Goal: Task Accomplishment & Management: Use online tool/utility

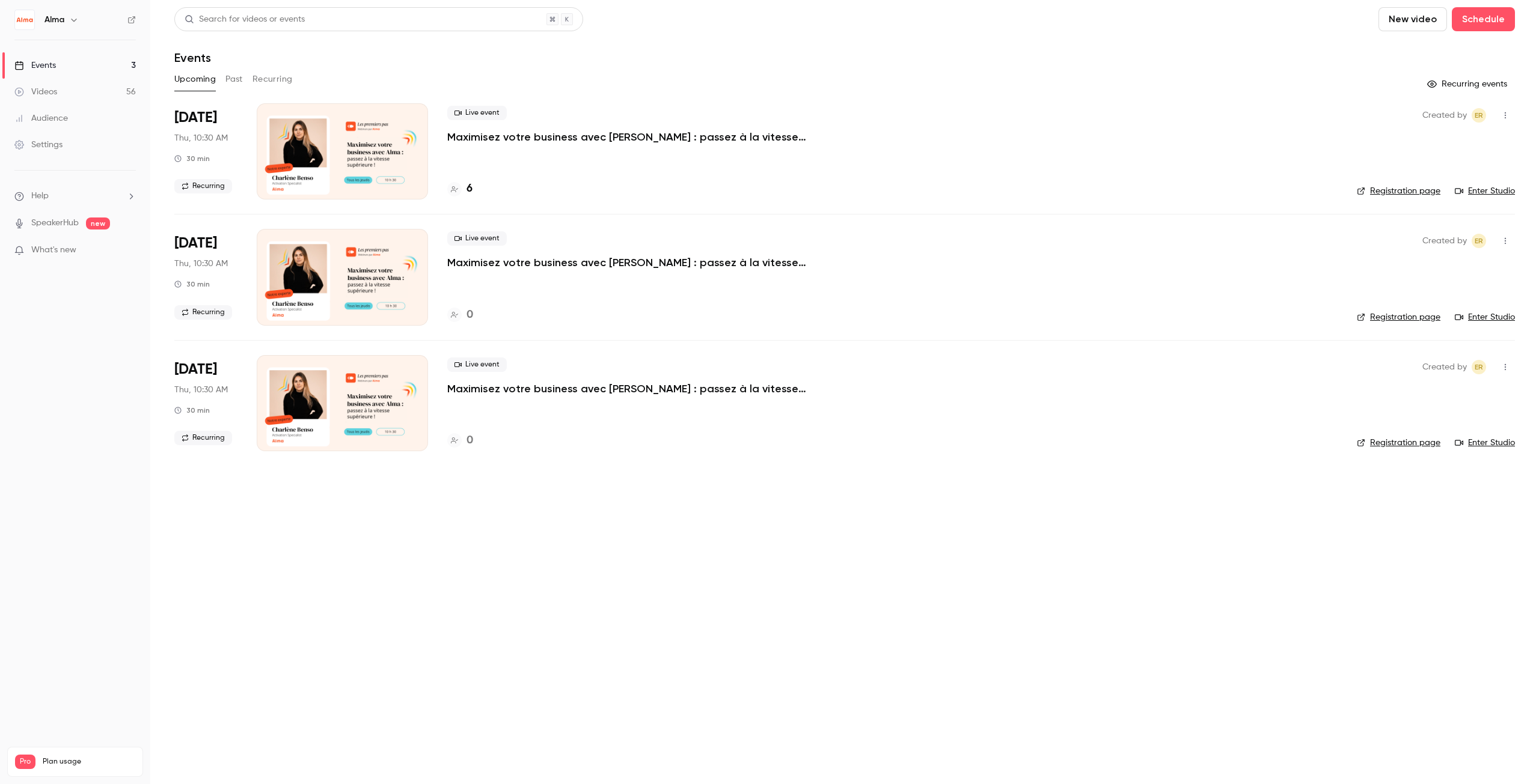
click at [233, 80] on button "Past" at bounding box center [234, 79] width 17 height 20
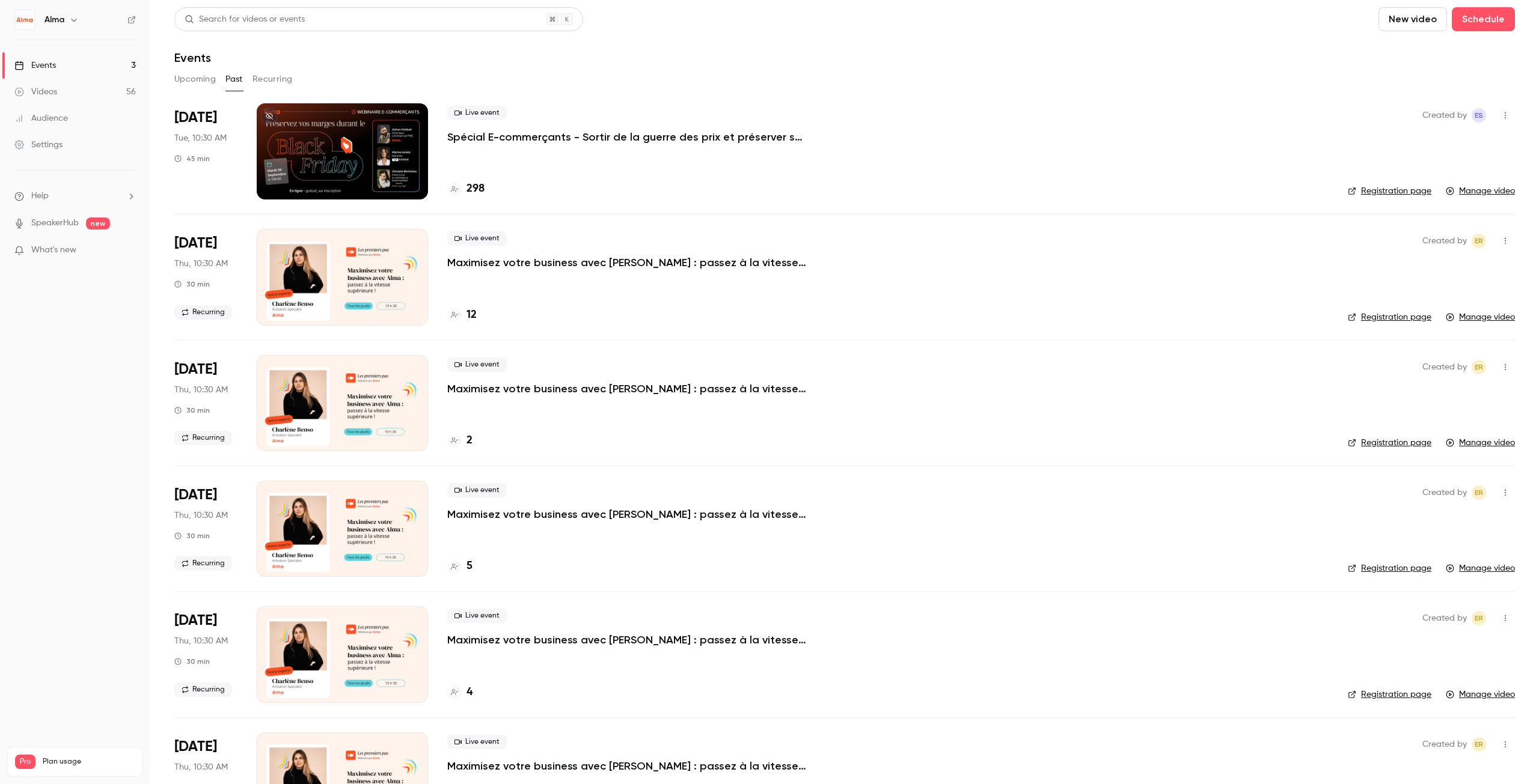
click at [521, 136] on p "Spécial E-commerçants - Sortir de la guerre des prix et préserver ses marges pe…" at bounding box center [628, 137] width 361 height 14
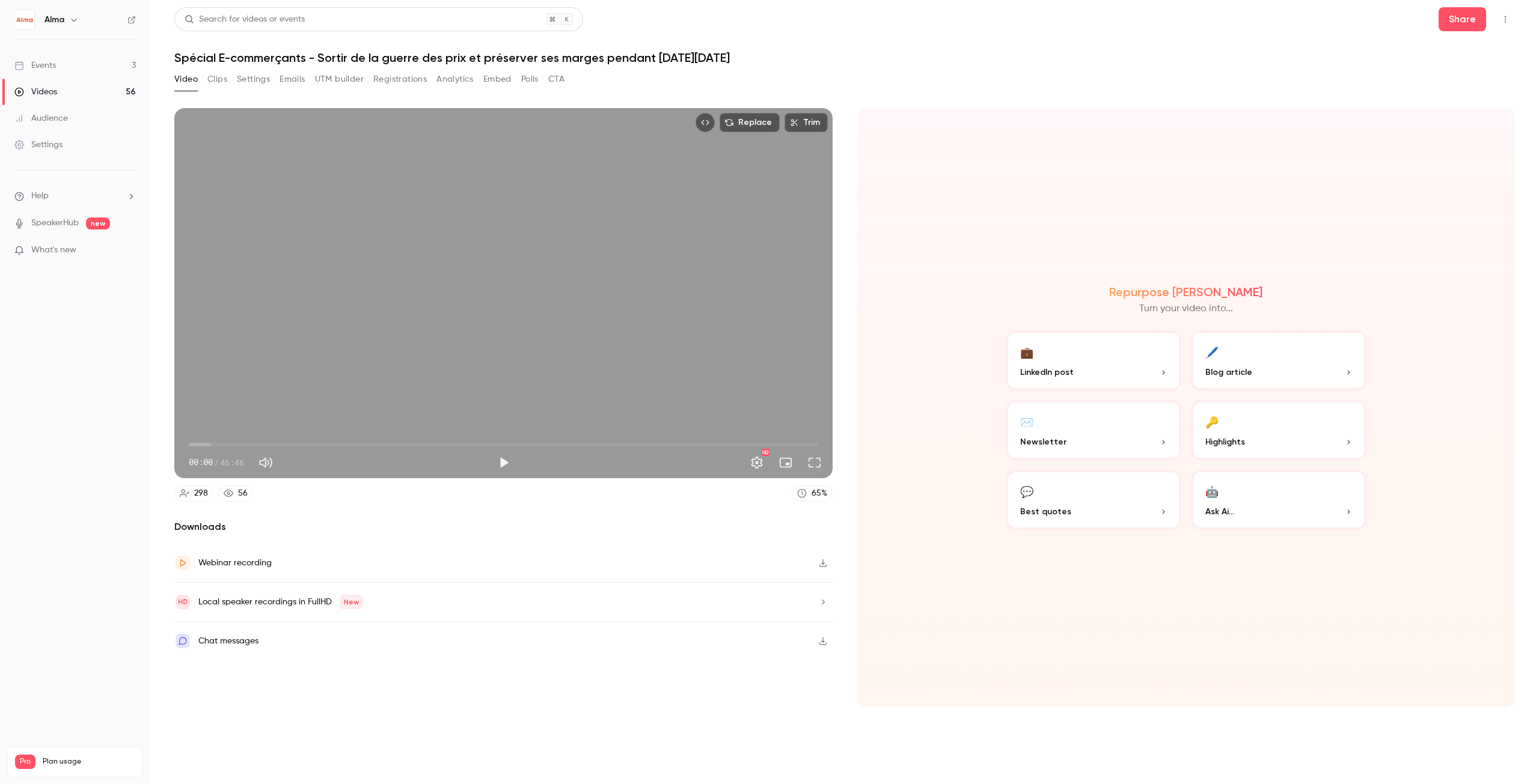
click at [1184, 310] on p "Turn your video into..." at bounding box center [1186, 309] width 94 height 14
click at [1161, 311] on p "Turn your video into..." at bounding box center [1186, 309] width 94 height 14
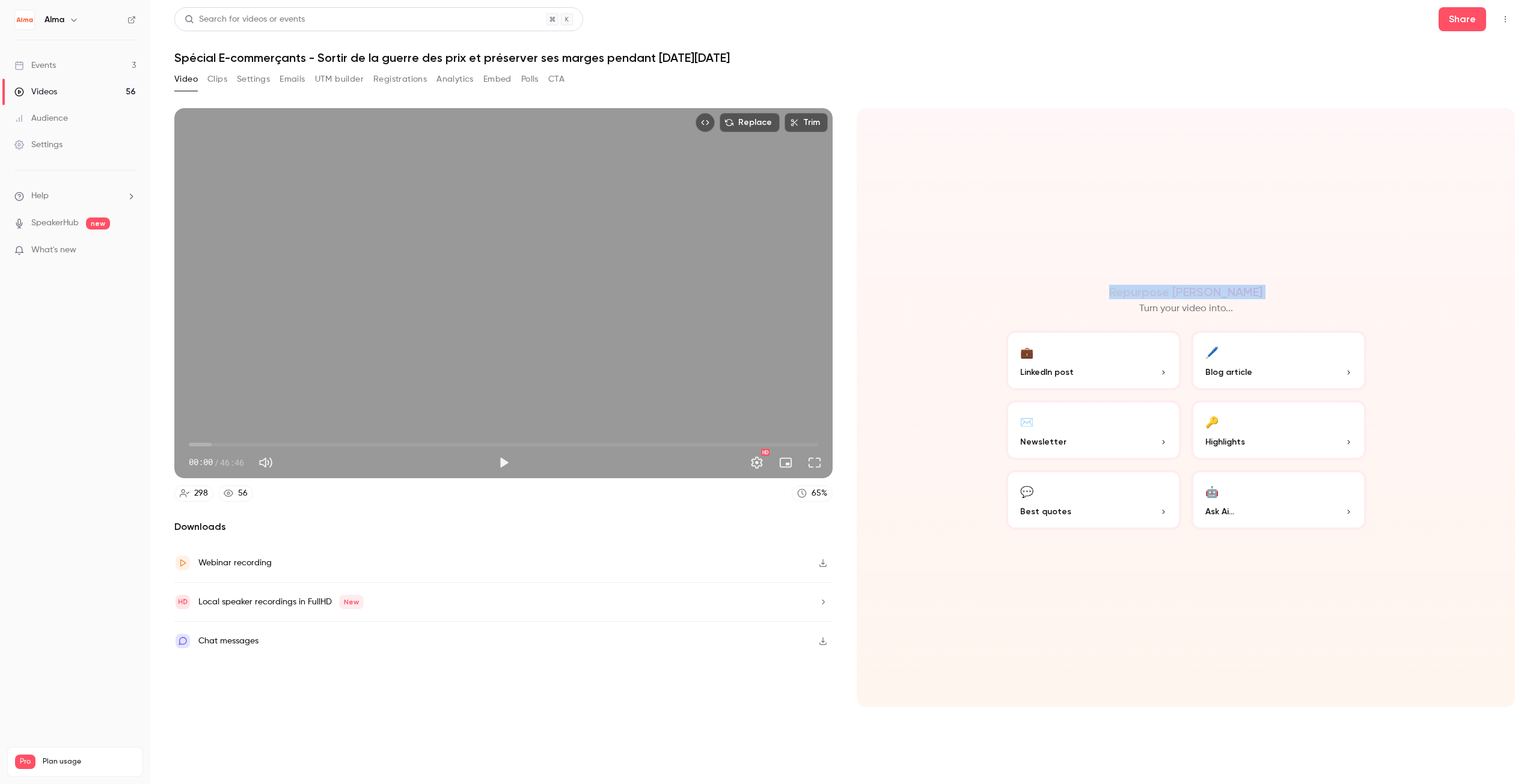
click at [1161, 311] on p "Turn your video into..." at bounding box center [1186, 309] width 94 height 14
click at [1166, 309] on p "Turn your video into..." at bounding box center [1186, 309] width 94 height 14
click at [1246, 509] on p "Ask Ai..." at bounding box center [1279, 511] width 146 height 12
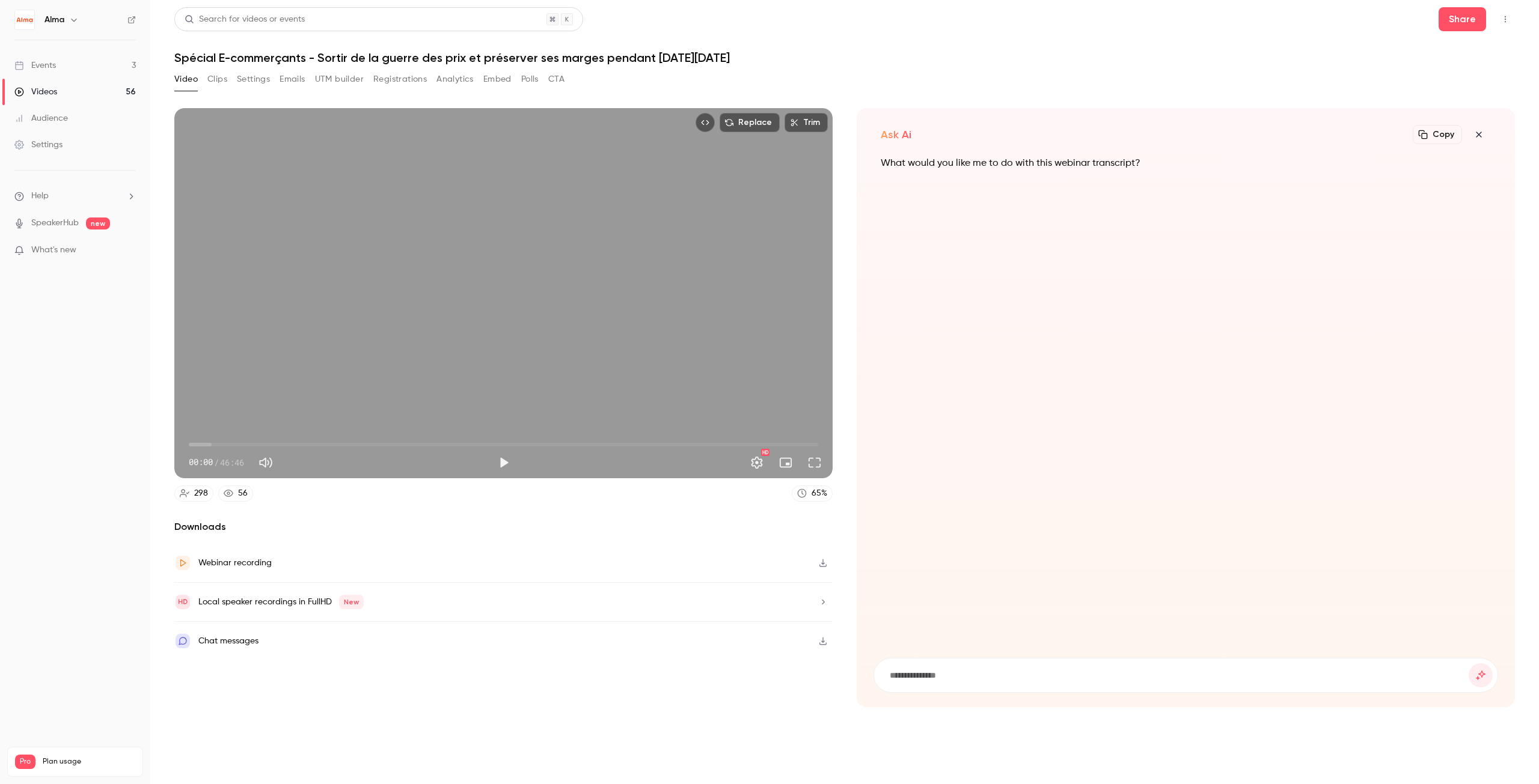
click at [1482, 135] on icon "button" at bounding box center [1479, 134] width 14 height 9
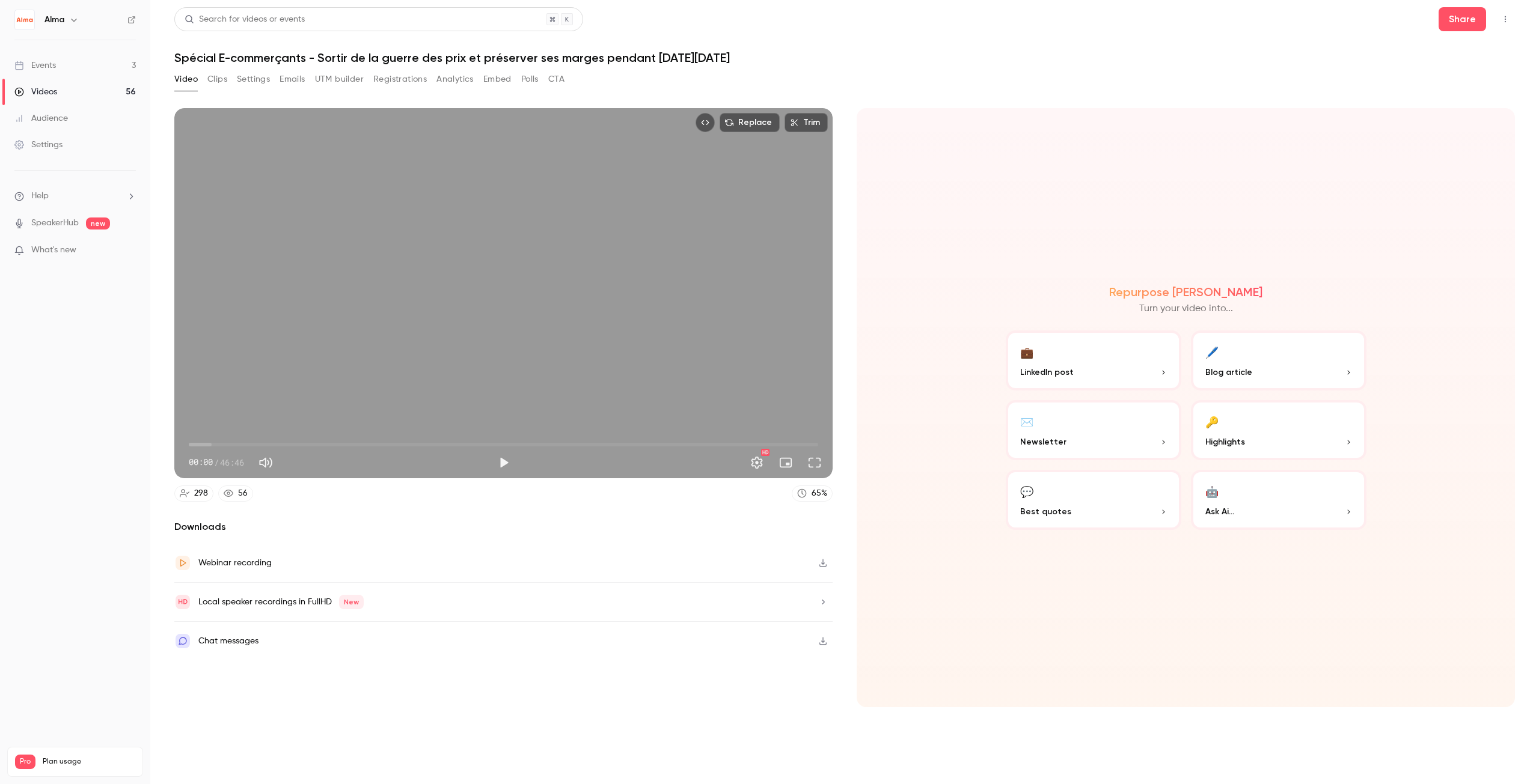
click at [1262, 364] on button "🖊️ Blog article" at bounding box center [1279, 360] width 175 height 60
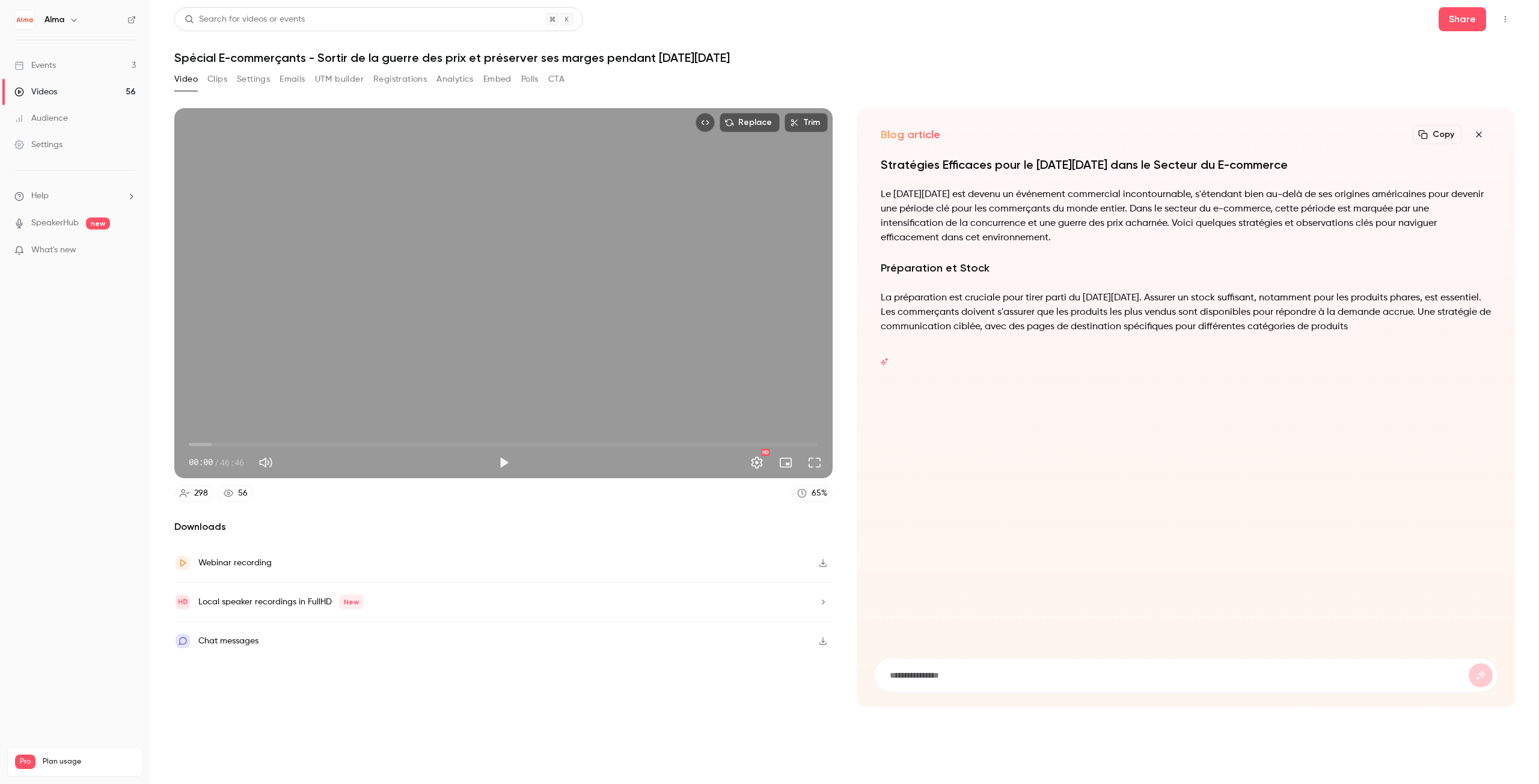
click at [1478, 135] on icon "button" at bounding box center [1478, 134] width 5 height 5
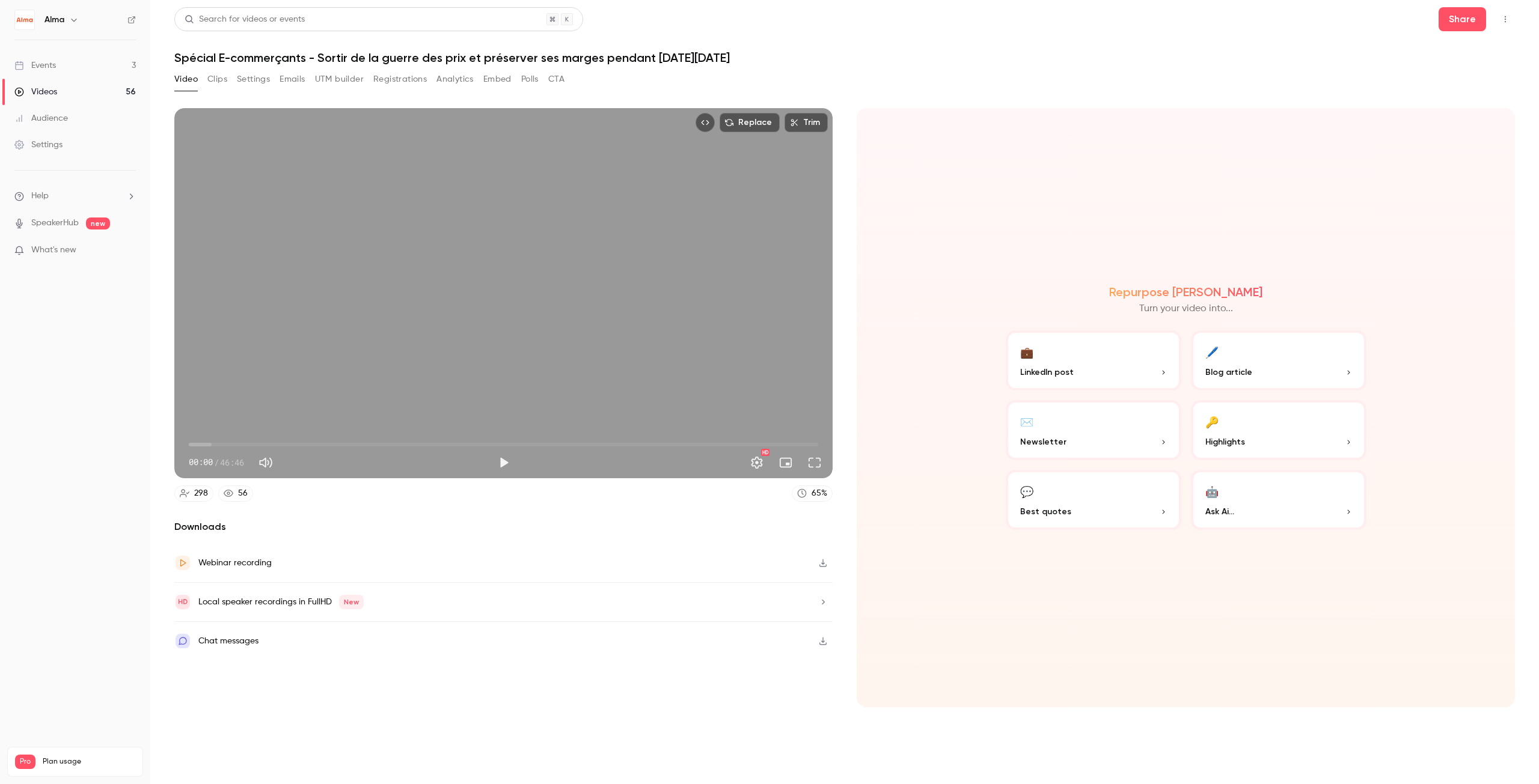
click at [1168, 308] on p "Turn your video into..." at bounding box center [1186, 309] width 94 height 14
click at [1151, 311] on p "Turn your video into..." at bounding box center [1186, 309] width 94 height 14
click at [381, 78] on button "Registrations" at bounding box center [400, 79] width 54 height 20
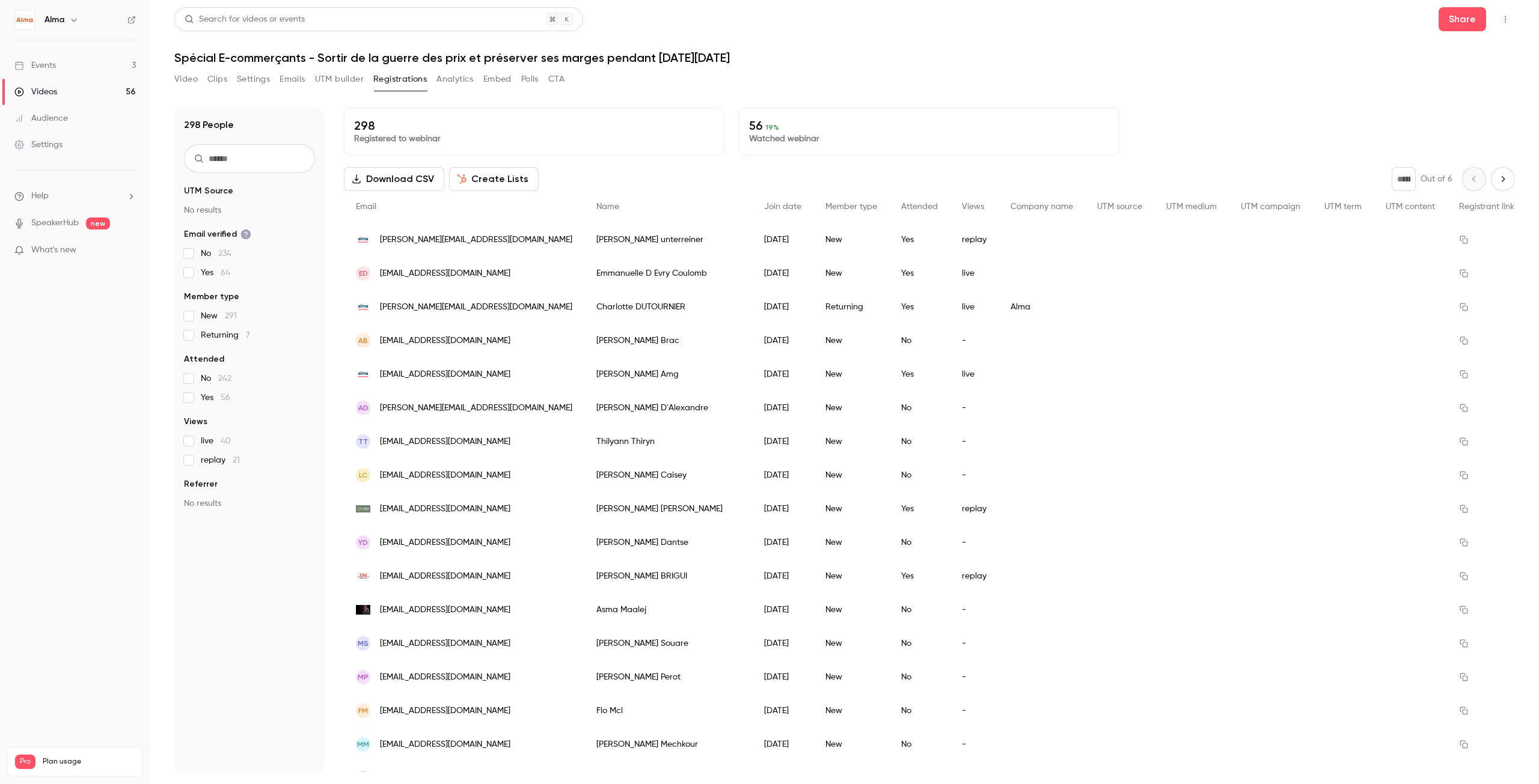
click at [778, 137] on p "Watched webinar" at bounding box center [929, 138] width 360 height 12
click at [754, 128] on p "56 19 %" at bounding box center [929, 125] width 360 height 14
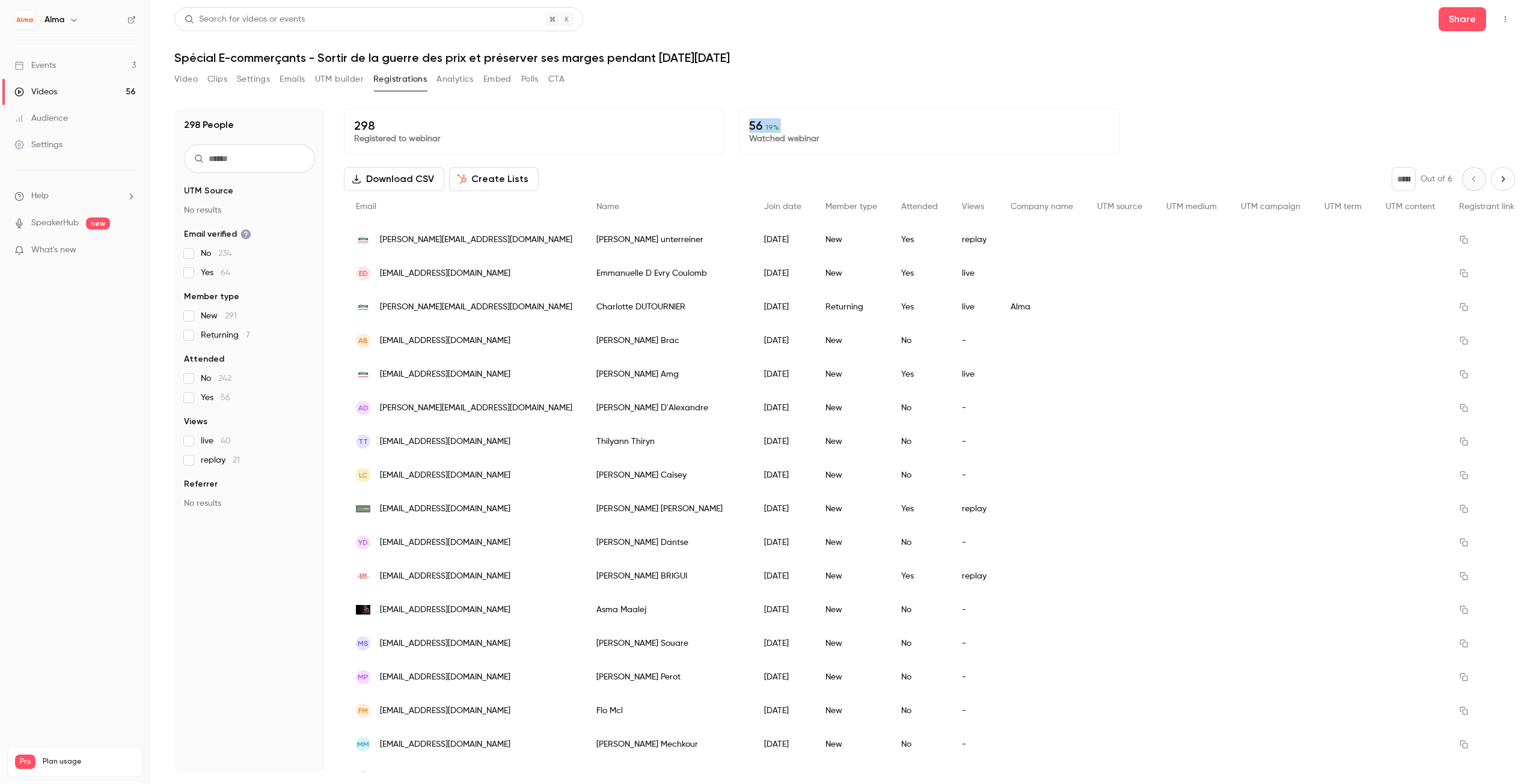
click at [754, 128] on p "56 19 %" at bounding box center [929, 125] width 360 height 14
click at [763, 147] on div "56 19 % Watched webinar" at bounding box center [929, 131] width 381 height 47
click at [760, 141] on p "Watched webinar" at bounding box center [929, 138] width 360 height 12
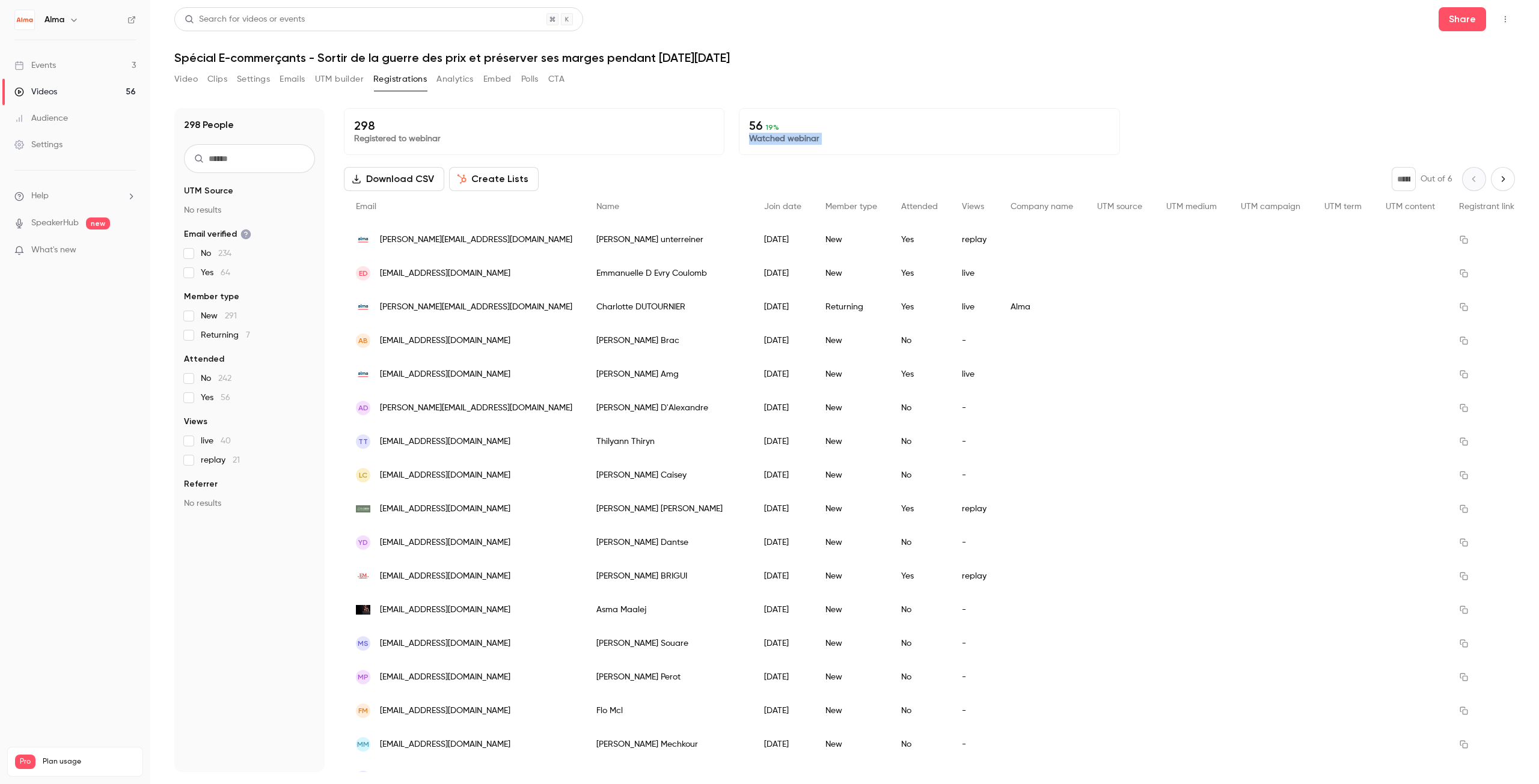
click at [760, 141] on p "Watched webinar" at bounding box center [929, 138] width 360 height 12
click at [787, 143] on p "Watched webinar" at bounding box center [929, 138] width 360 height 12
click at [451, 79] on button "Analytics" at bounding box center [455, 79] width 37 height 20
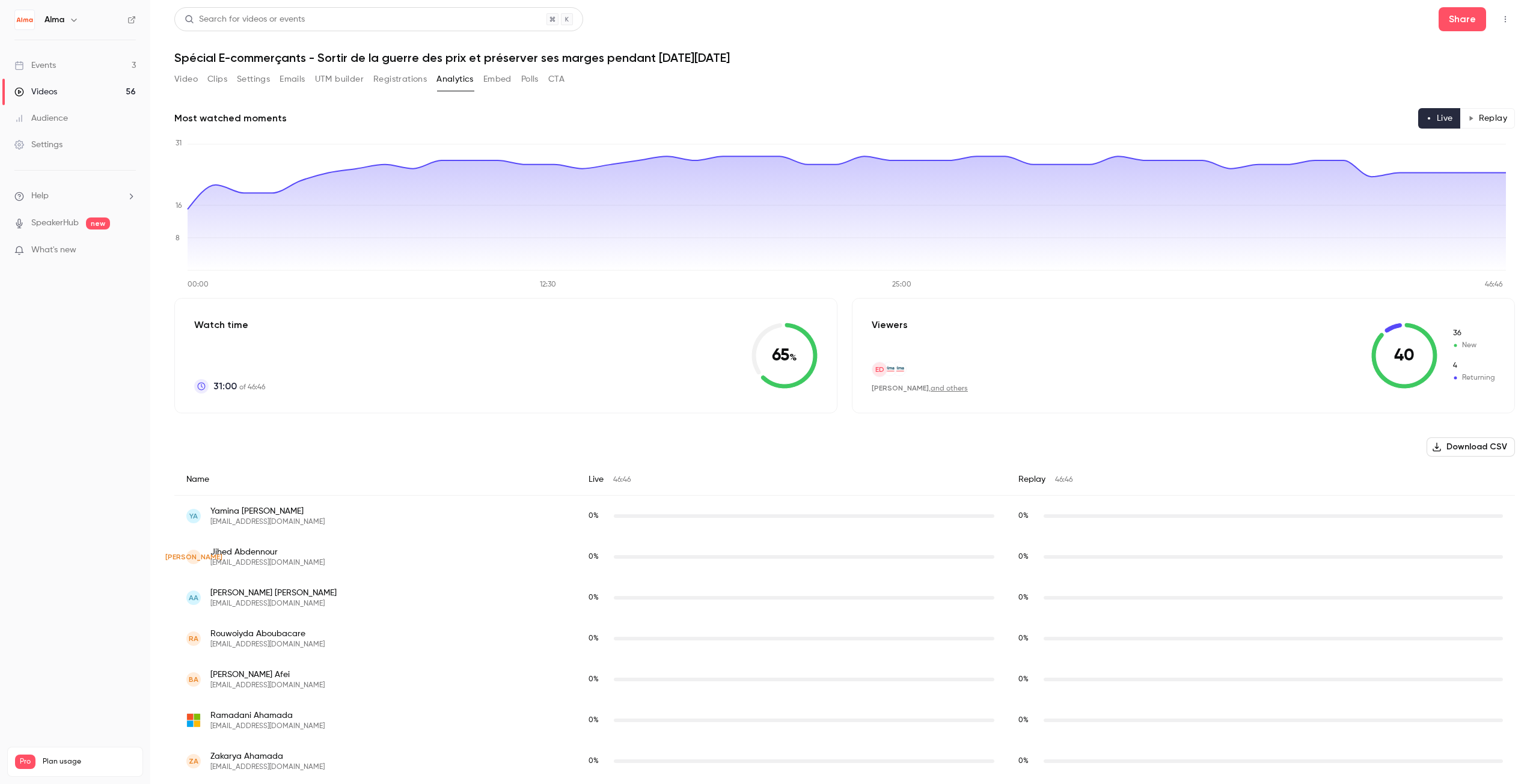
click at [496, 82] on button "Embed" at bounding box center [497, 79] width 28 height 20
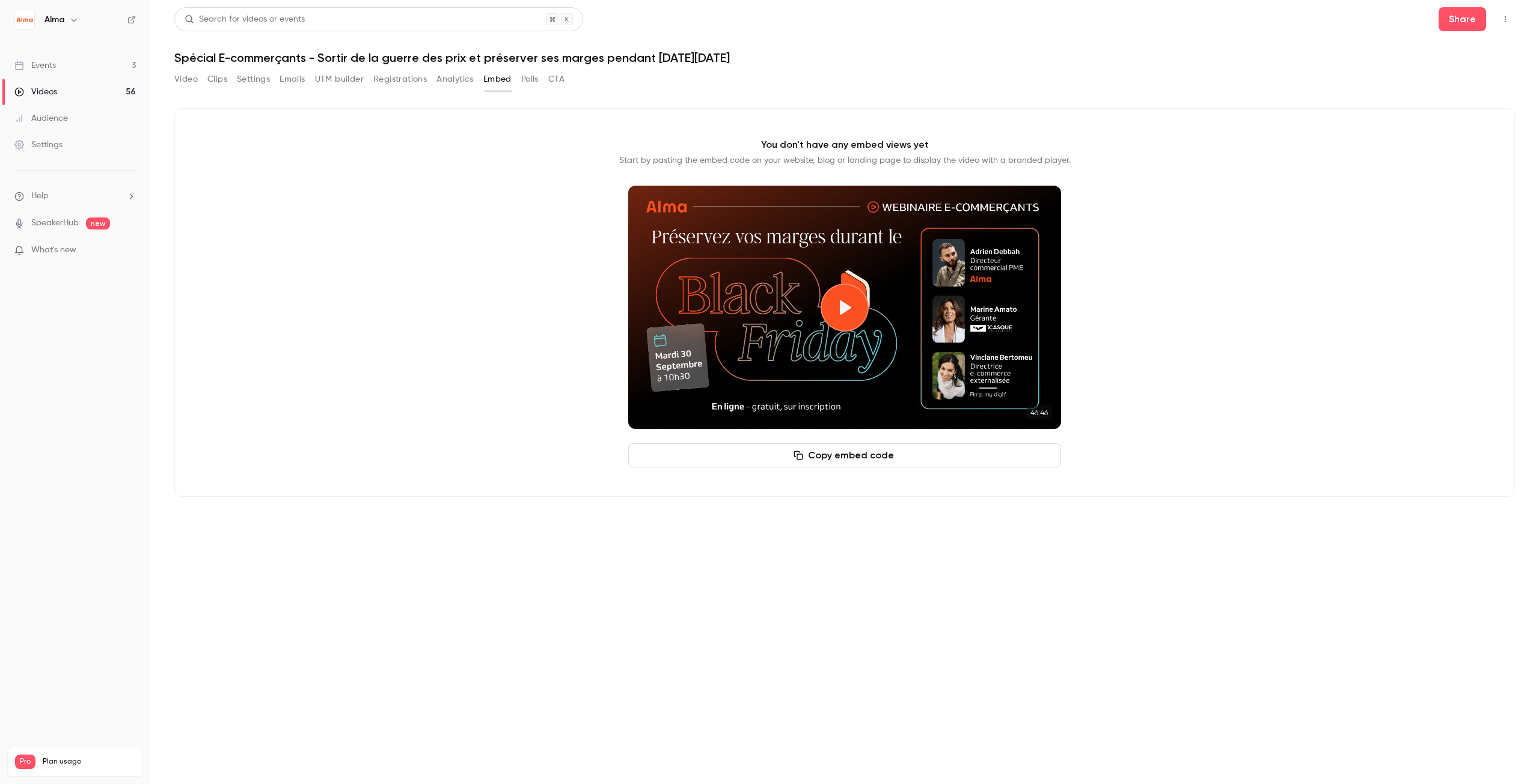
click at [808, 148] on p "You don't have any embed views yet" at bounding box center [845, 145] width 167 height 14
click at [805, 142] on p "You don't have any embed views yet" at bounding box center [845, 145] width 167 height 14
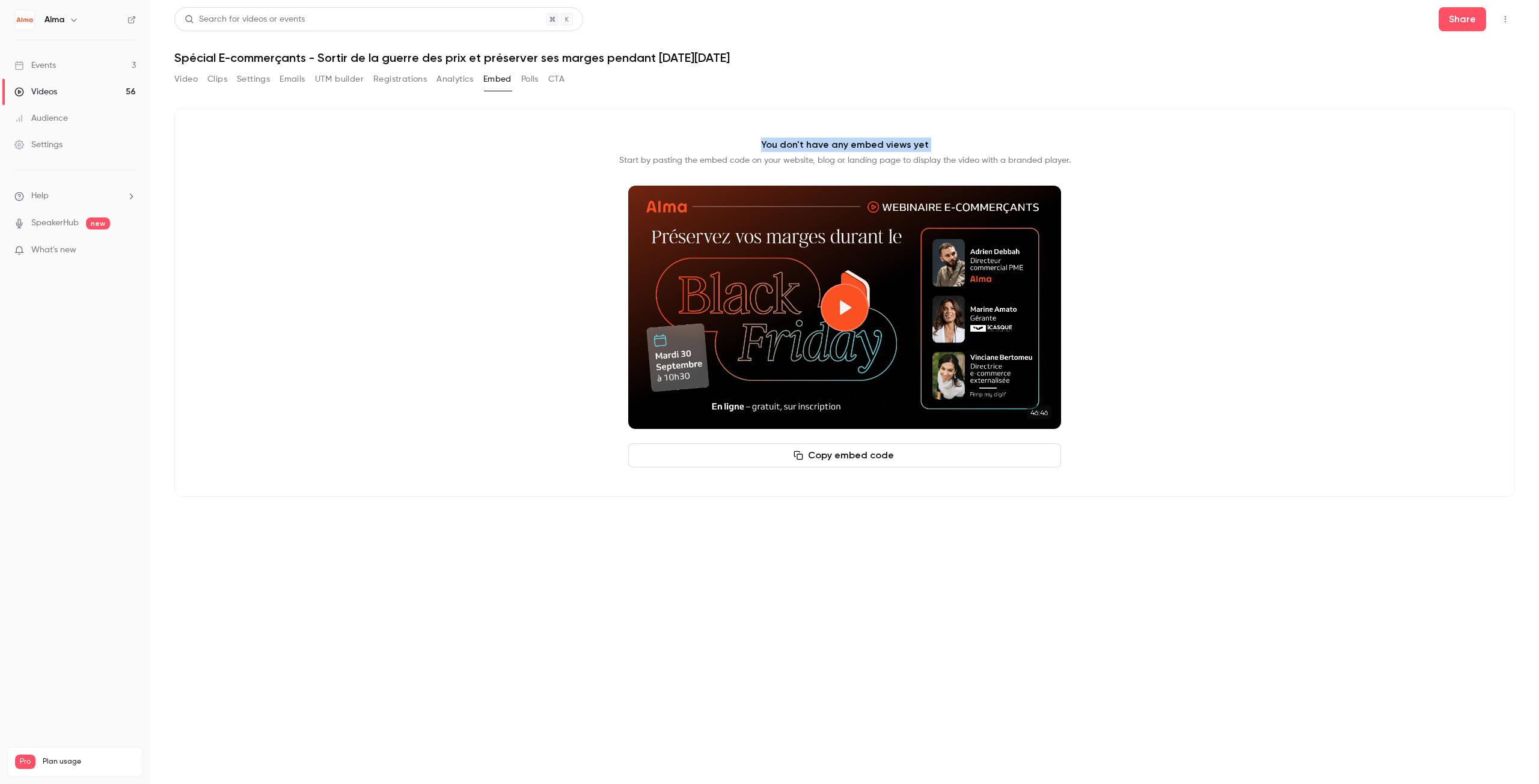
click at [805, 142] on p "You don't have any embed views yet" at bounding box center [845, 145] width 167 height 14
click at [802, 141] on p "You don't have any embed views yet" at bounding box center [845, 145] width 167 height 14
click at [746, 459] on button "Copy embed code" at bounding box center [845, 455] width 433 height 24
click at [847, 136] on div "You don't have any embed views yet Start by pasting the embed code on your webs…" at bounding box center [845, 302] width 1340 height 389
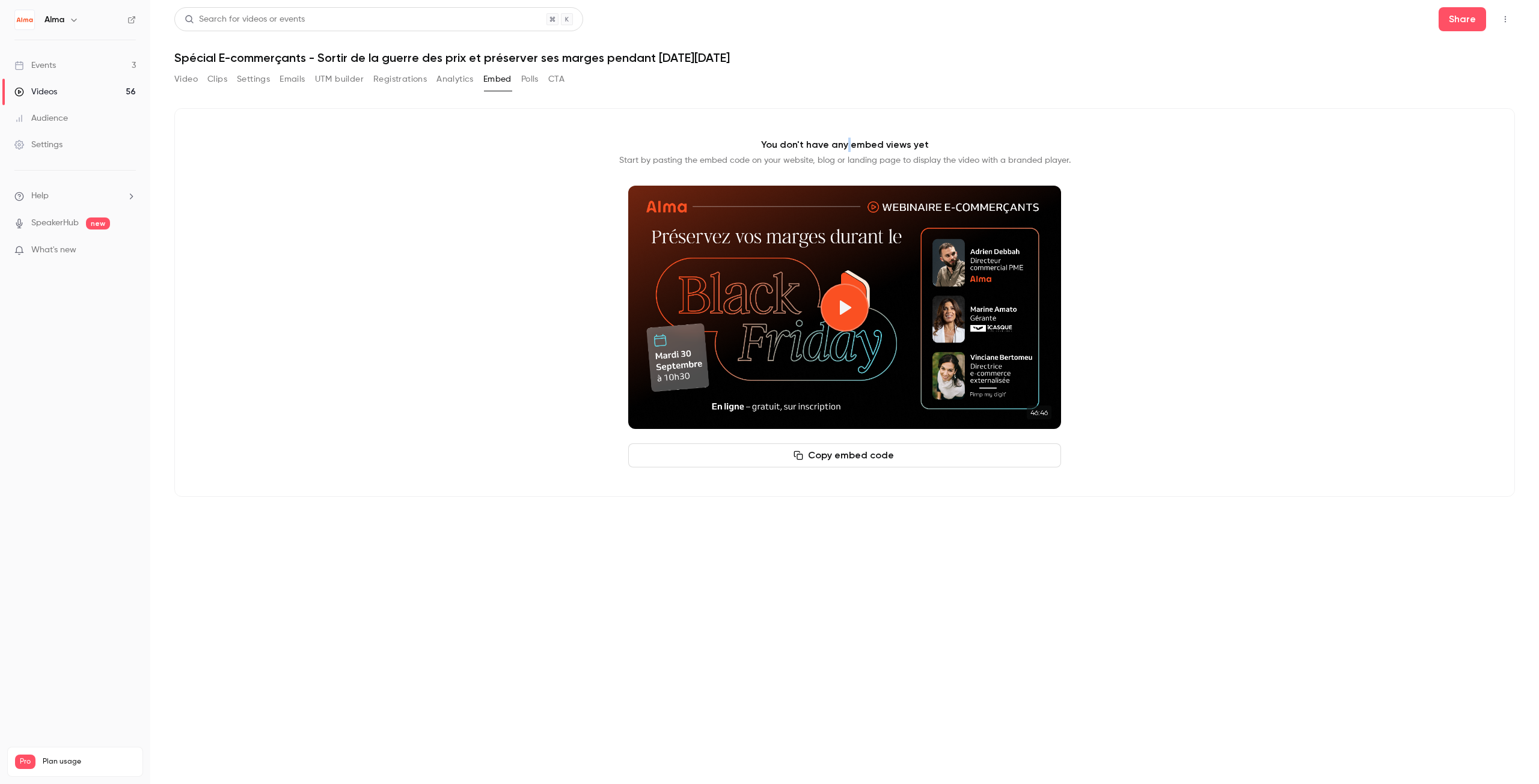
click at [847, 136] on div "You don't have any embed views yet Start by pasting the embed code on your webs…" at bounding box center [845, 302] width 1340 height 389
click at [535, 72] on button "Polls" at bounding box center [530, 79] width 17 height 20
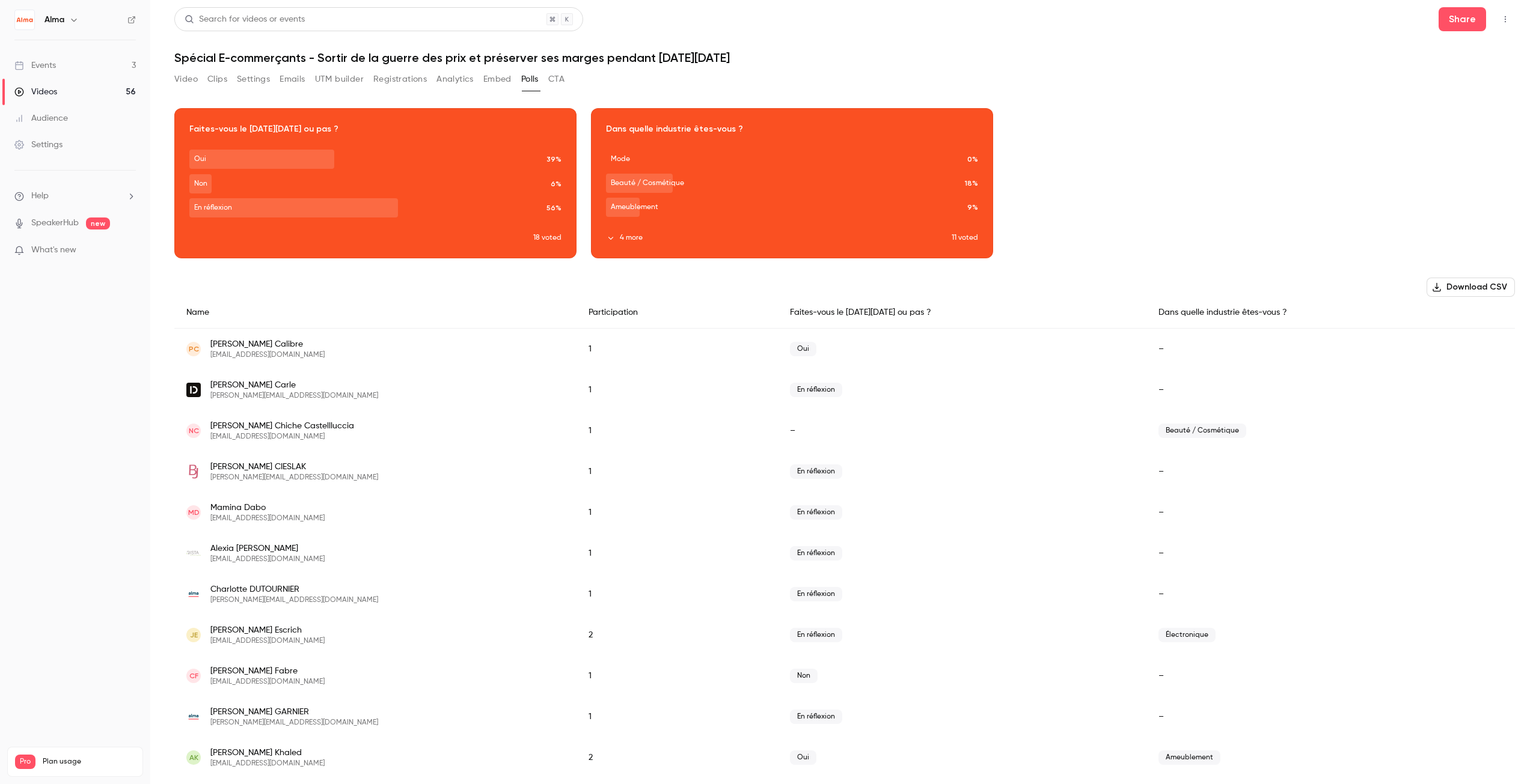
click at [559, 72] on button "CTA" at bounding box center [556, 79] width 16 height 20
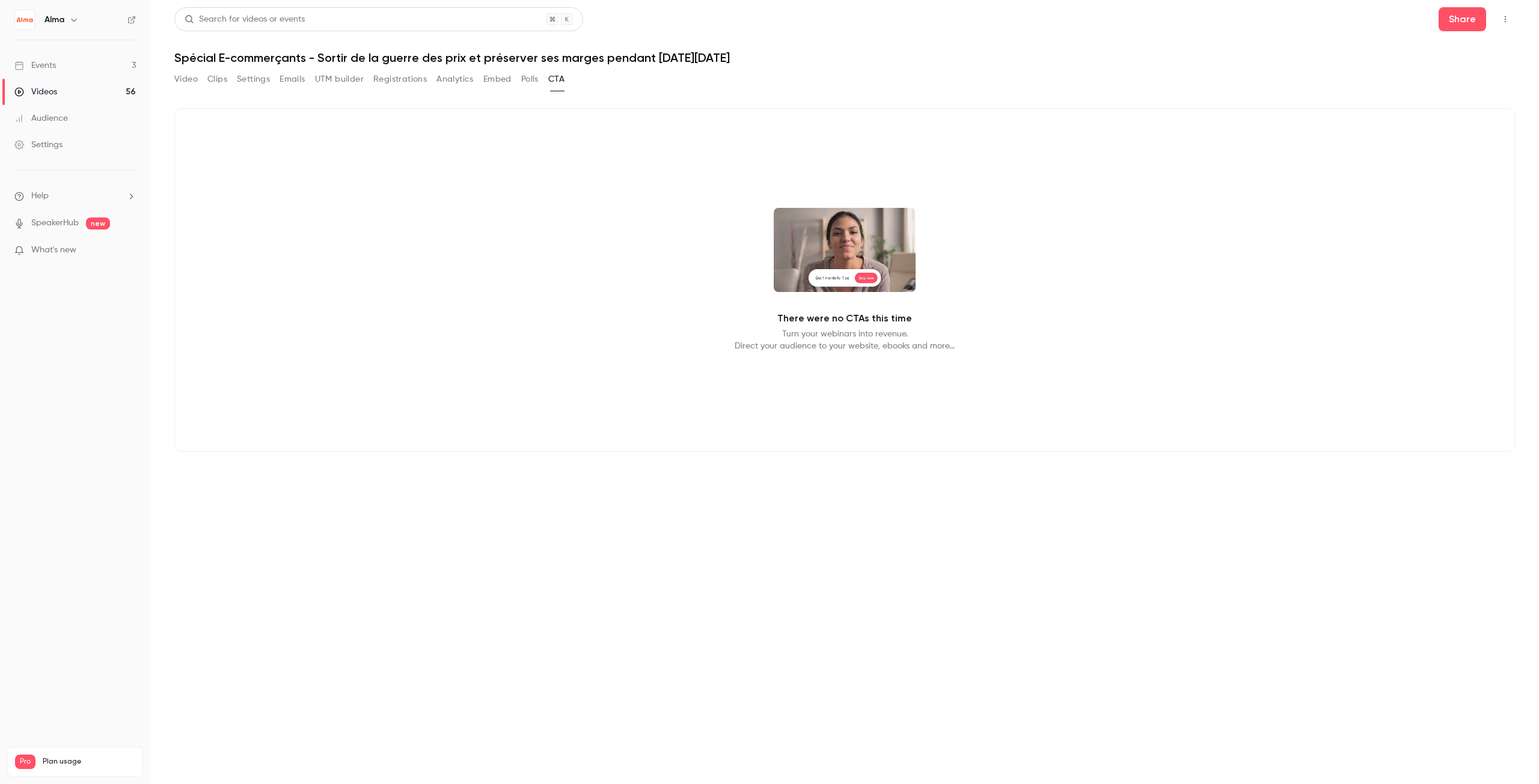
click at [805, 318] on p "There were no CTAs this time" at bounding box center [845, 319] width 135 height 14
click at [845, 319] on p "There were no CTAs this time" at bounding box center [845, 319] width 135 height 14
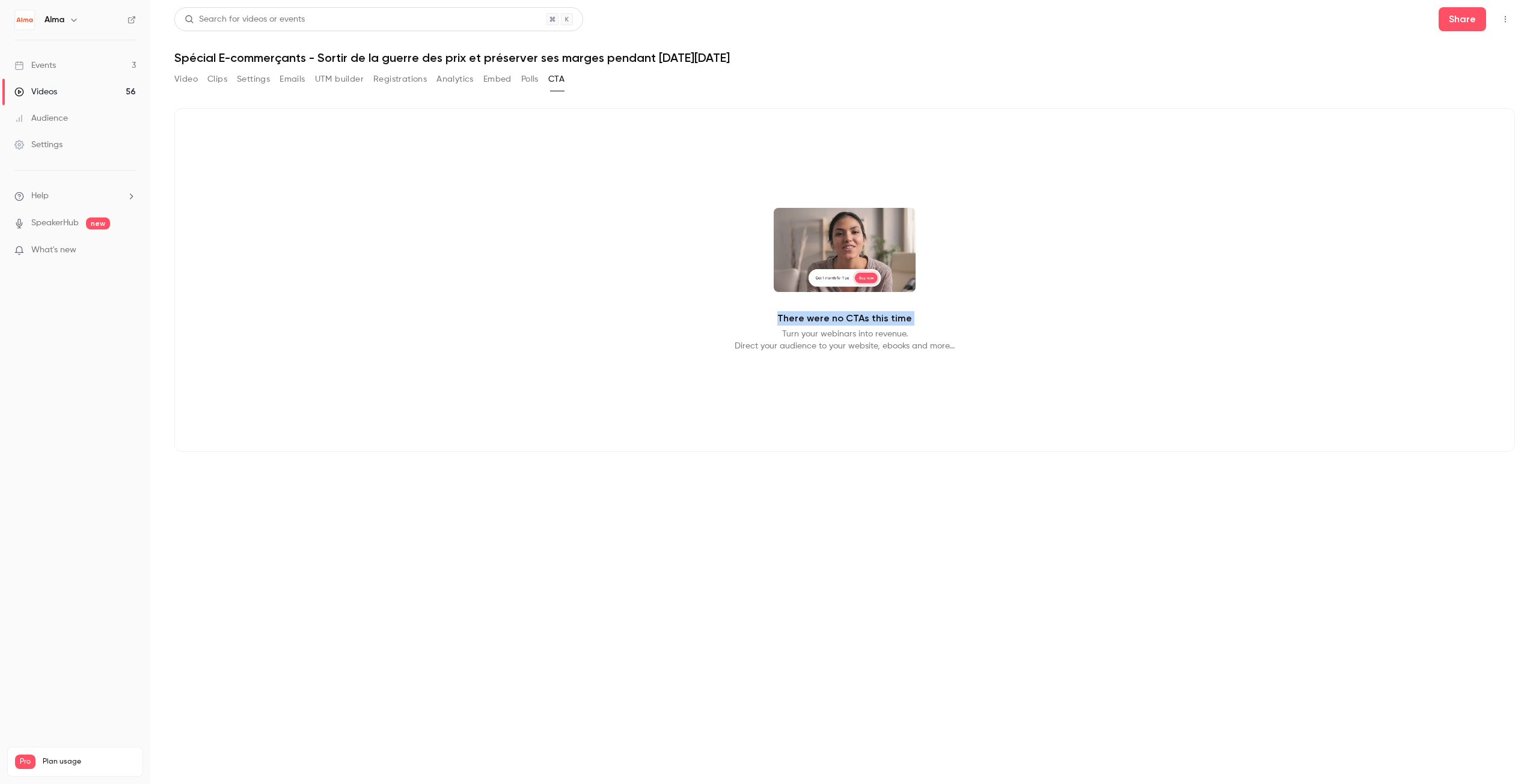
click at [845, 319] on p "There were no CTAs this time" at bounding box center [845, 319] width 135 height 14
click at [839, 343] on p "Turn your webinars into revenue. Direct your audience to your website, ebooks a…" at bounding box center [845, 340] width 220 height 24
click at [834, 335] on p "Turn your webinars into revenue. Direct your audience to your website, ebooks a…" at bounding box center [845, 340] width 220 height 24
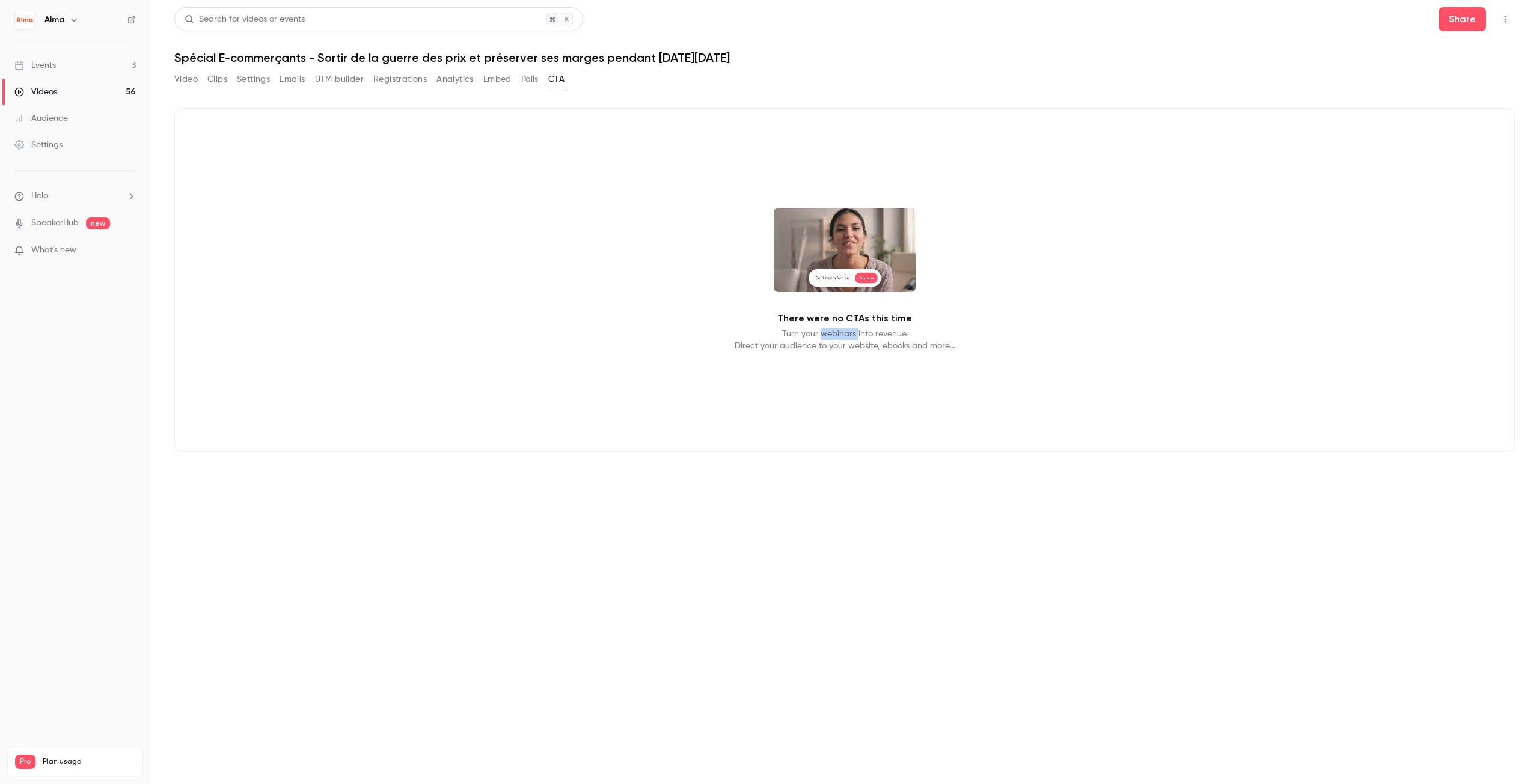
click at [834, 335] on p "Turn your webinars into revenue. Direct your audience to your website, ebooks a…" at bounding box center [845, 340] width 220 height 24
click at [836, 347] on p "Turn your webinars into revenue. Direct your audience to your website, ebooks a…" at bounding box center [845, 340] width 220 height 24
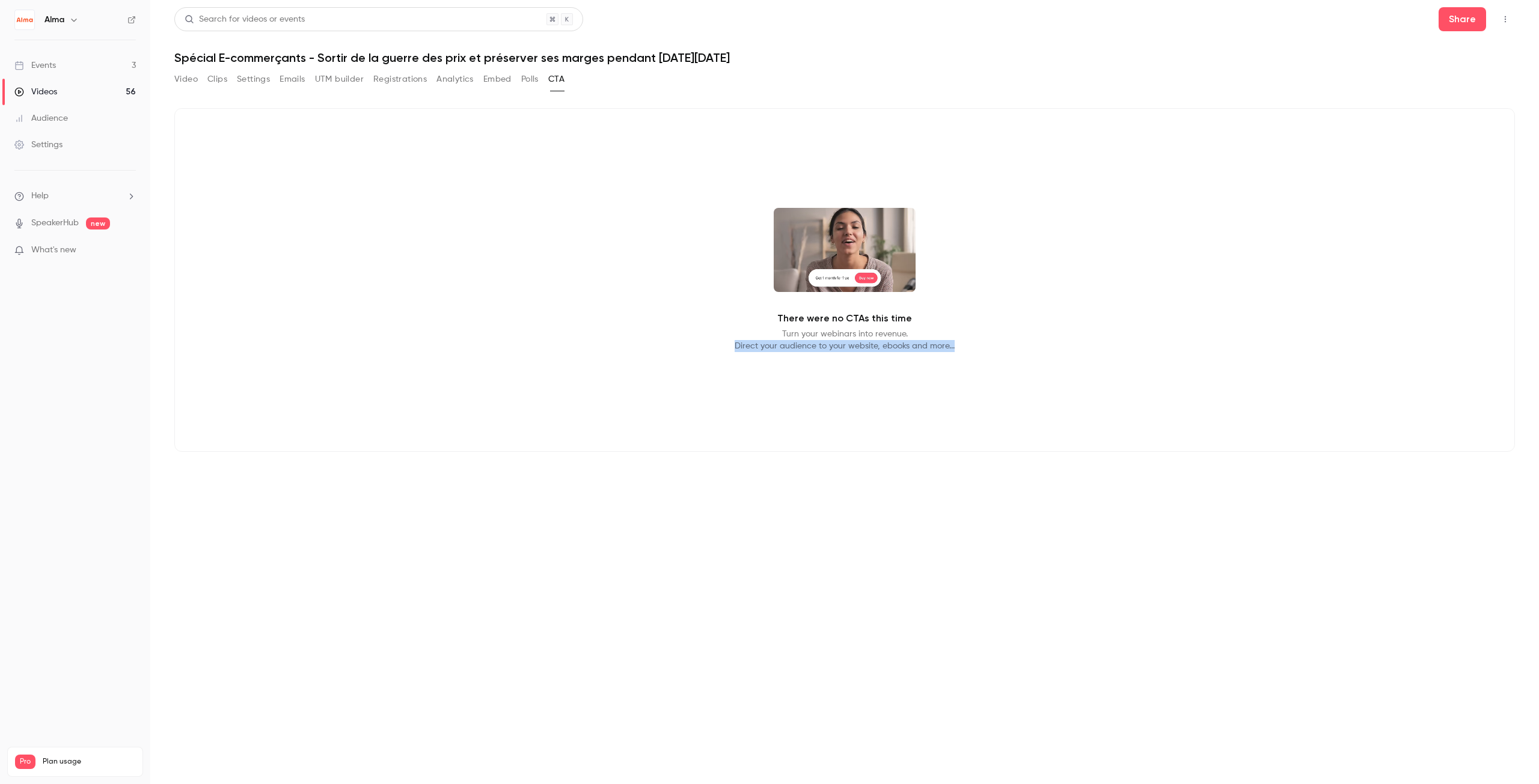
click at [831, 348] on p "Turn your webinars into revenue. Direct your audience to your website, ebooks a…" at bounding box center [845, 340] width 220 height 24
click at [534, 83] on button "Polls" at bounding box center [530, 79] width 17 height 20
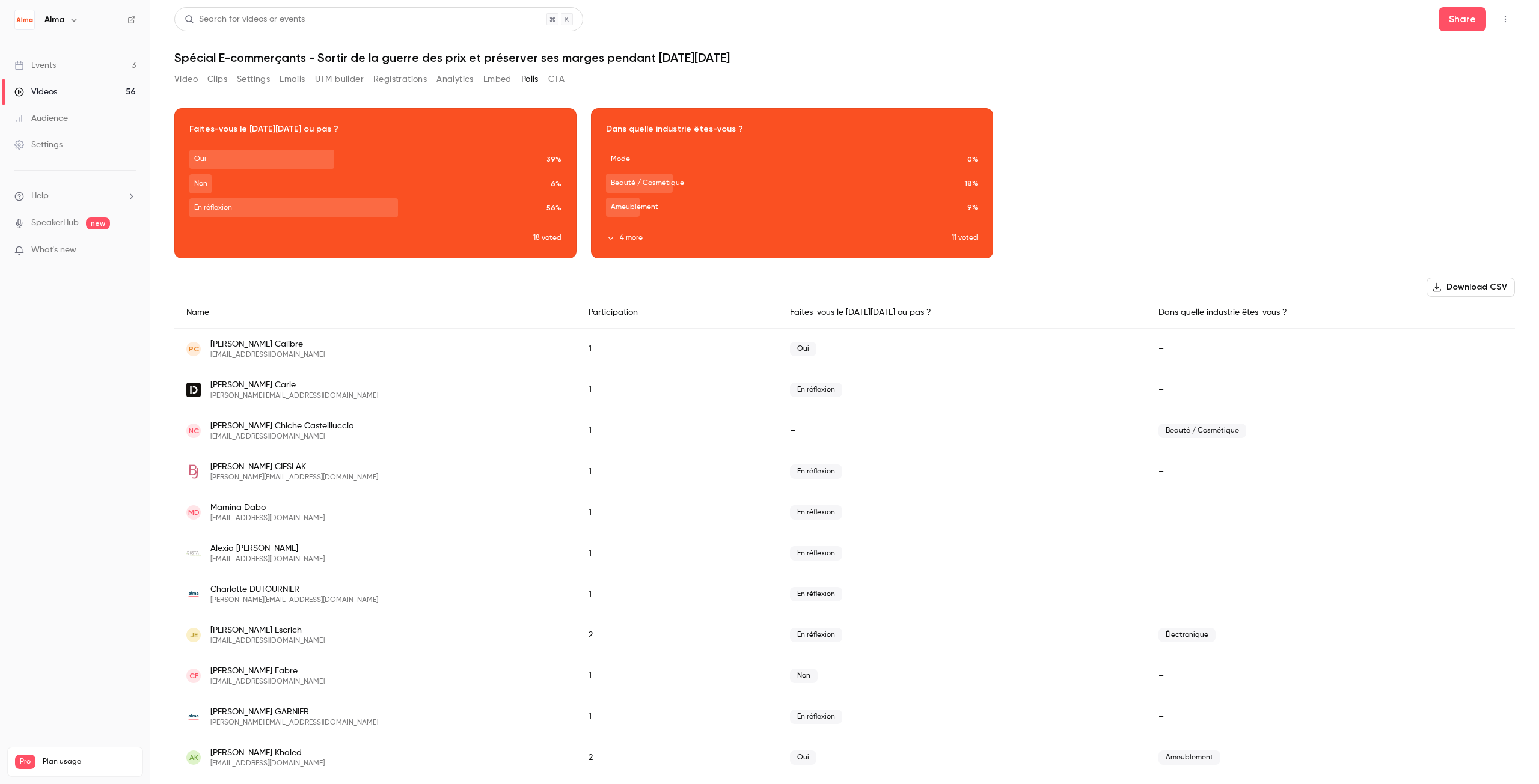
click at [391, 77] on button "Registrations" at bounding box center [400, 79] width 54 height 20
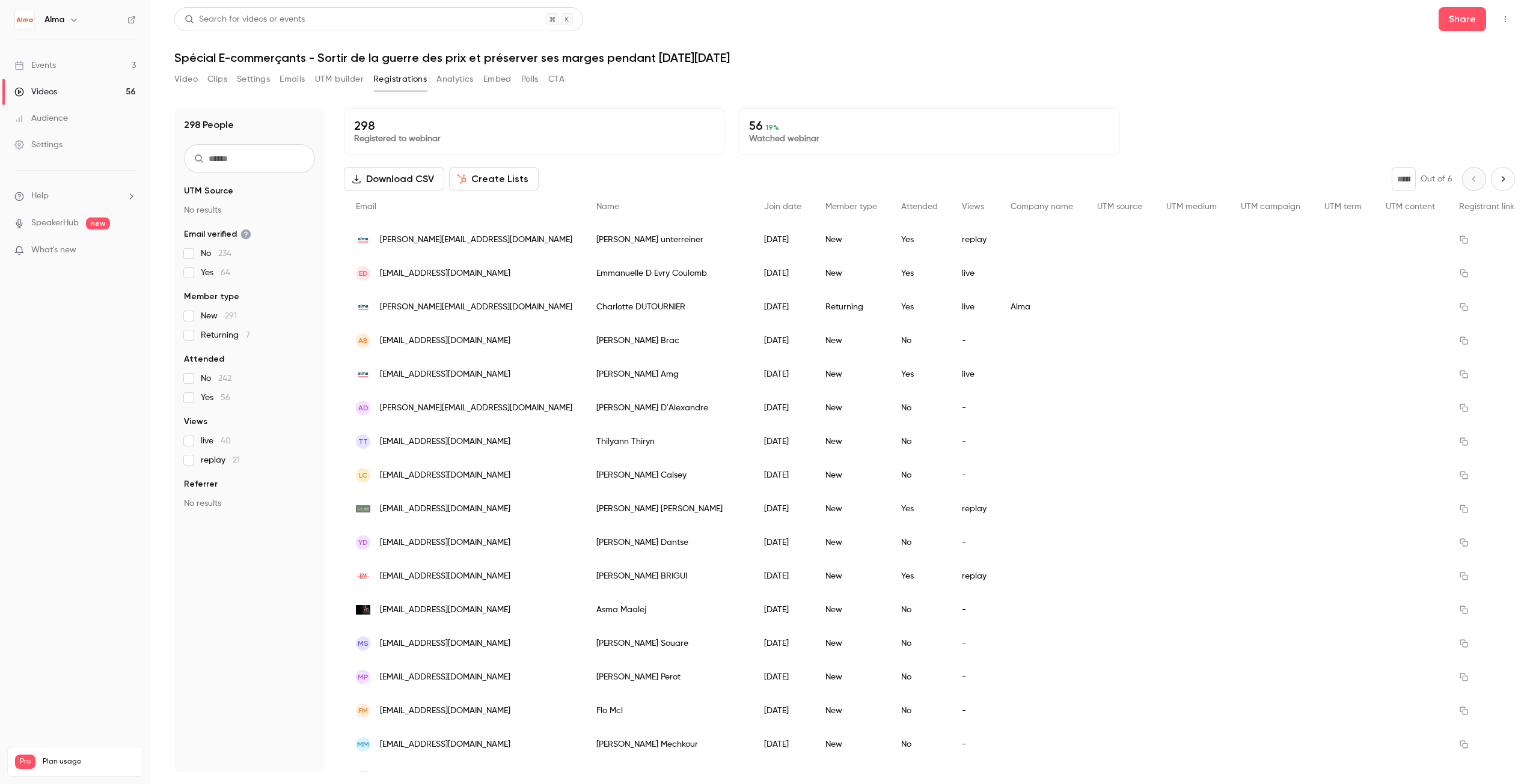
click at [340, 83] on button "UTM builder" at bounding box center [339, 79] width 49 height 20
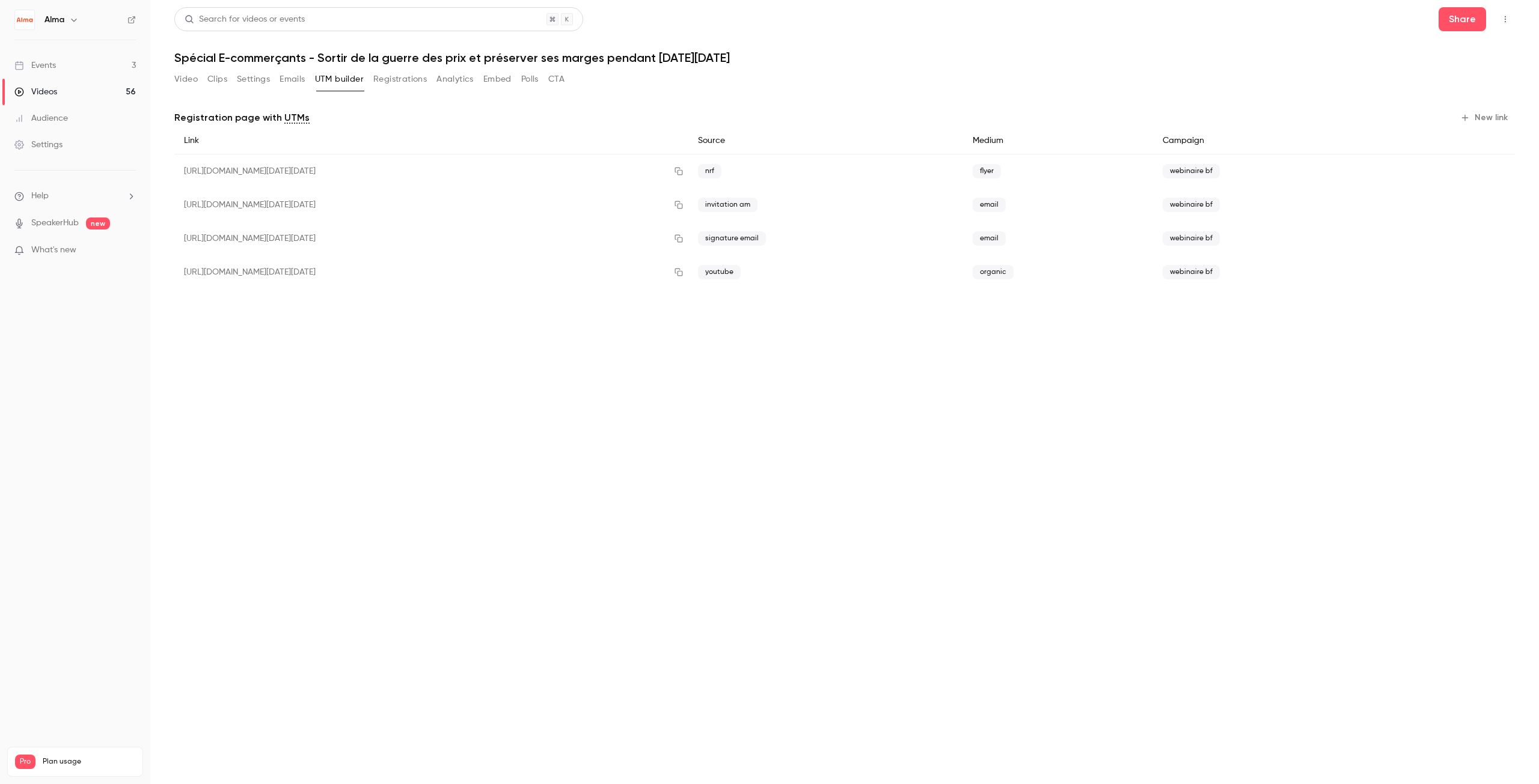
click at [294, 83] on button "Emails" at bounding box center [292, 79] width 25 height 20
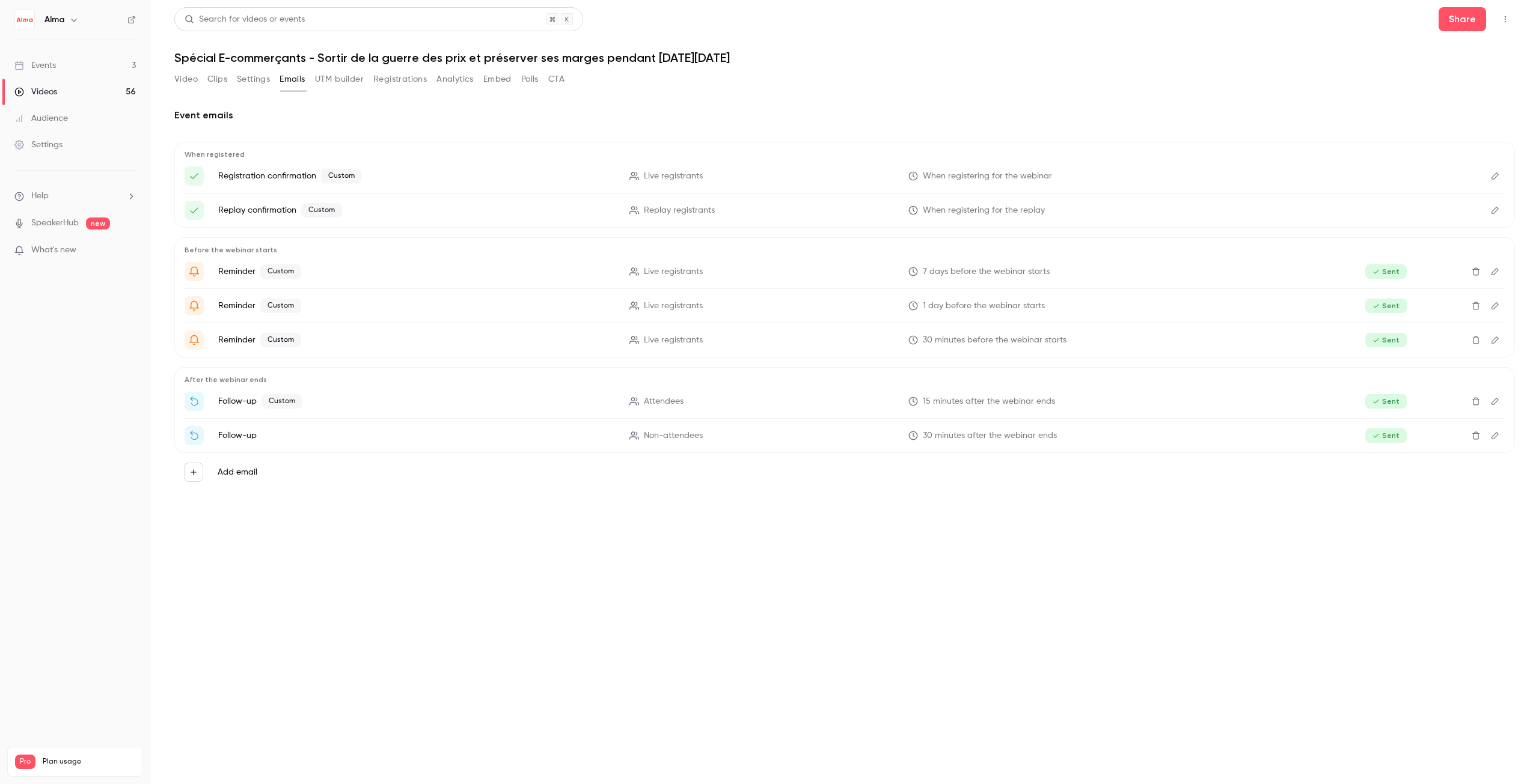
click at [987, 435] on span "30 minutes after the webinar ends" at bounding box center [990, 435] width 134 height 12
click at [837, 537] on section "Video Clips Settings Emails UTM builder Registrations Analytics Embed Polls CTA…" at bounding box center [845, 423] width 1340 height 707
click at [1493, 438] on icon "Edit" at bounding box center [1495, 435] width 9 height 9
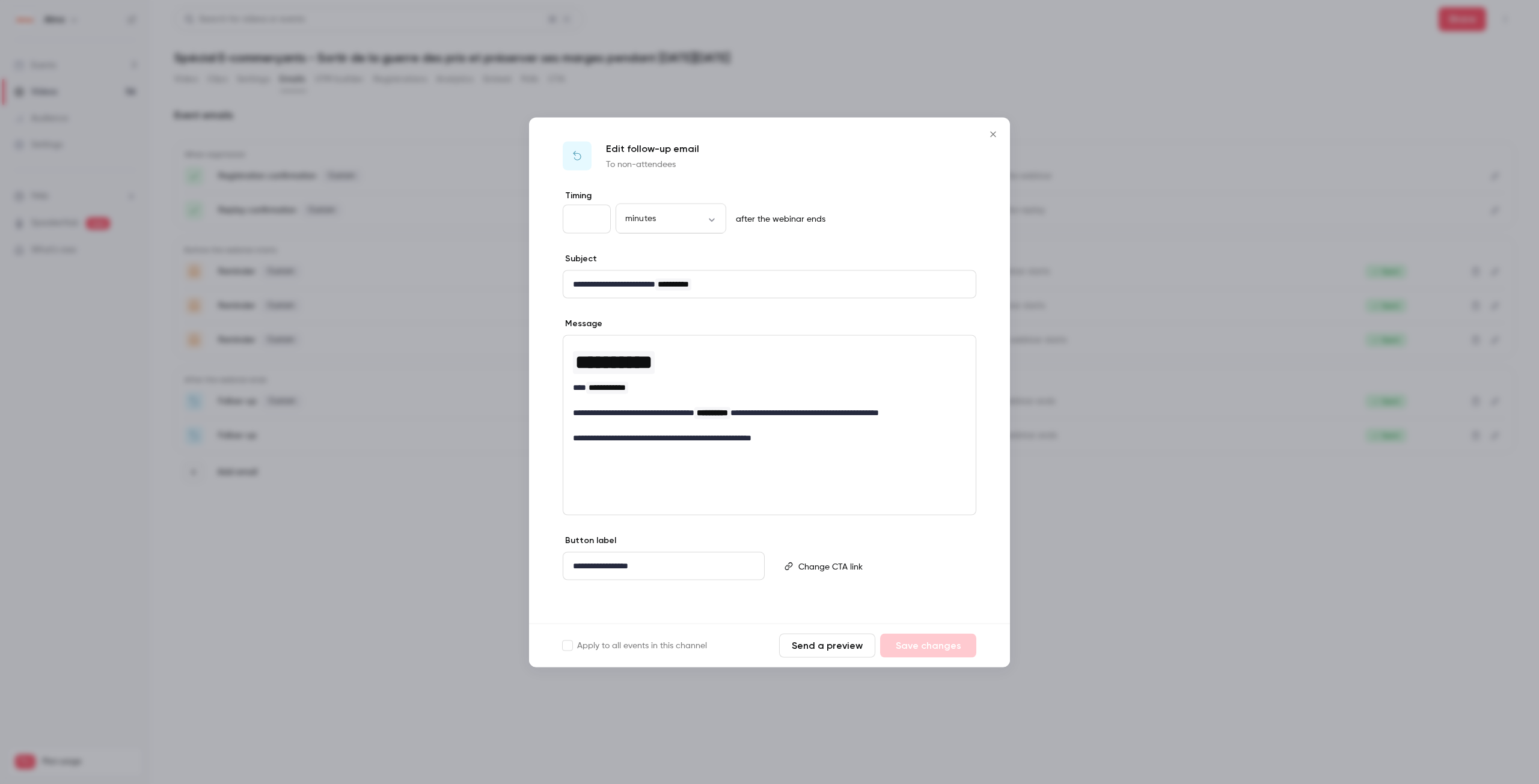
click at [996, 133] on icon "Close" at bounding box center [993, 133] width 14 height 9
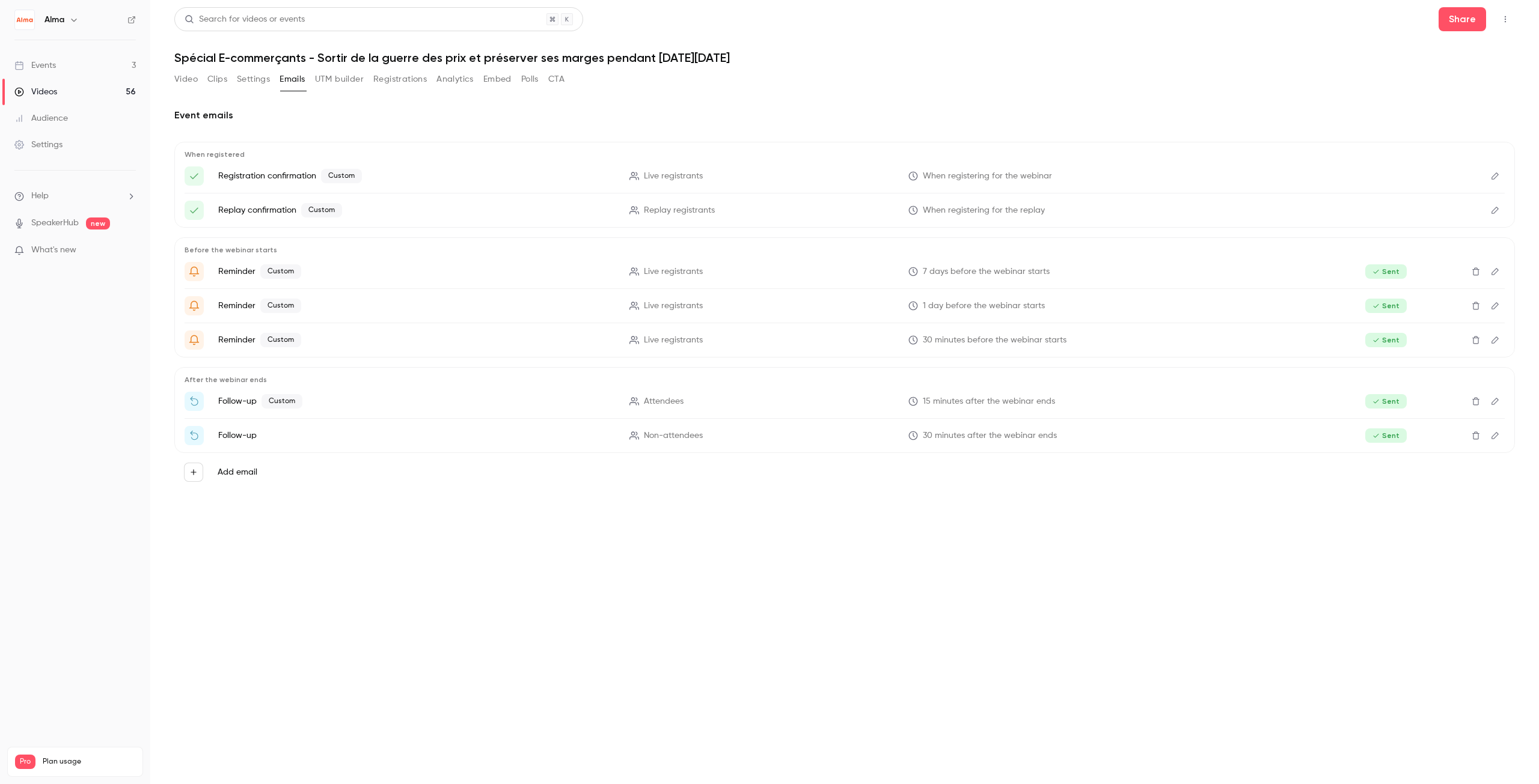
click at [217, 82] on button "Clips" at bounding box center [217, 79] width 20 height 20
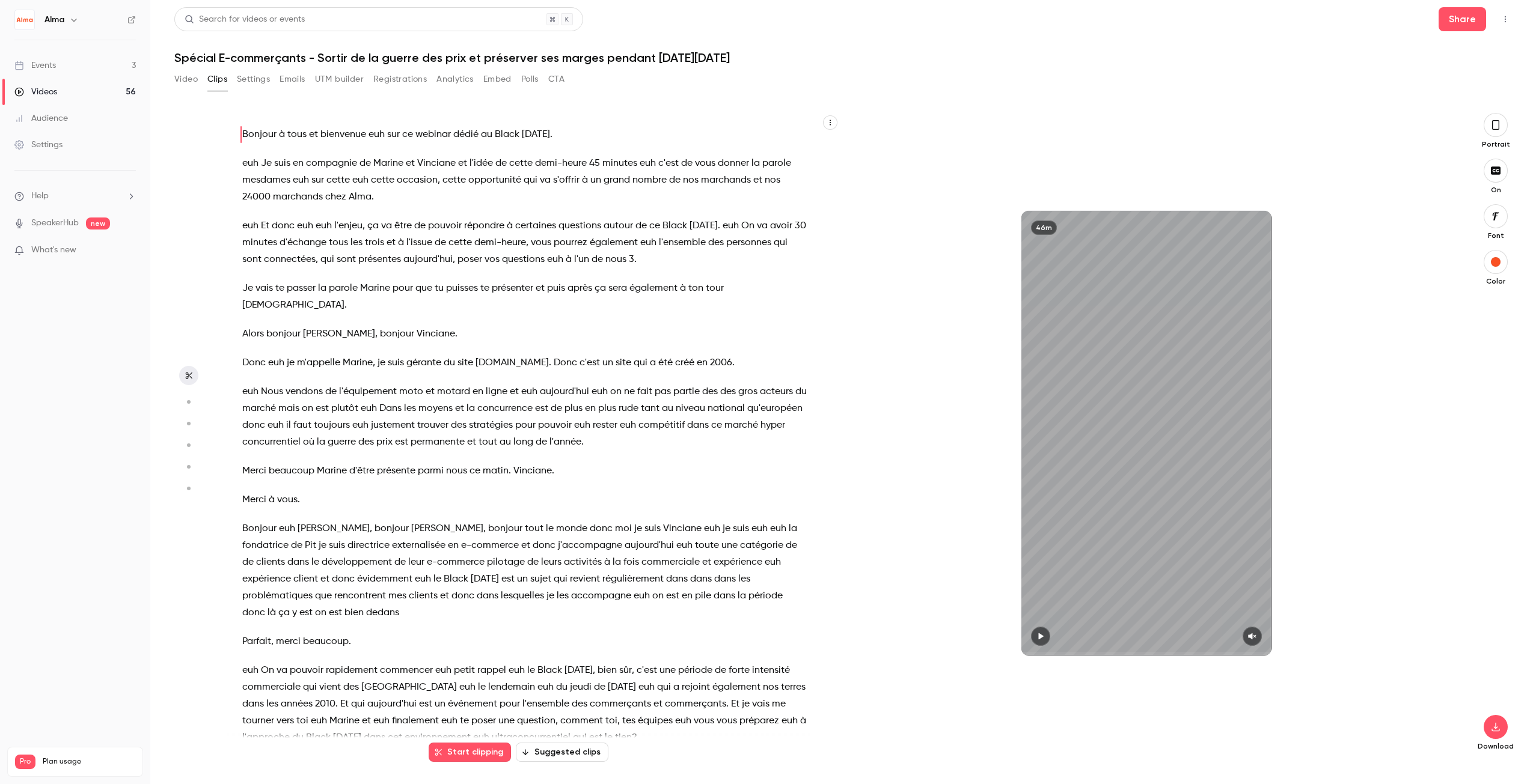
scroll to position [1299, 0]
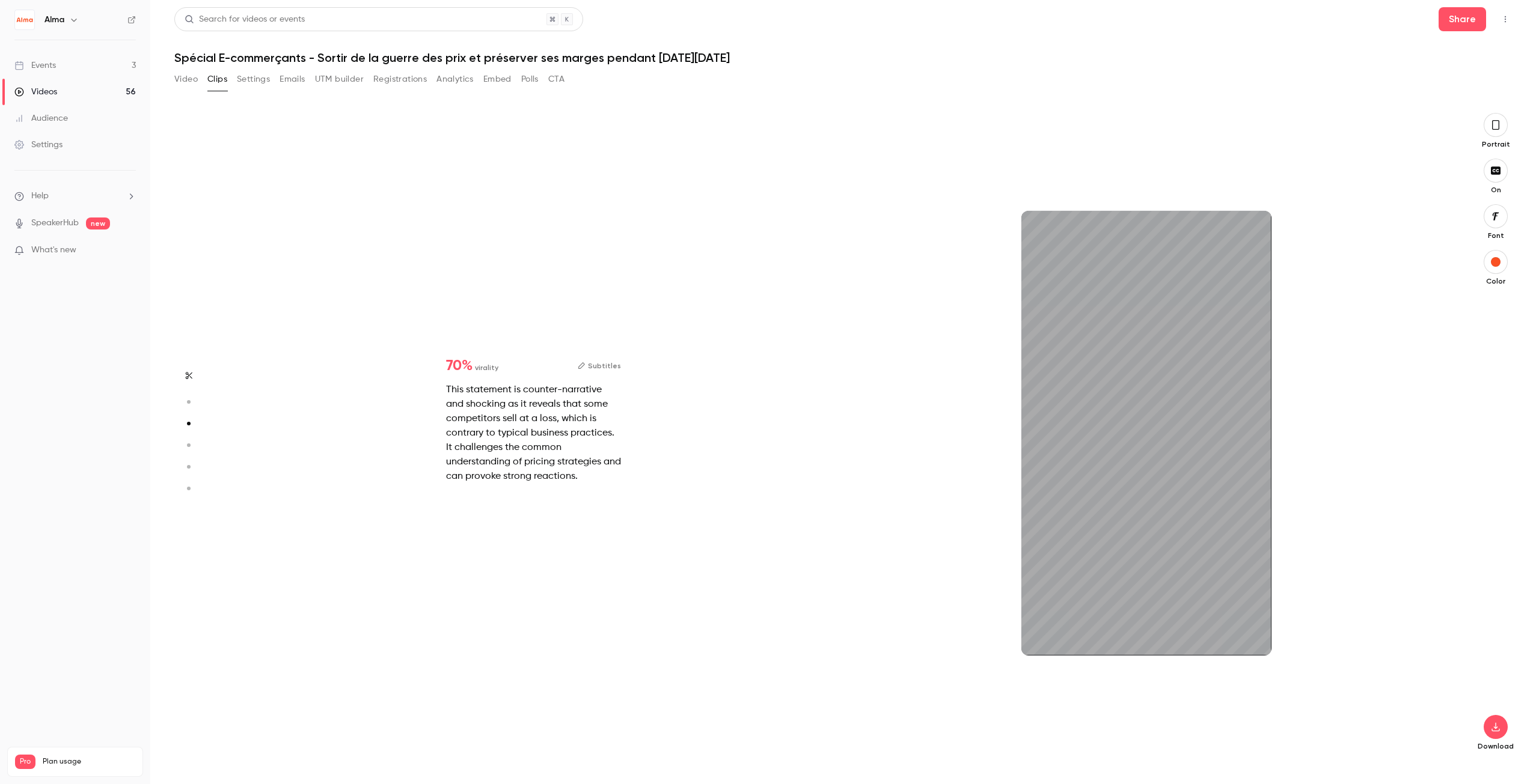
type input "*"
click at [1157, 583] on div "32s" at bounding box center [1146, 433] width 250 height 445
click at [1173, 598] on div "32s" at bounding box center [1146, 433] width 250 height 445
click at [1496, 268] on button "button" at bounding box center [1496, 262] width 24 height 24
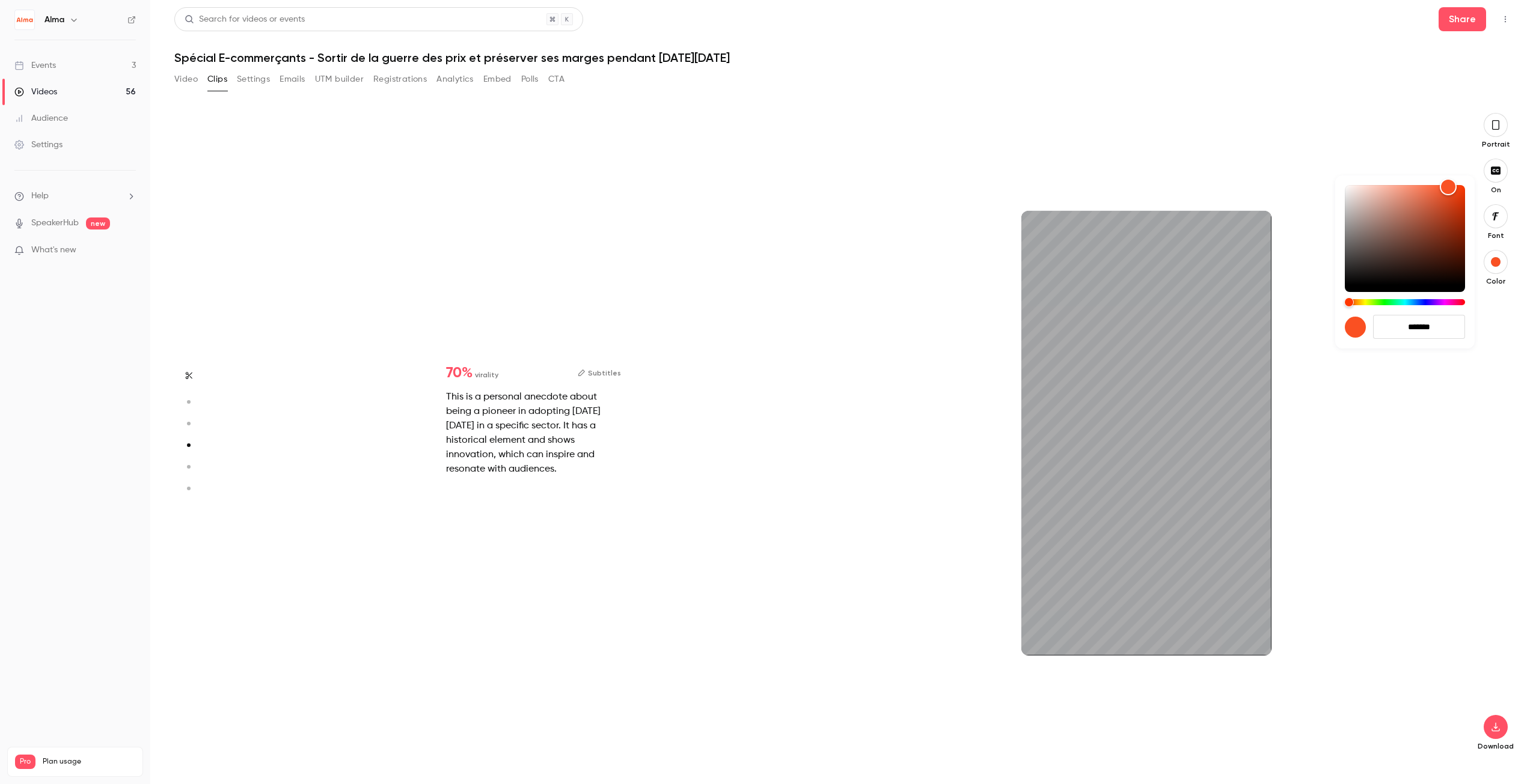
click at [1403, 143] on div at bounding box center [769, 392] width 1539 height 784
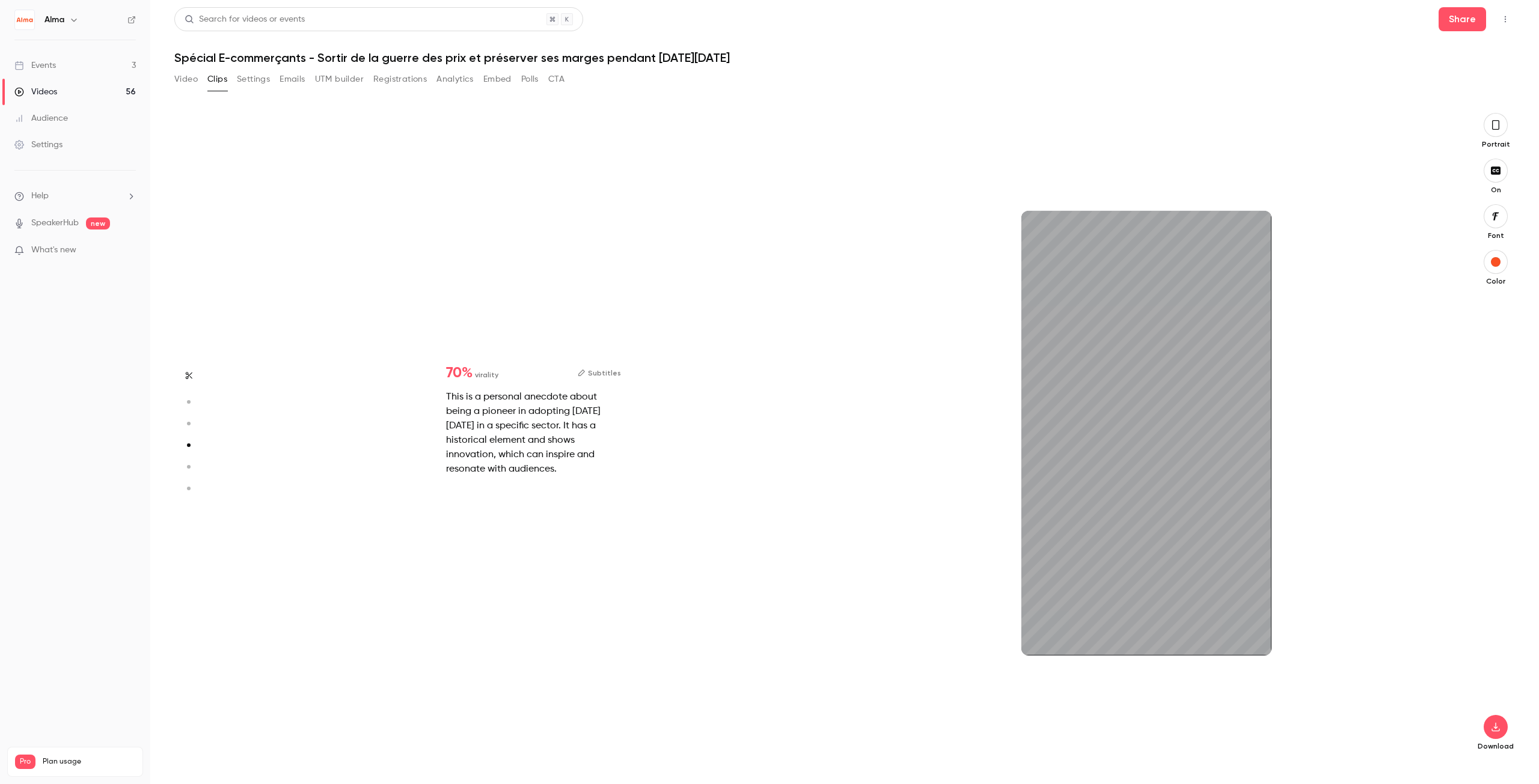
click at [1493, 227] on button "button" at bounding box center [1496, 216] width 24 height 24
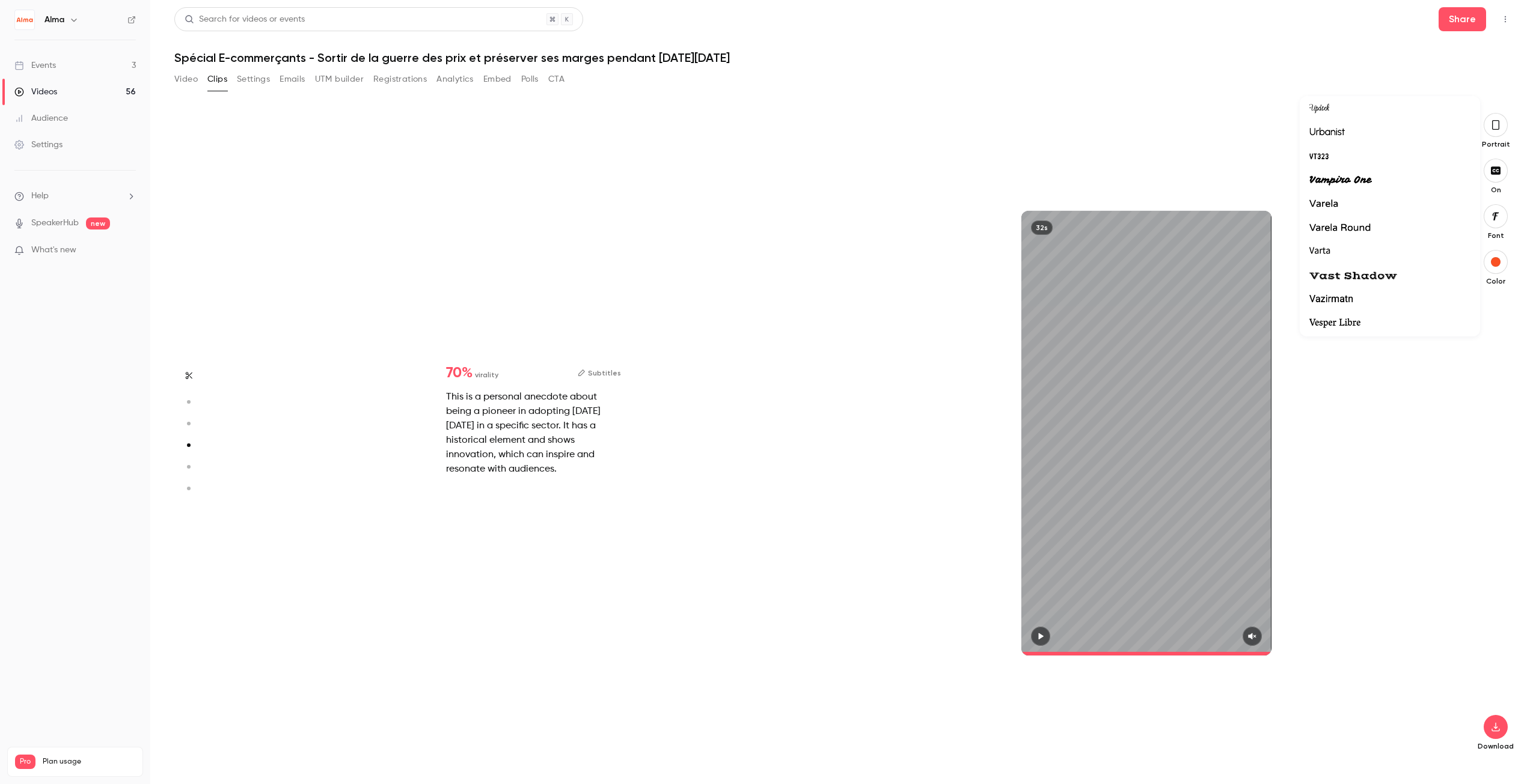
click at [1383, 480] on div at bounding box center [769, 392] width 1539 height 784
click at [1382, 458] on div "32s" at bounding box center [1146, 433] width 613 height 640
click at [1142, 406] on div "32s" at bounding box center [1146, 433] width 250 height 445
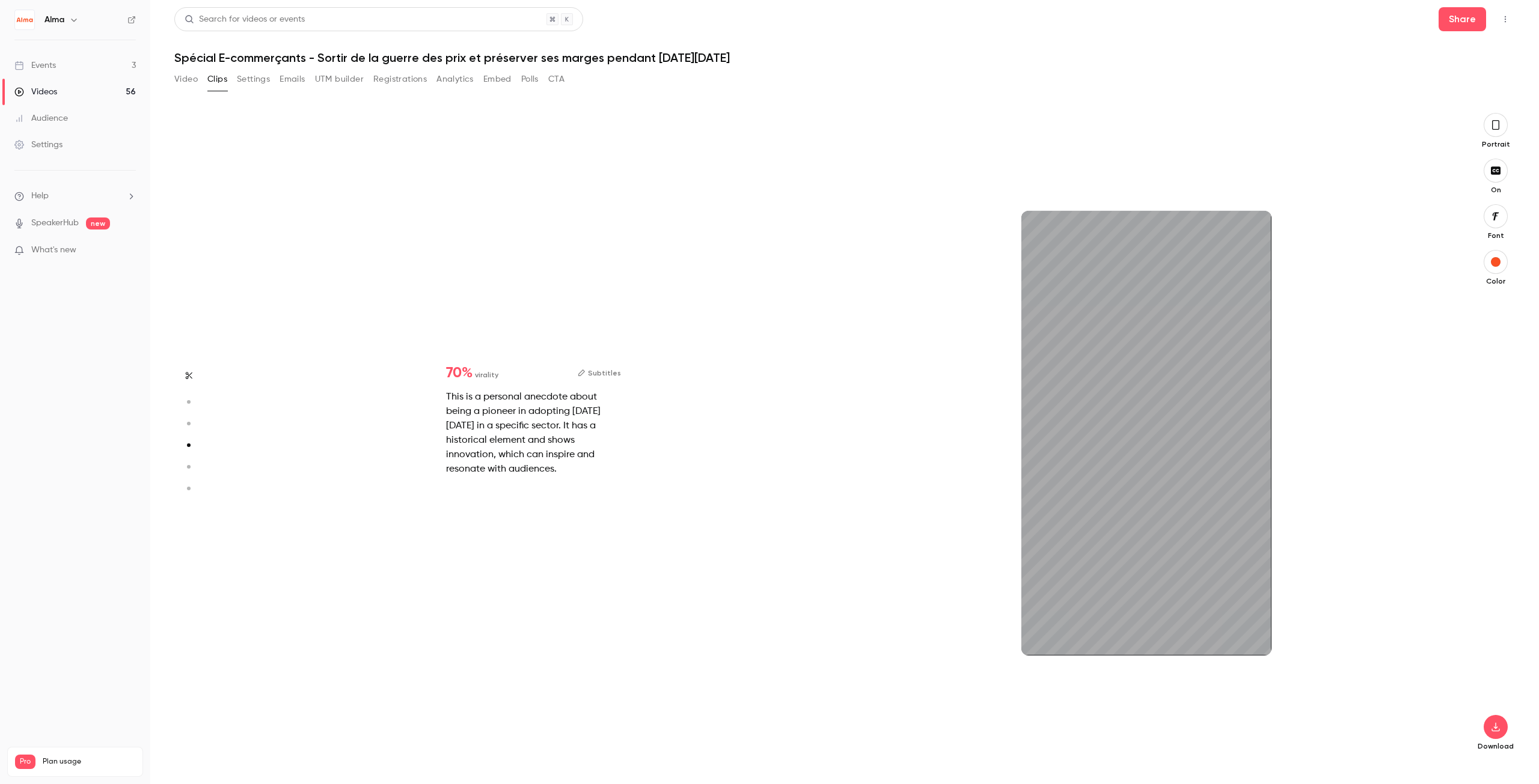
type input "*"
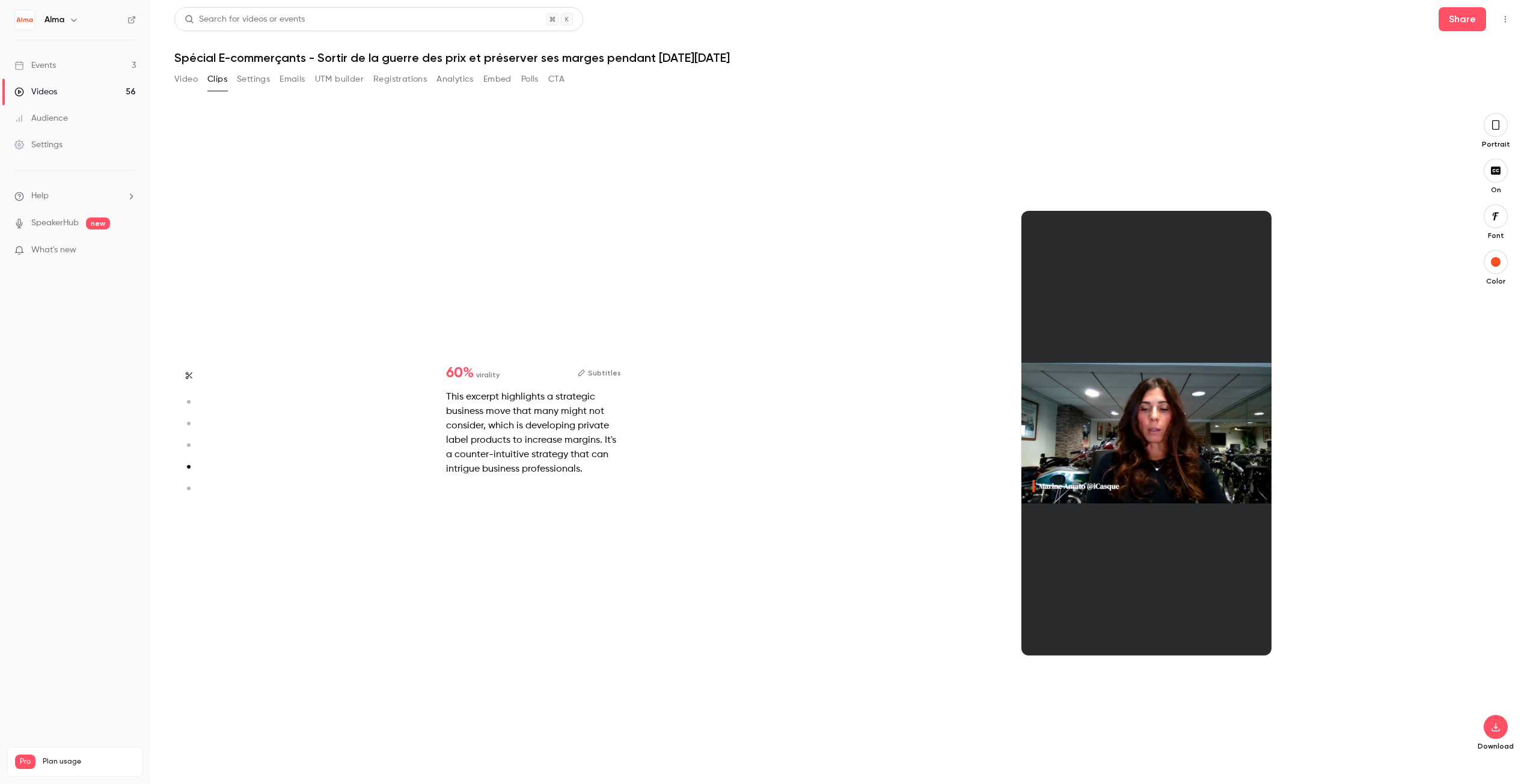
type input "*"
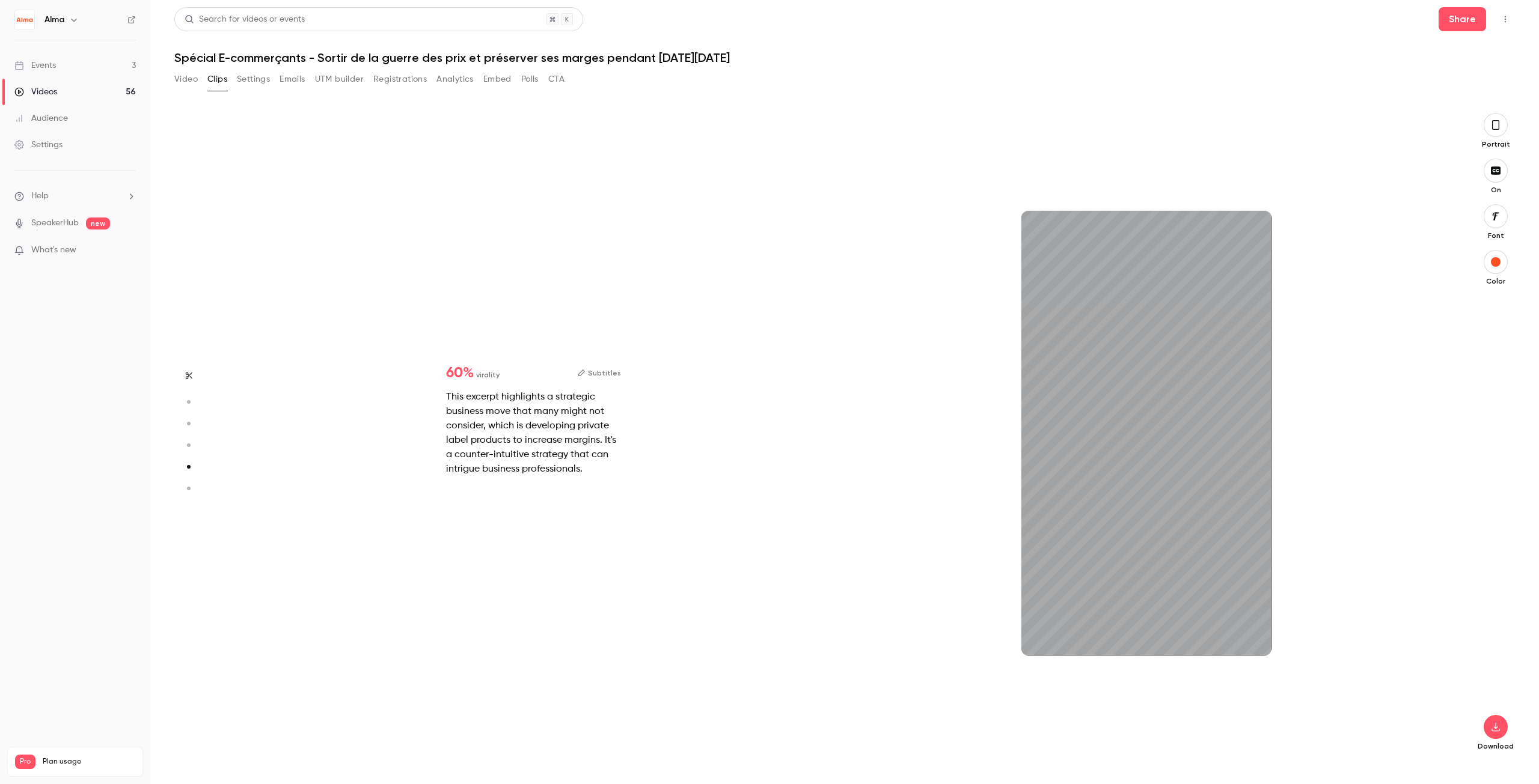
type input "*"
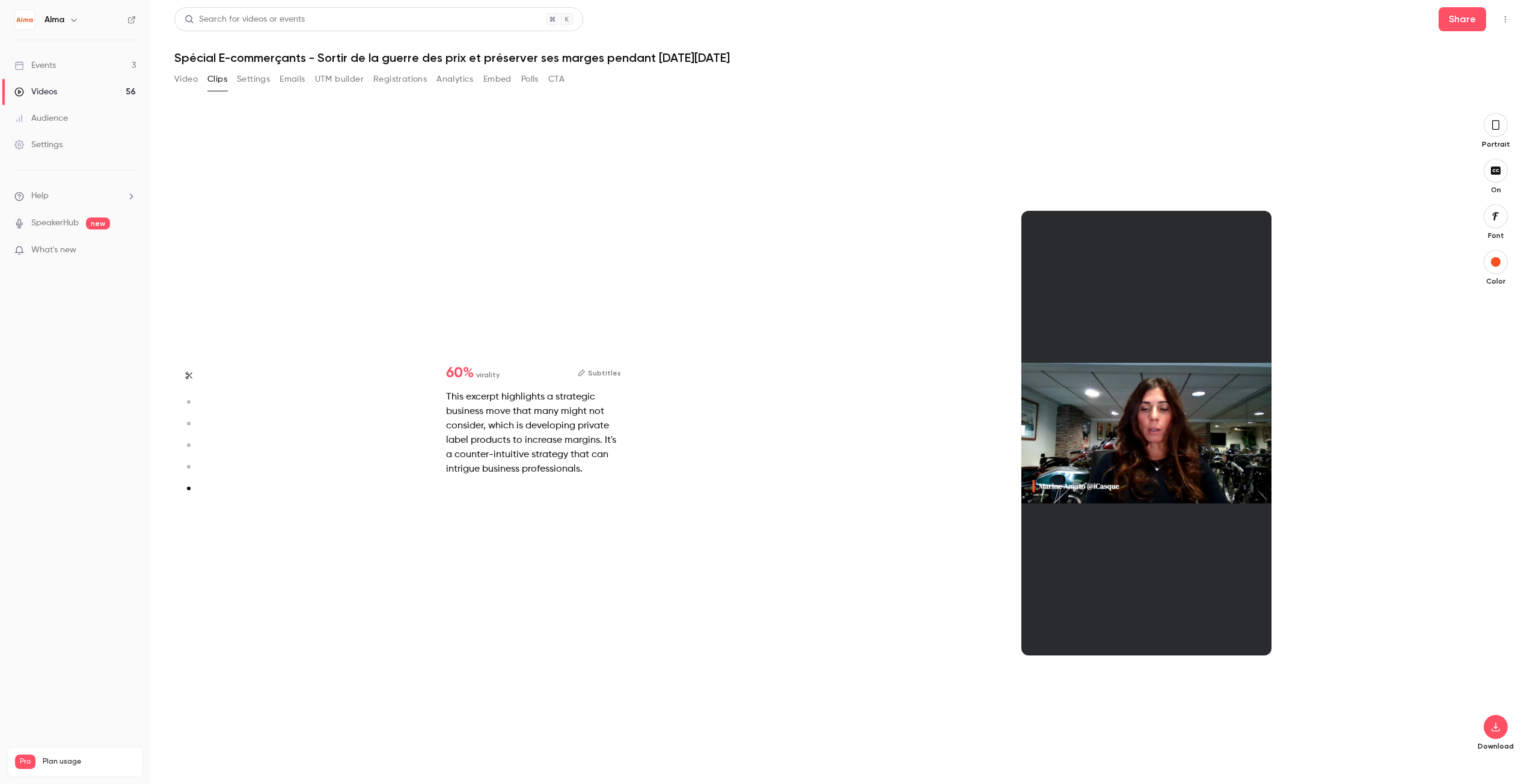
type input "*"
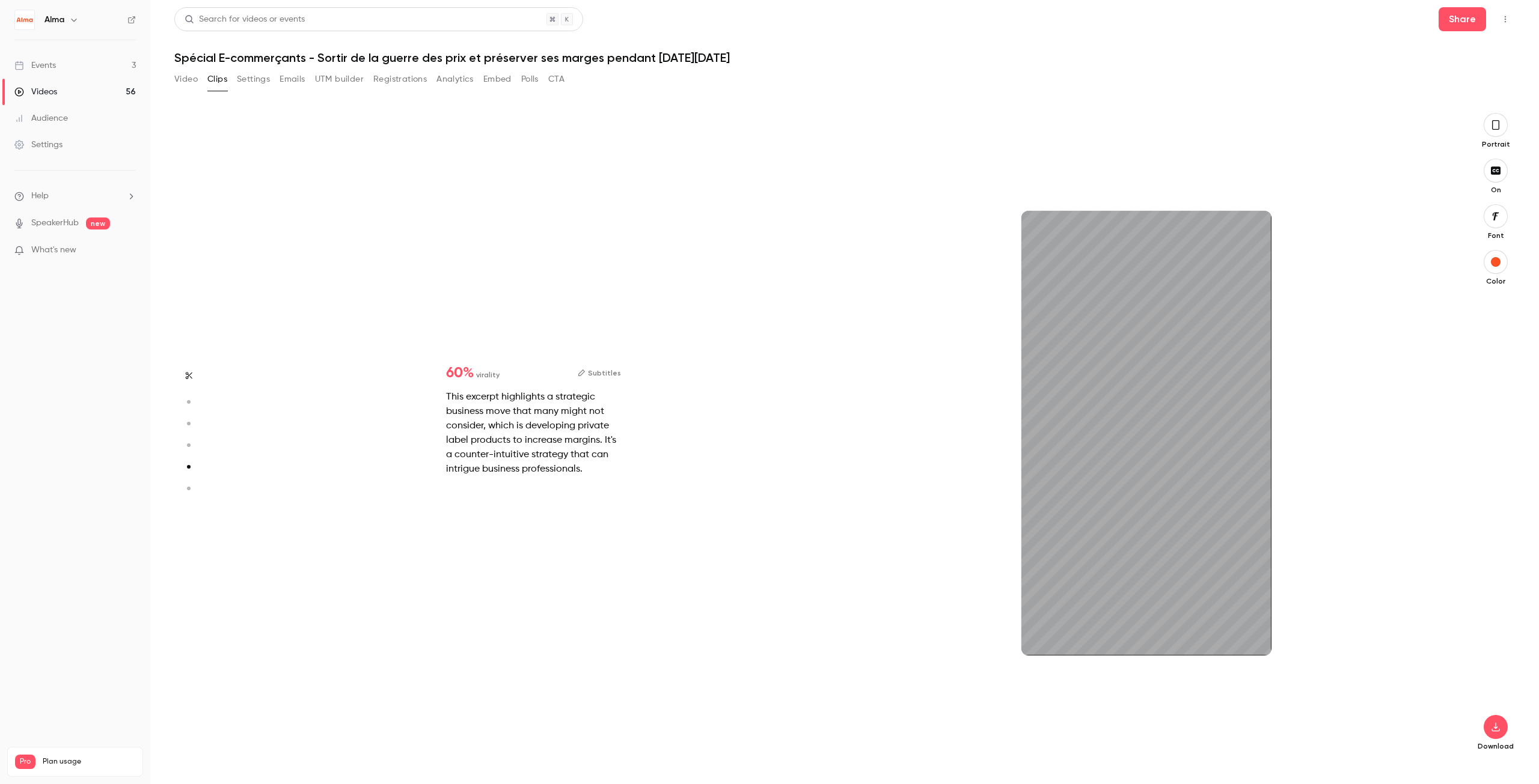
click at [478, 406] on div "This excerpt highlights a strategic business move that many might not consider,…" at bounding box center [533, 433] width 175 height 86
click at [478, 406] on div "This excerpt highlights a strategic business move that many might not consider,…" at bounding box center [533, 433] width 175 height 86
click at [462, 406] on div "This excerpt highlights a strategic business move that many might not consider,…" at bounding box center [533, 433] width 175 height 86
click at [189, 400] on icon "button" at bounding box center [188, 402] width 11 height 9
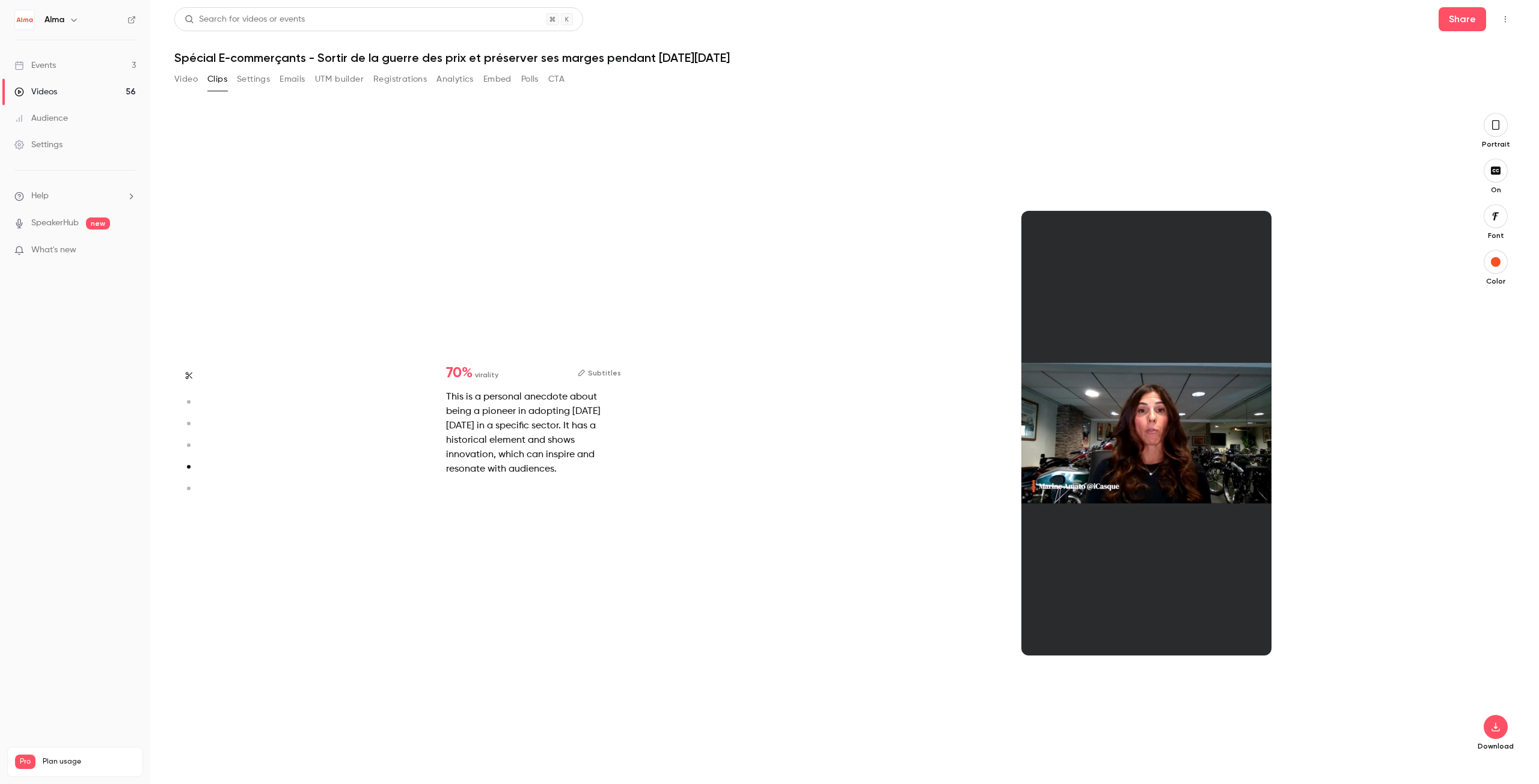
type input "*"
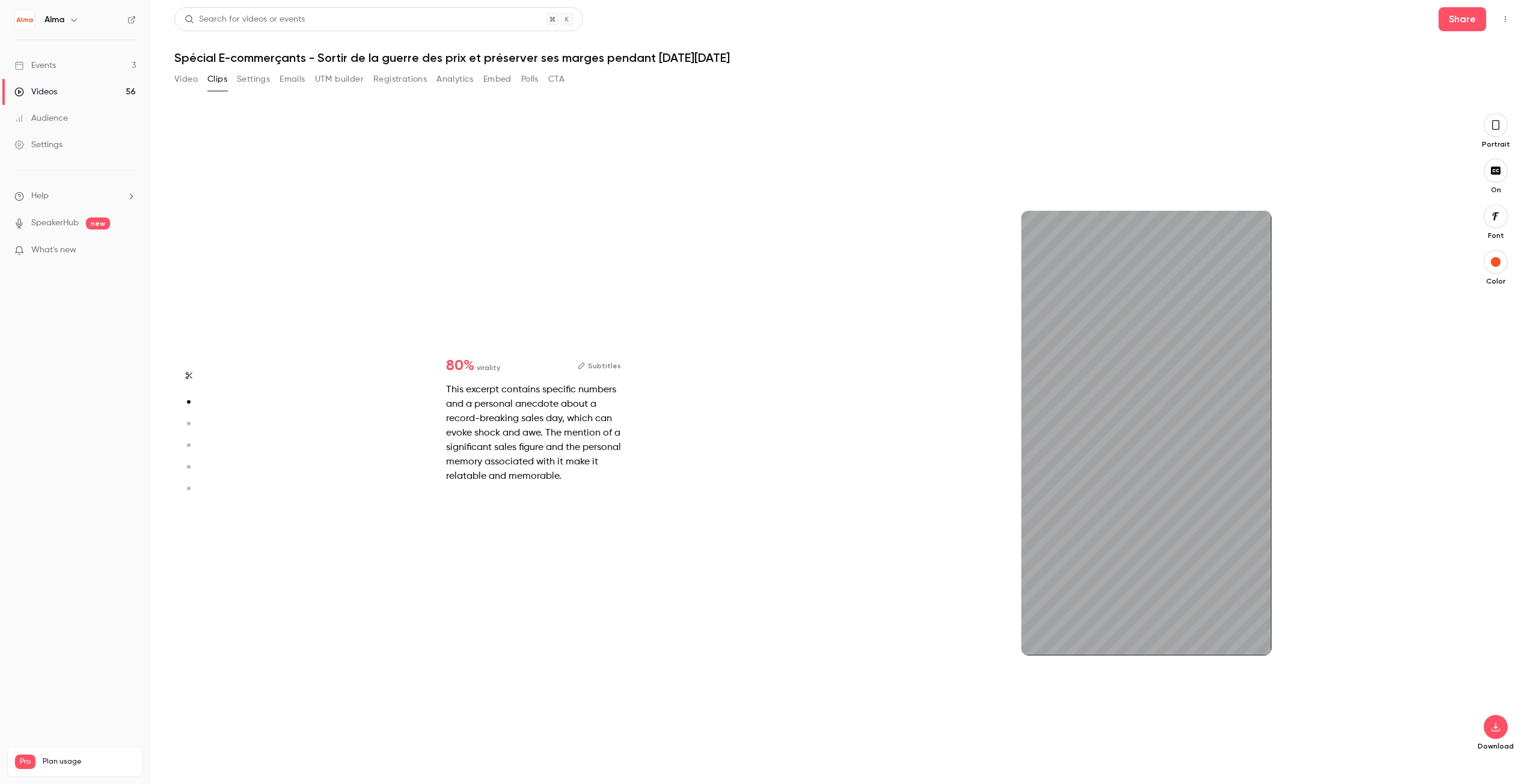
click at [188, 495] on button "button" at bounding box center [188, 488] width 20 height 20
type input "*"
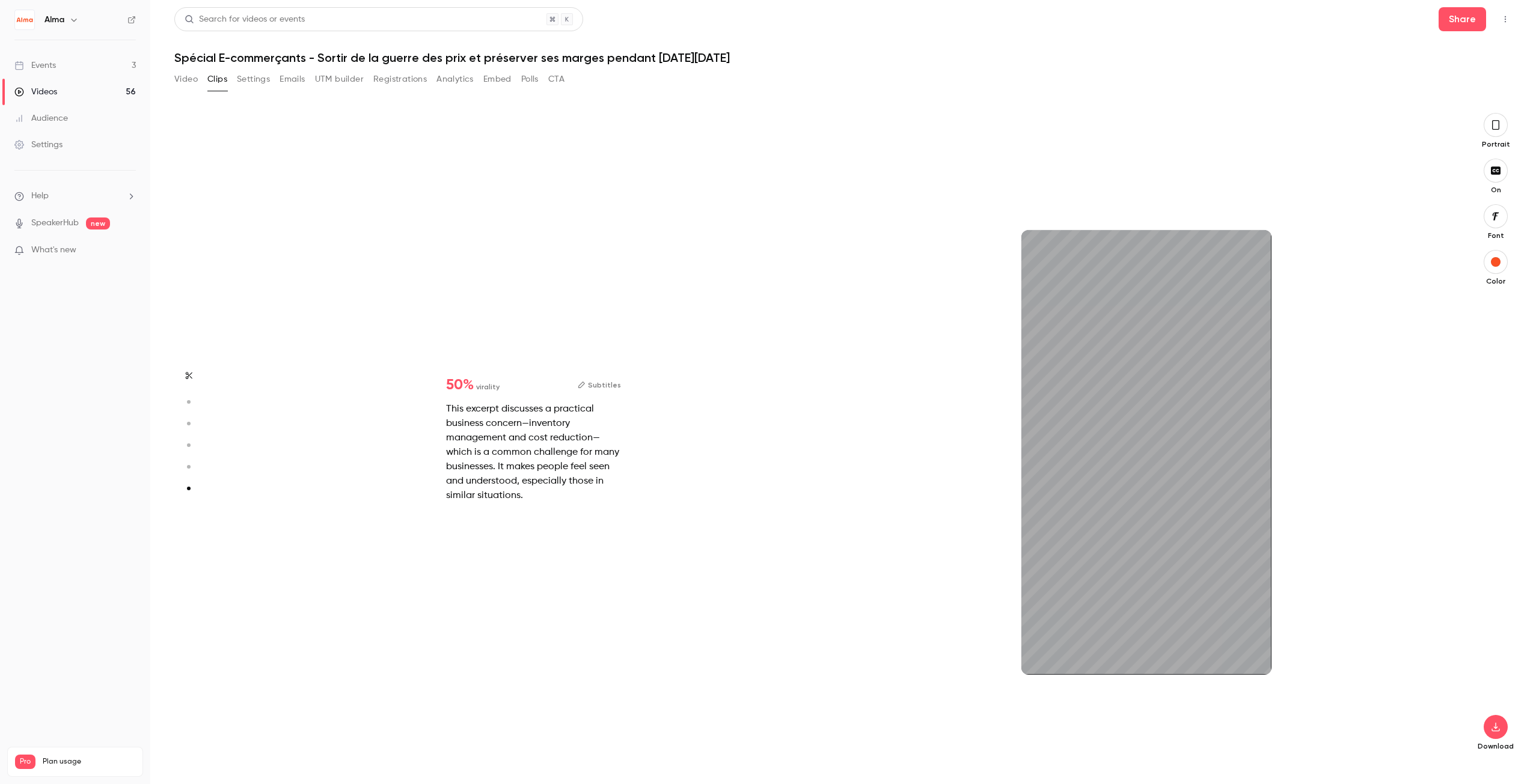
scroll to position [3229, 0]
click at [191, 376] on icon "button" at bounding box center [188, 376] width 9 height 9
type input "*"
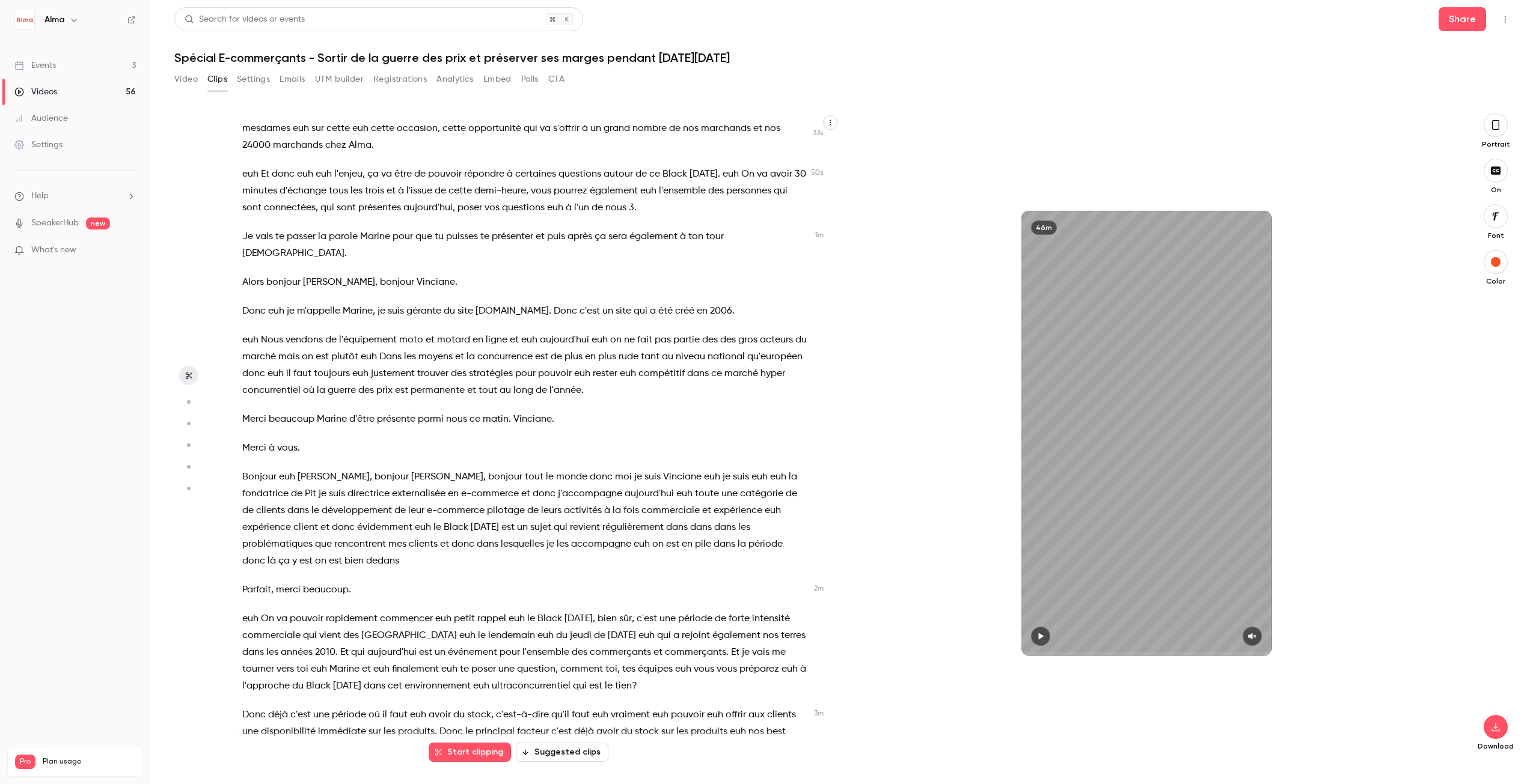
scroll to position [60, 0]
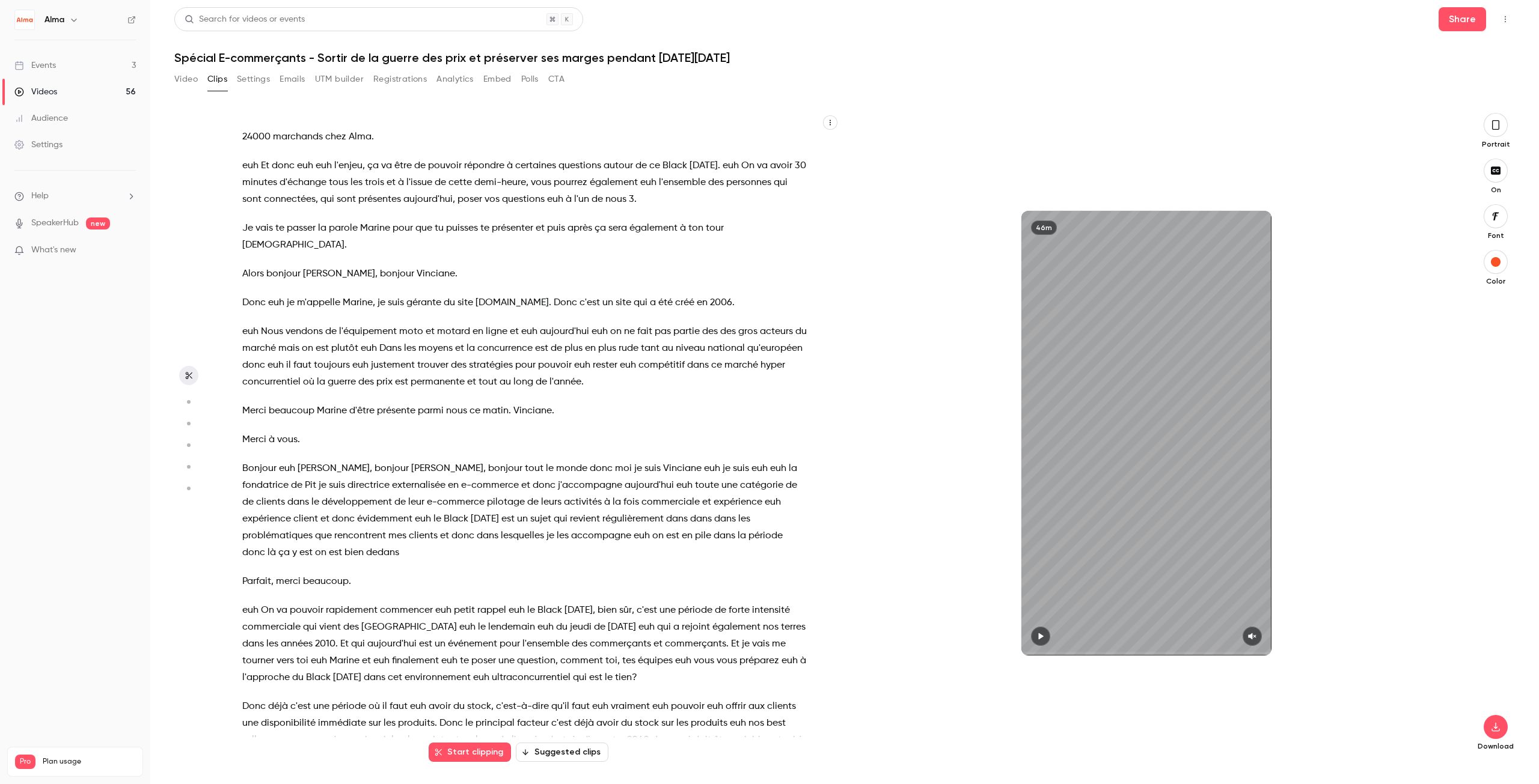
click at [462, 752] on button "Start clipping" at bounding box center [470, 752] width 83 height 20
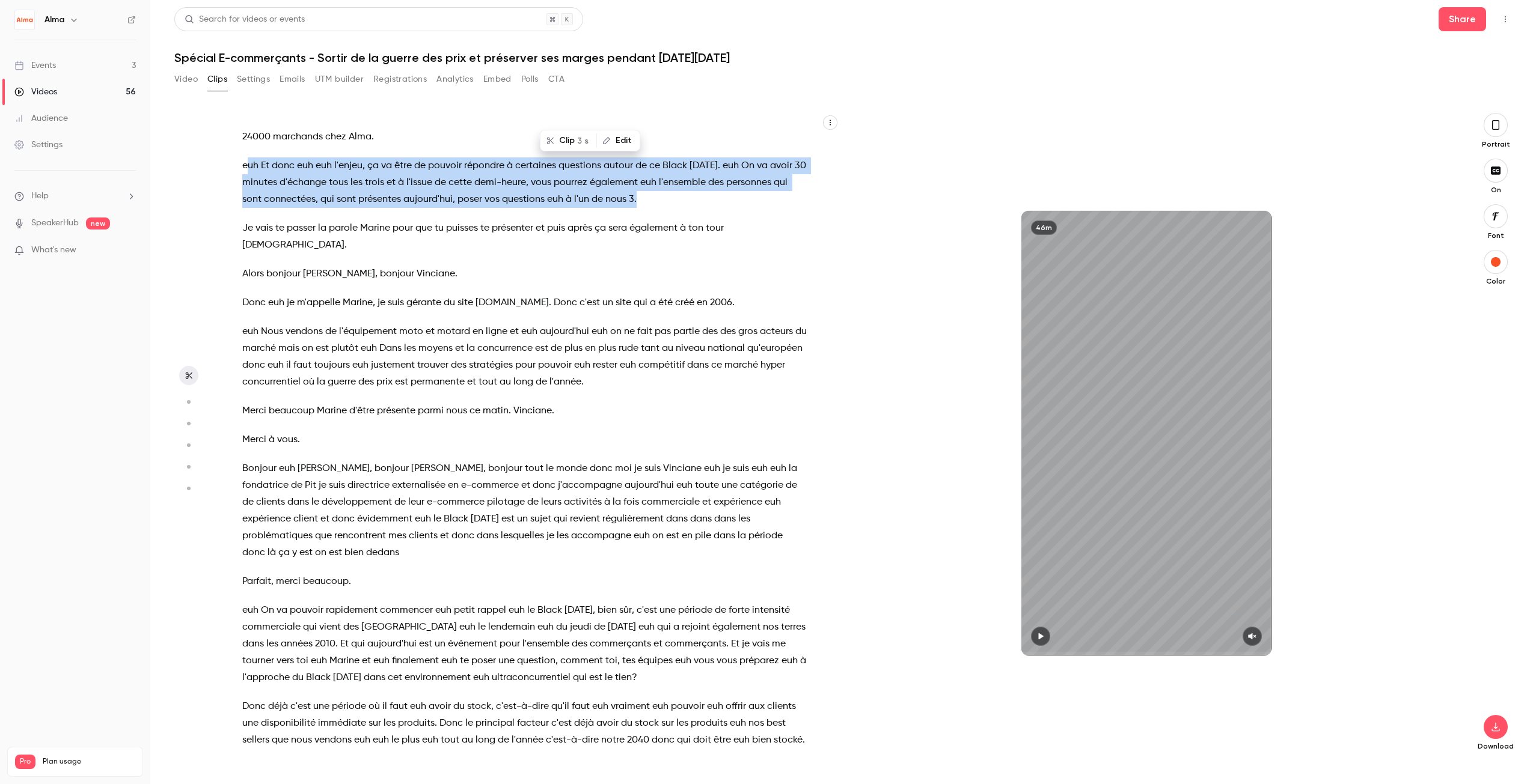
drag, startPoint x: 246, startPoint y: 164, endPoint x: 658, endPoint y: 199, distance: 413.5
click at [658, 199] on p "euh Et donc euh euh l'enjeu , ça va être de pouvoir répondre à certaines questi…" at bounding box center [524, 183] width 565 height 51
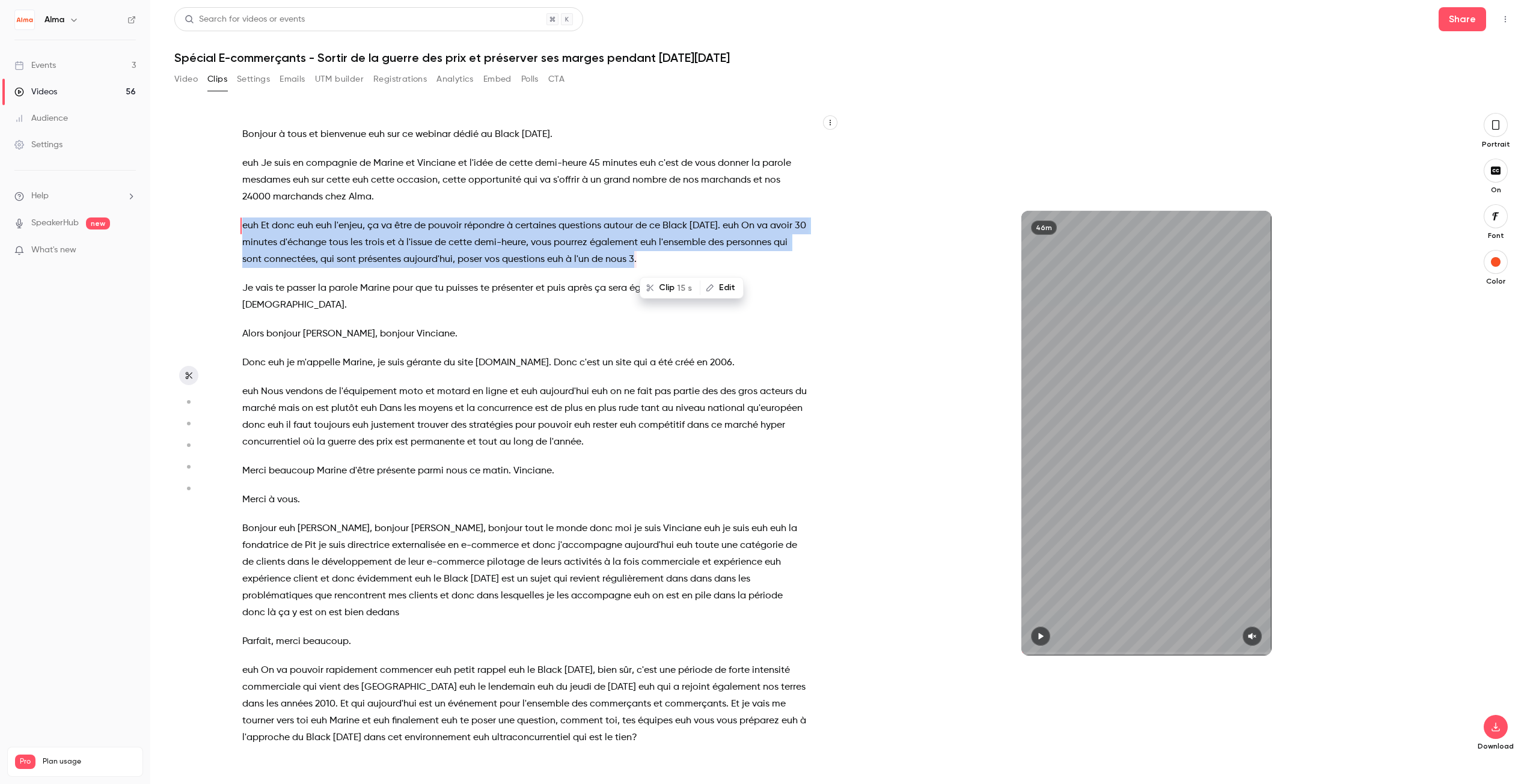
click at [713, 290] on button "Edit" at bounding box center [721, 288] width 41 height 20
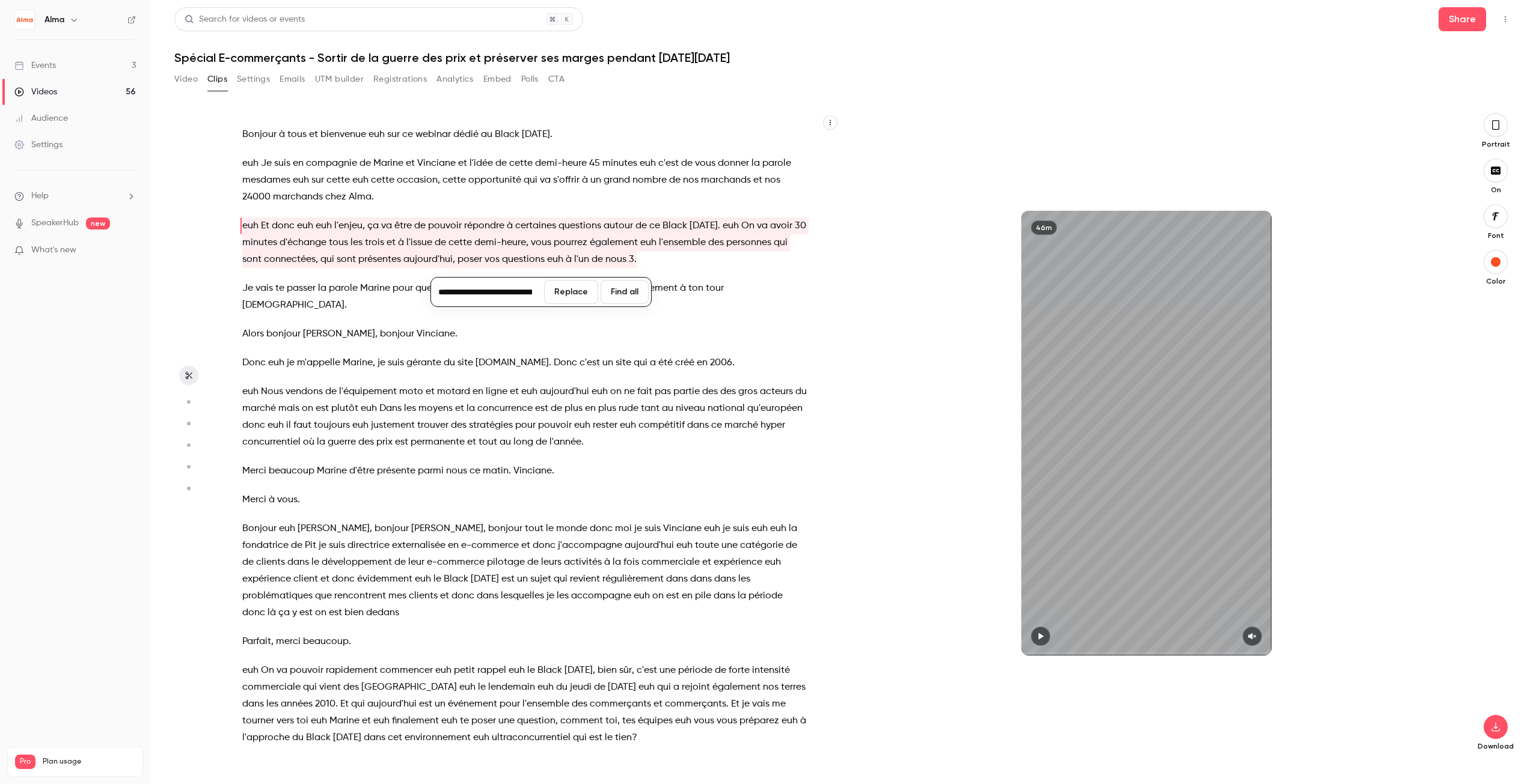
click at [494, 296] on input "**********" at bounding box center [487, 291] width 108 height 24
click at [493, 354] on span "[DOMAIN_NAME]" at bounding box center [512, 362] width 73 height 17
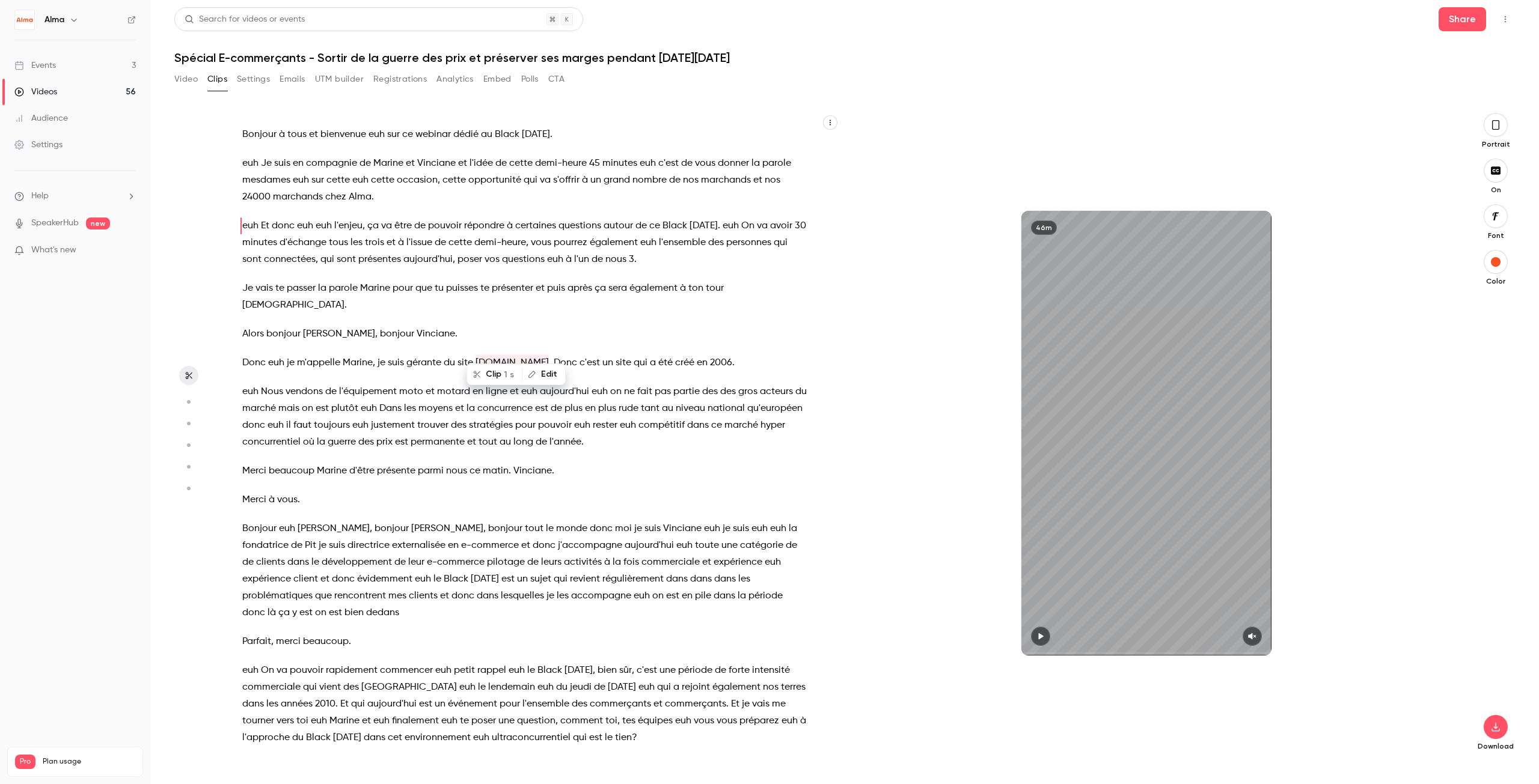
click at [367, 354] on span "Marine" at bounding box center [357, 362] width 30 height 17
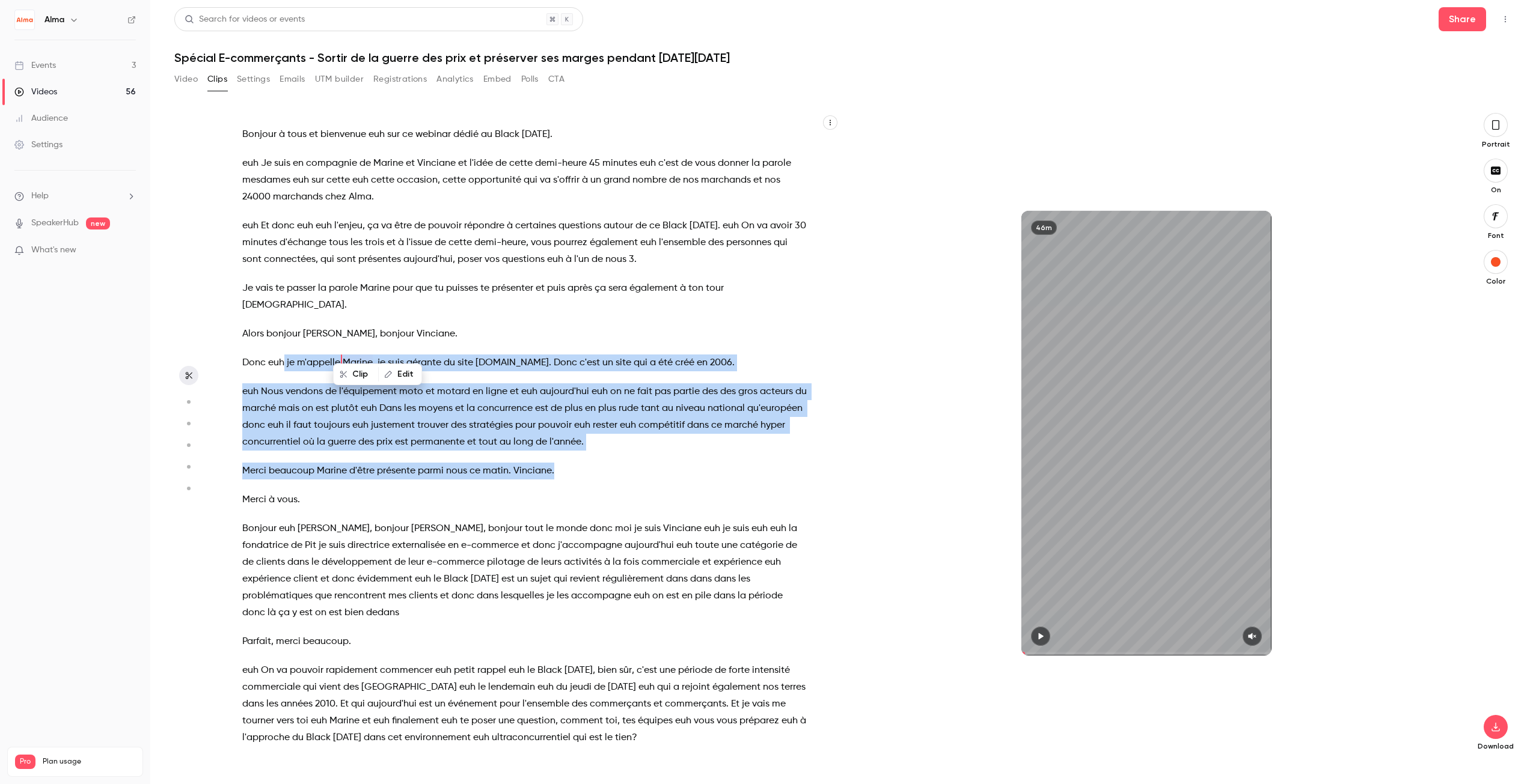
drag, startPoint x: 689, startPoint y: 359, endPoint x: 699, endPoint y: 435, distance: 76.7
click at [699, 435] on div "Bonjour à tous et bienvenue euh sur ce webinar dédié au [DATE][DATE] . euh Je s…" at bounding box center [530, 439] width 607 height 628
click at [1040, 644] on span at bounding box center [1146, 654] width 250 height 20
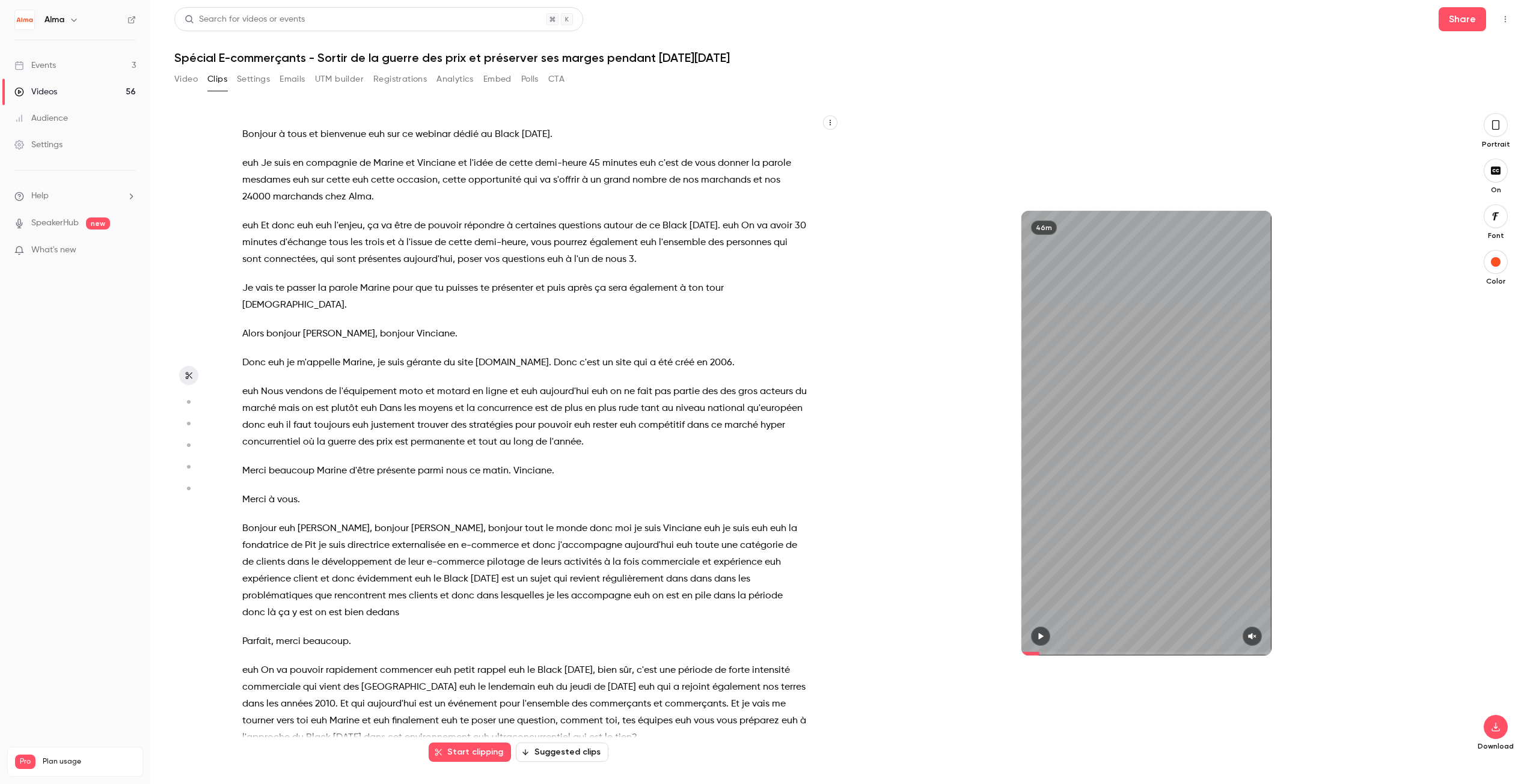
click at [1043, 635] on icon "button" at bounding box center [1040, 635] width 5 height 7
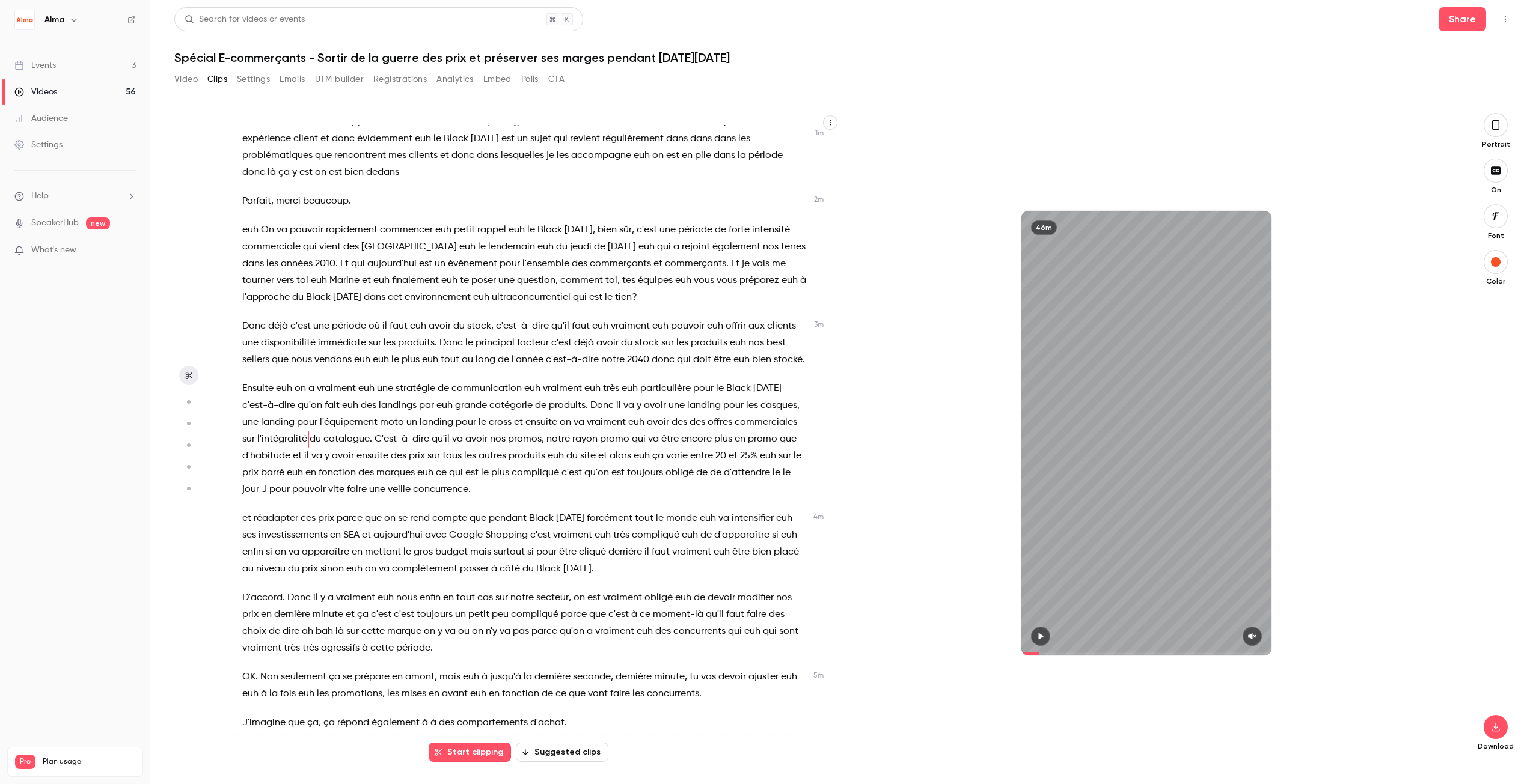
click at [1042, 635] on icon "button" at bounding box center [1040, 635] width 5 height 7
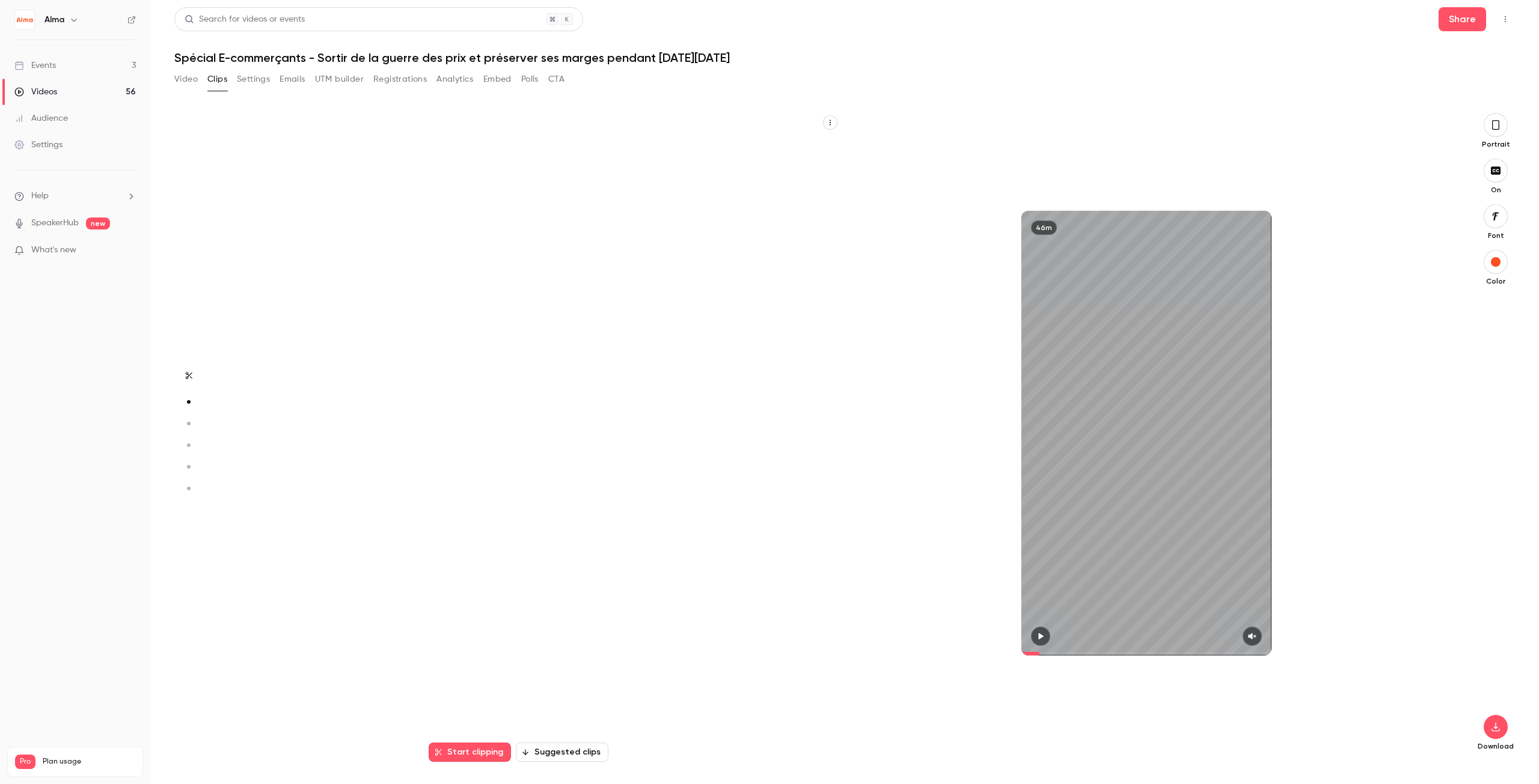
scroll to position [0, 0]
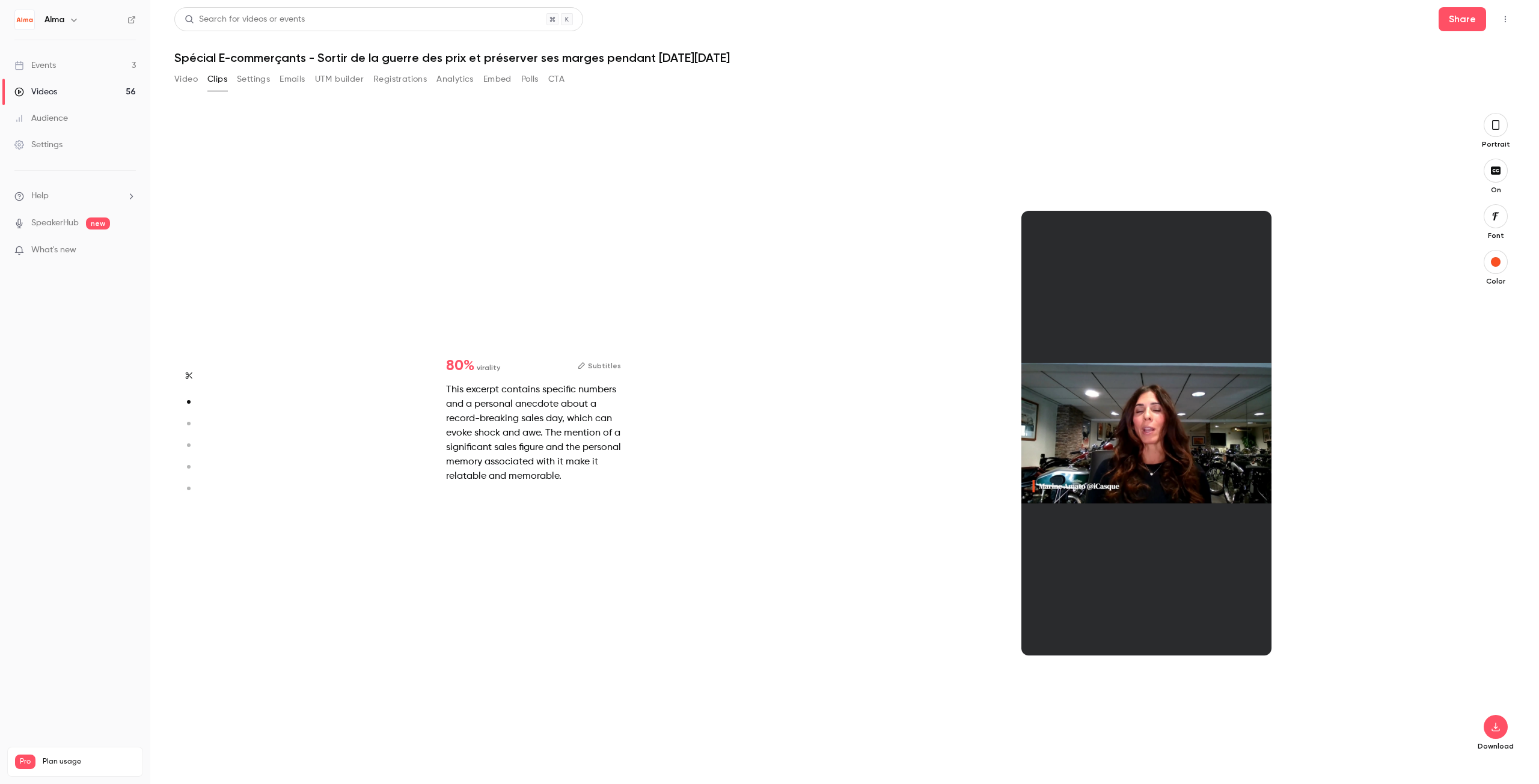
type input "*****"
type input "*"
type input "*****"
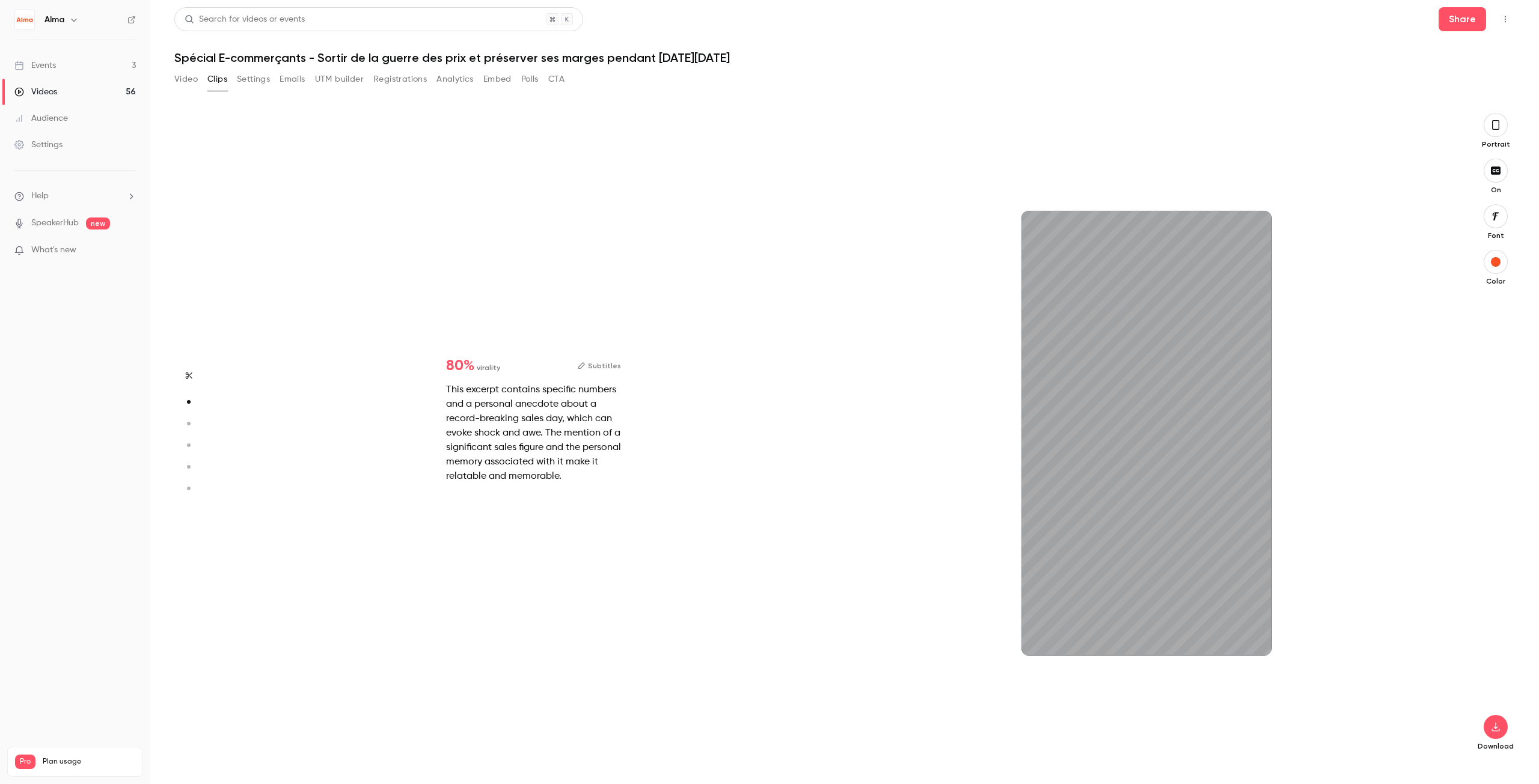
type input "***"
type input "*****"
type input "***"
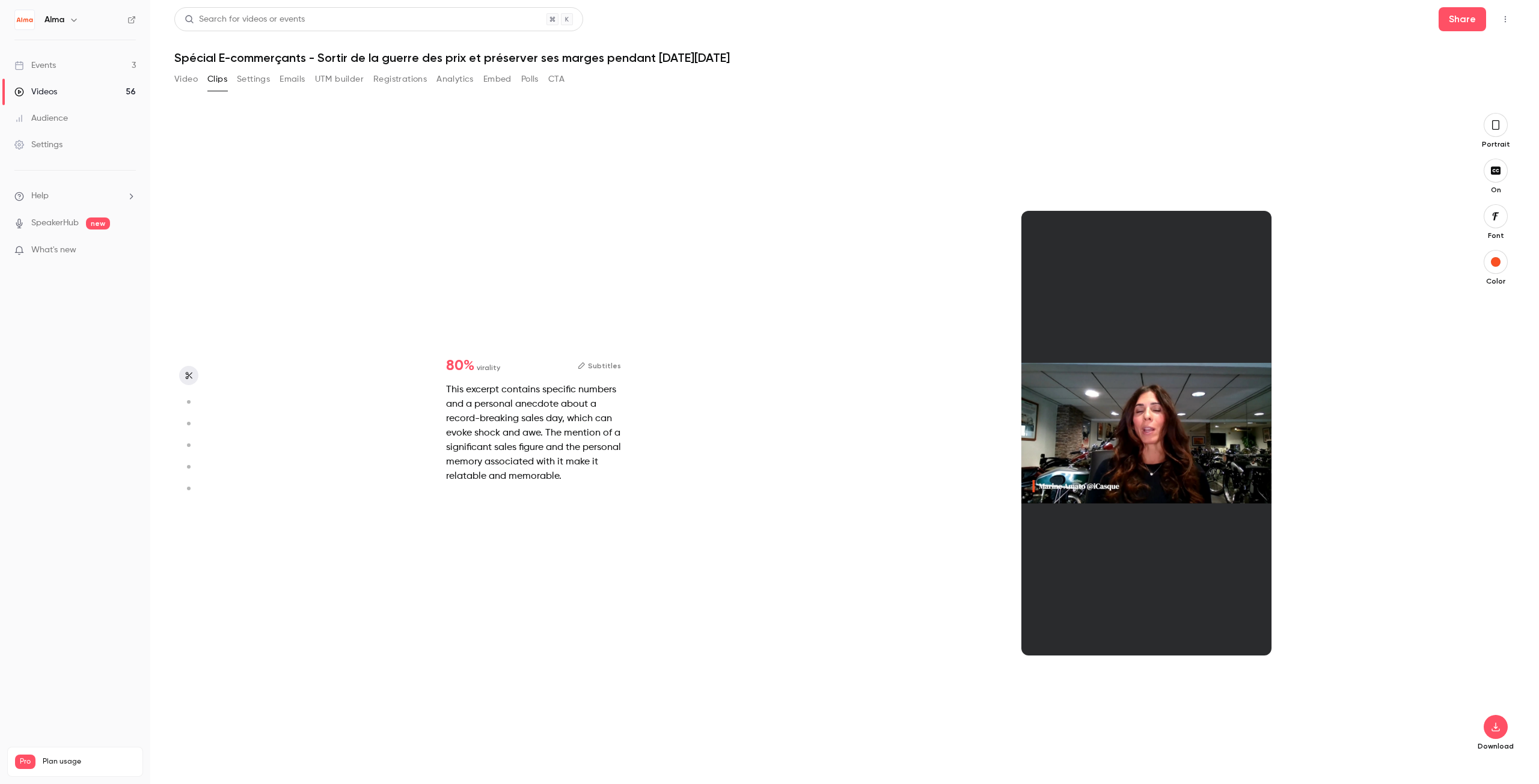
scroll to position [0, 0]
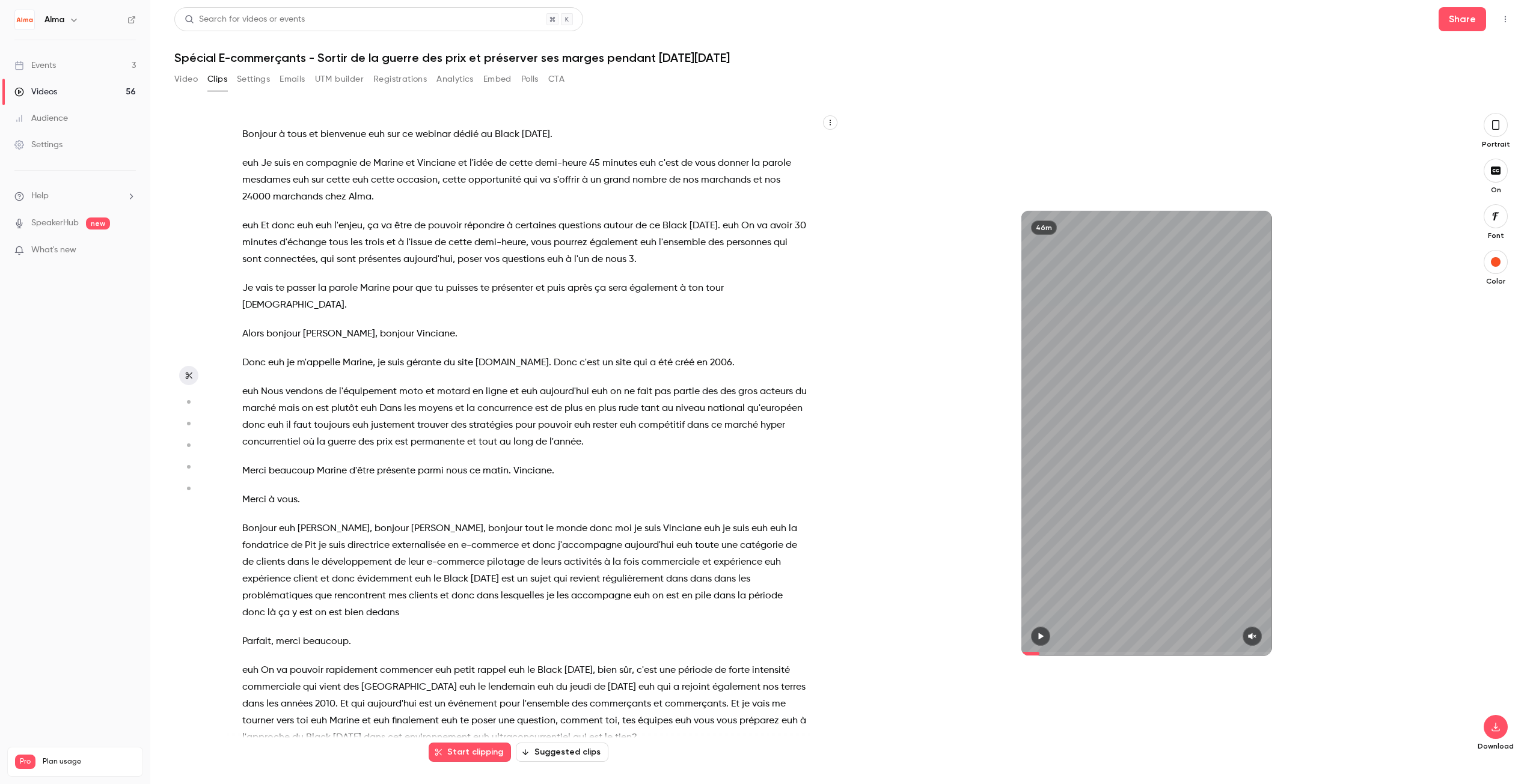
type input "*****"
type input "*"
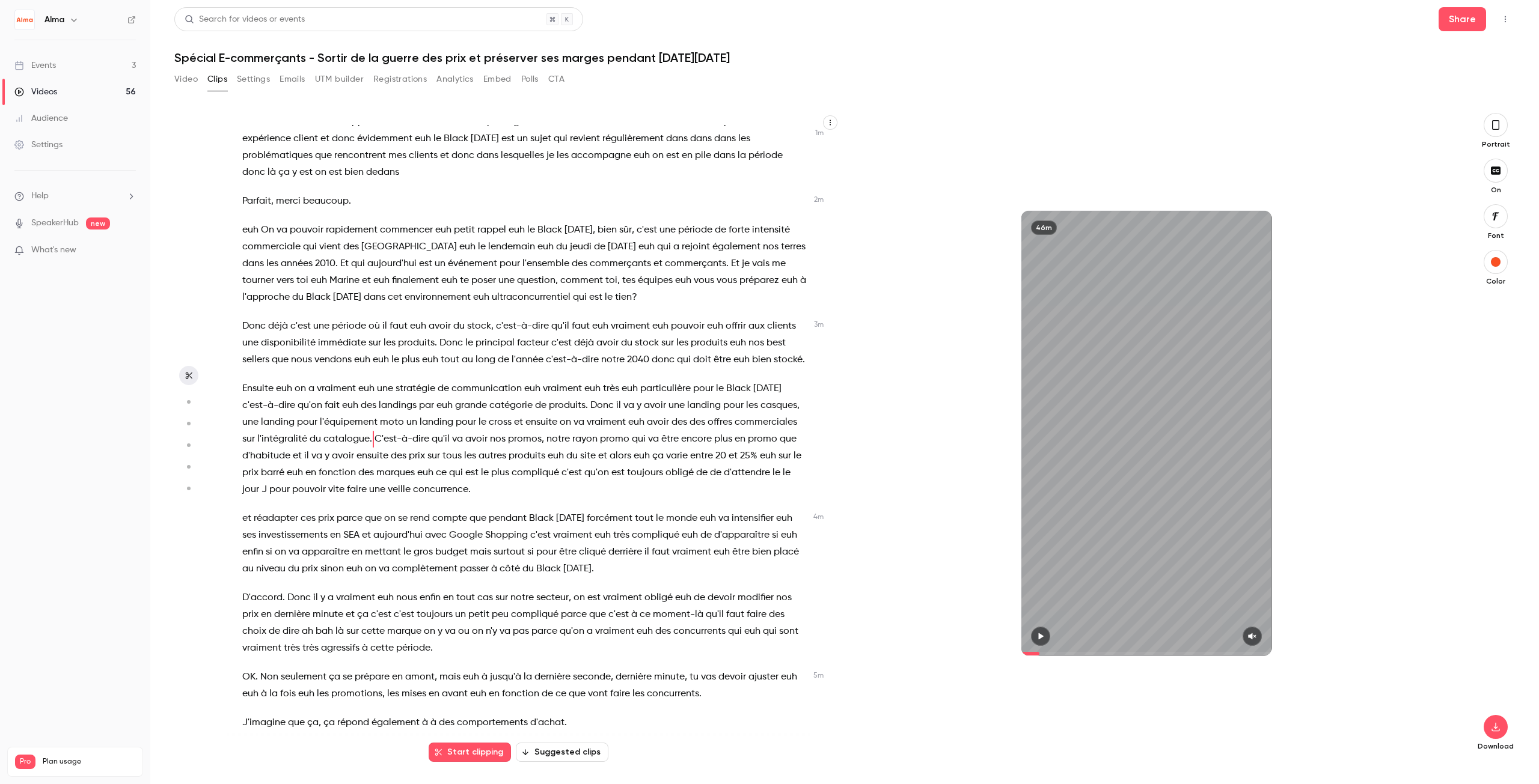
click at [450, 752] on button "Start clipping" at bounding box center [470, 752] width 83 height 20
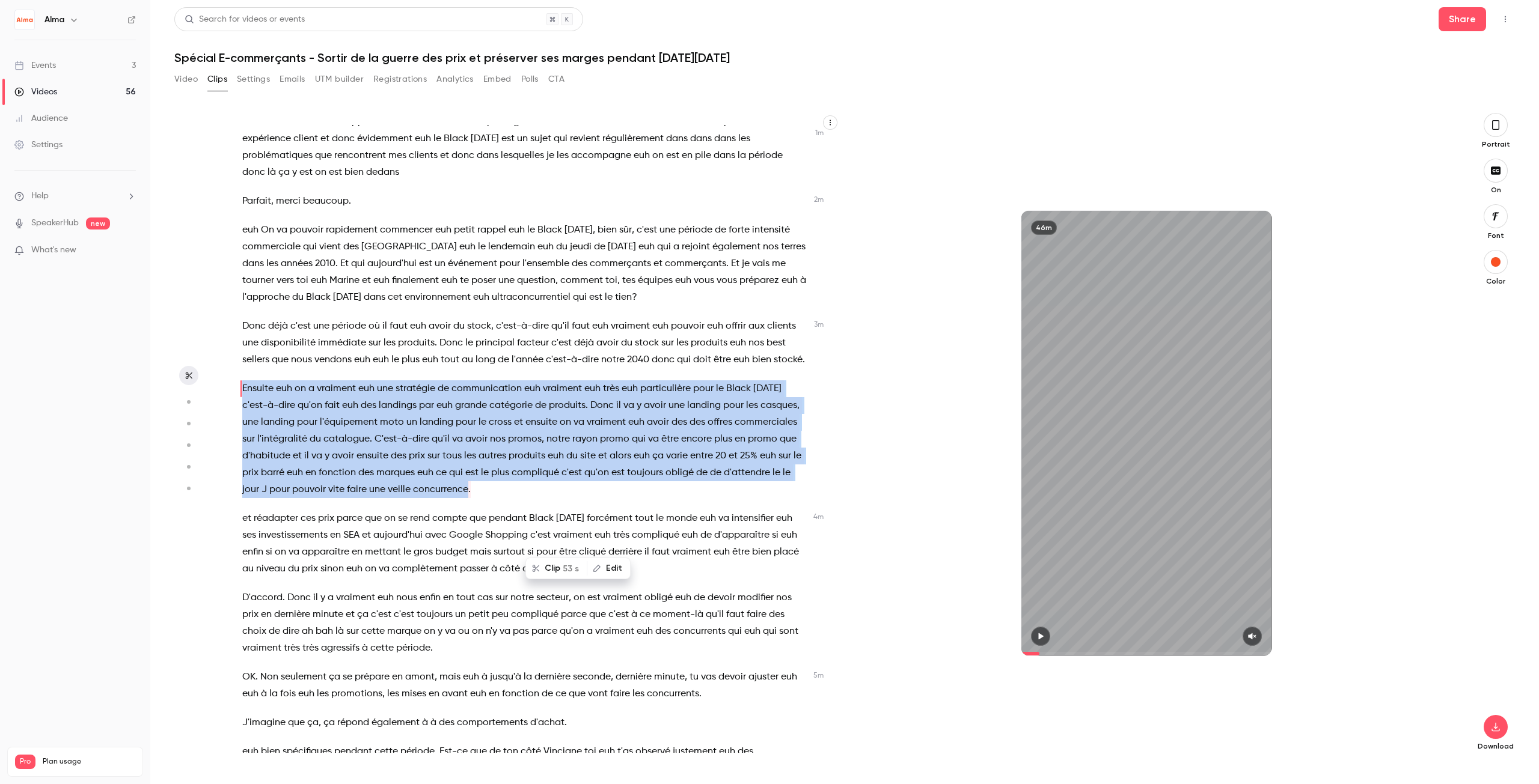
scroll to position [390, 0]
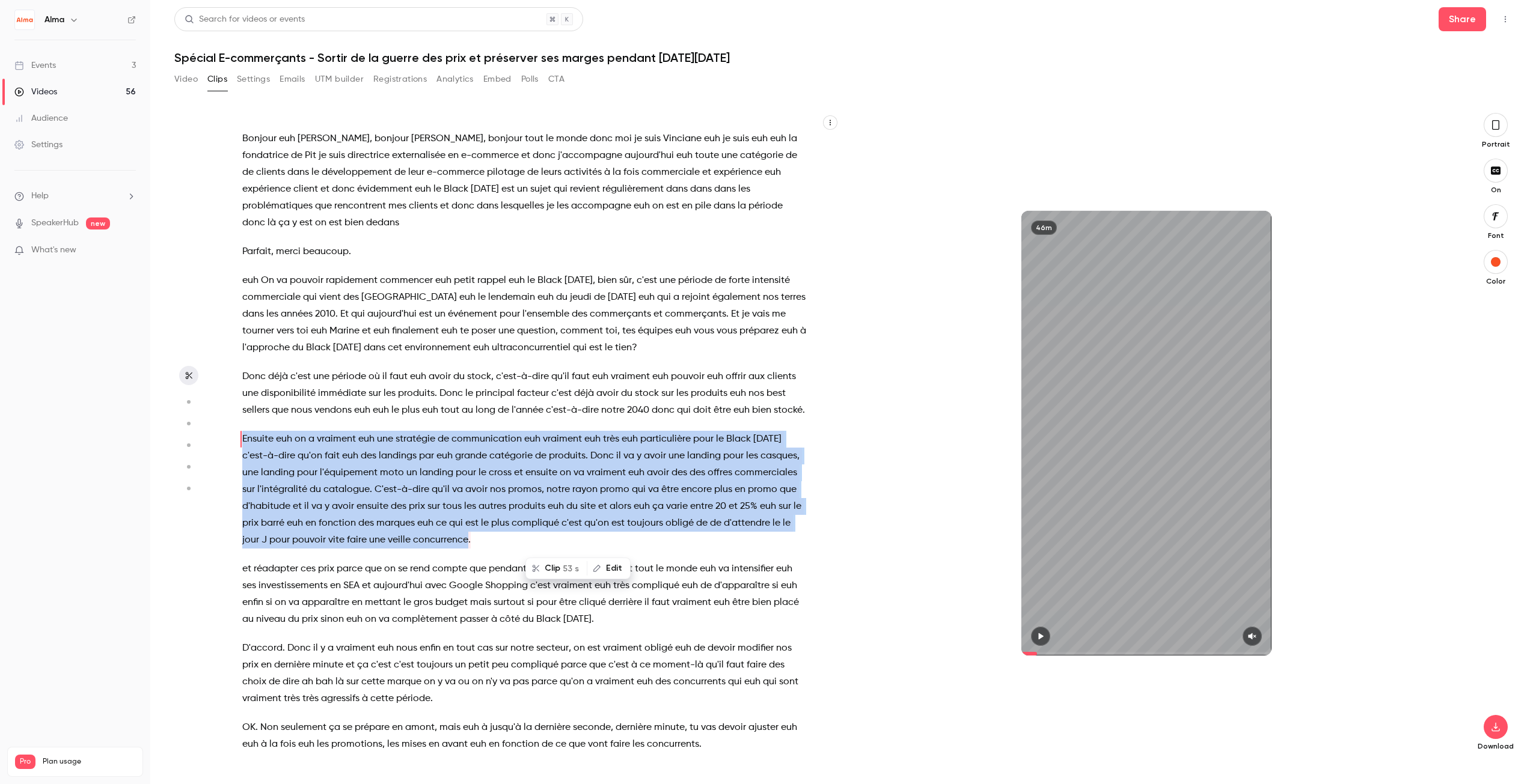
click at [544, 569] on button "Clip 53 s" at bounding box center [557, 568] width 59 height 20
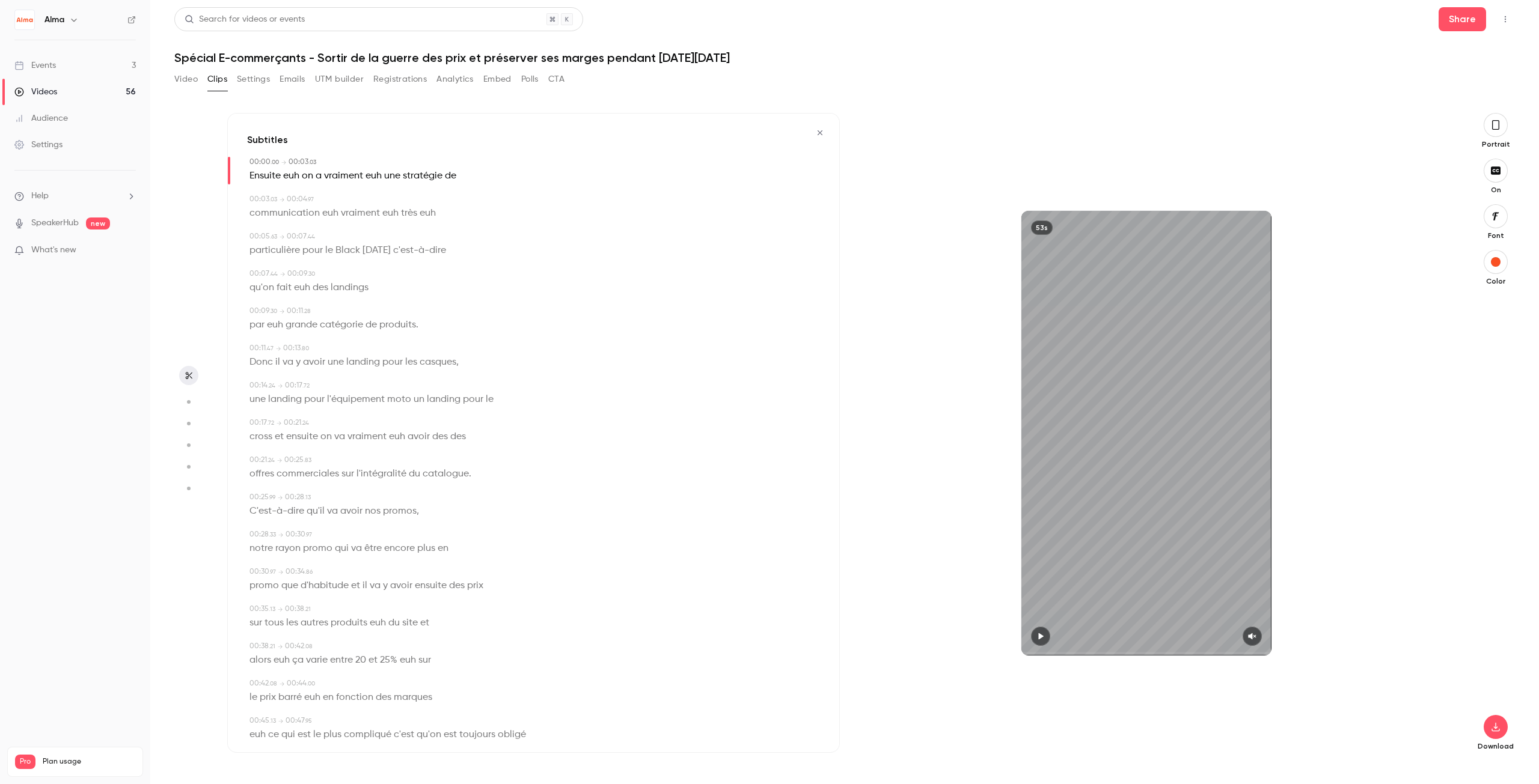
click at [1043, 636] on icon "button" at bounding box center [1040, 636] width 9 height 9
click at [1039, 638] on icon "button" at bounding box center [1040, 635] width 5 height 7
click at [270, 175] on span "Ensuite" at bounding box center [265, 175] width 31 height 17
type input "*"
click at [270, 175] on span "Ensuite" at bounding box center [265, 175] width 31 height 17
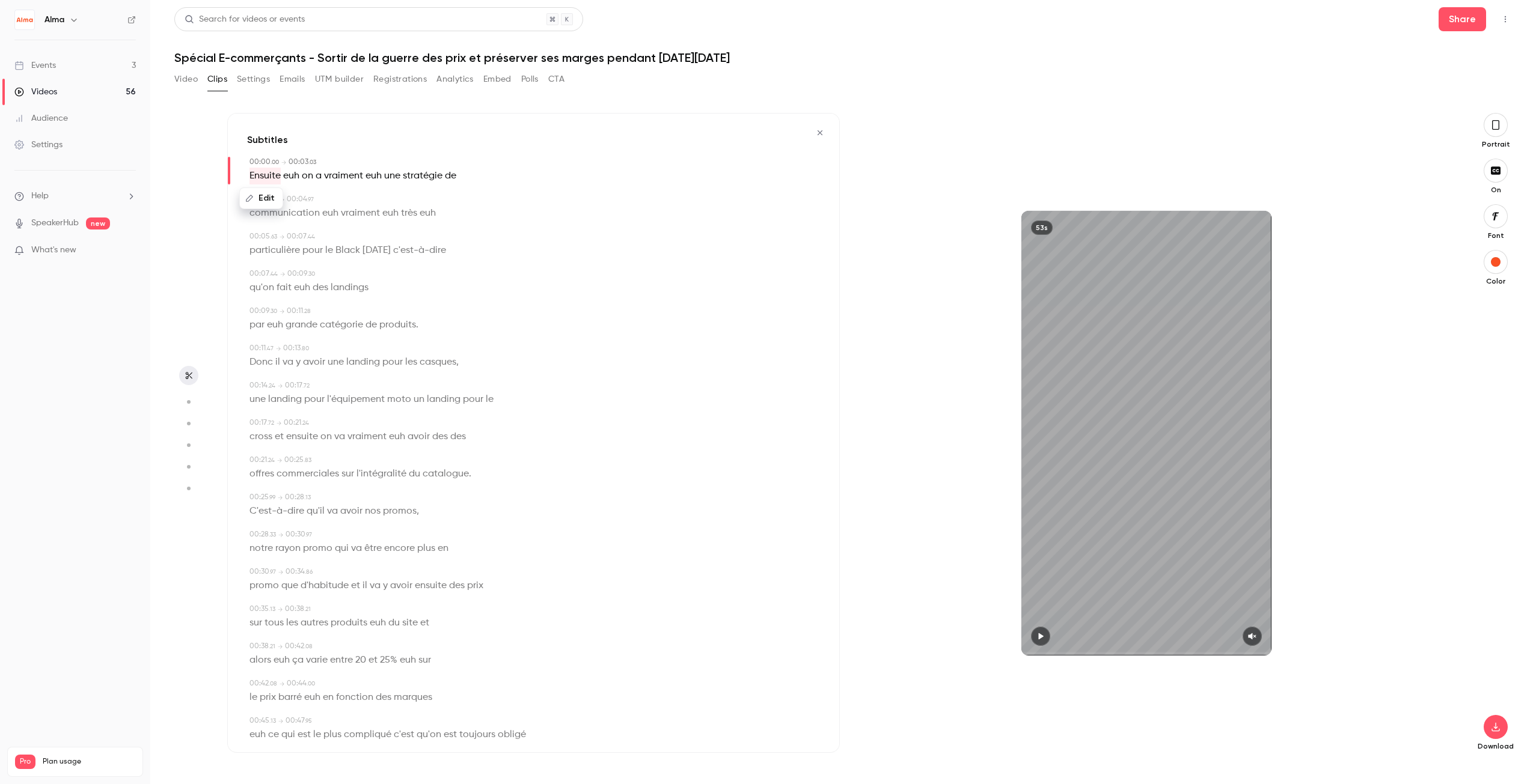
click at [286, 173] on span "euh" at bounding box center [291, 175] width 16 height 17
click at [286, 200] on button "Edit" at bounding box center [287, 198] width 41 height 20
click at [356, 209] on button "Replace" at bounding box center [368, 202] width 54 height 24
click at [284, 178] on span "on" at bounding box center [289, 175] width 12 height 17
click at [270, 177] on span "Ensuite" at bounding box center [265, 175] width 31 height 17
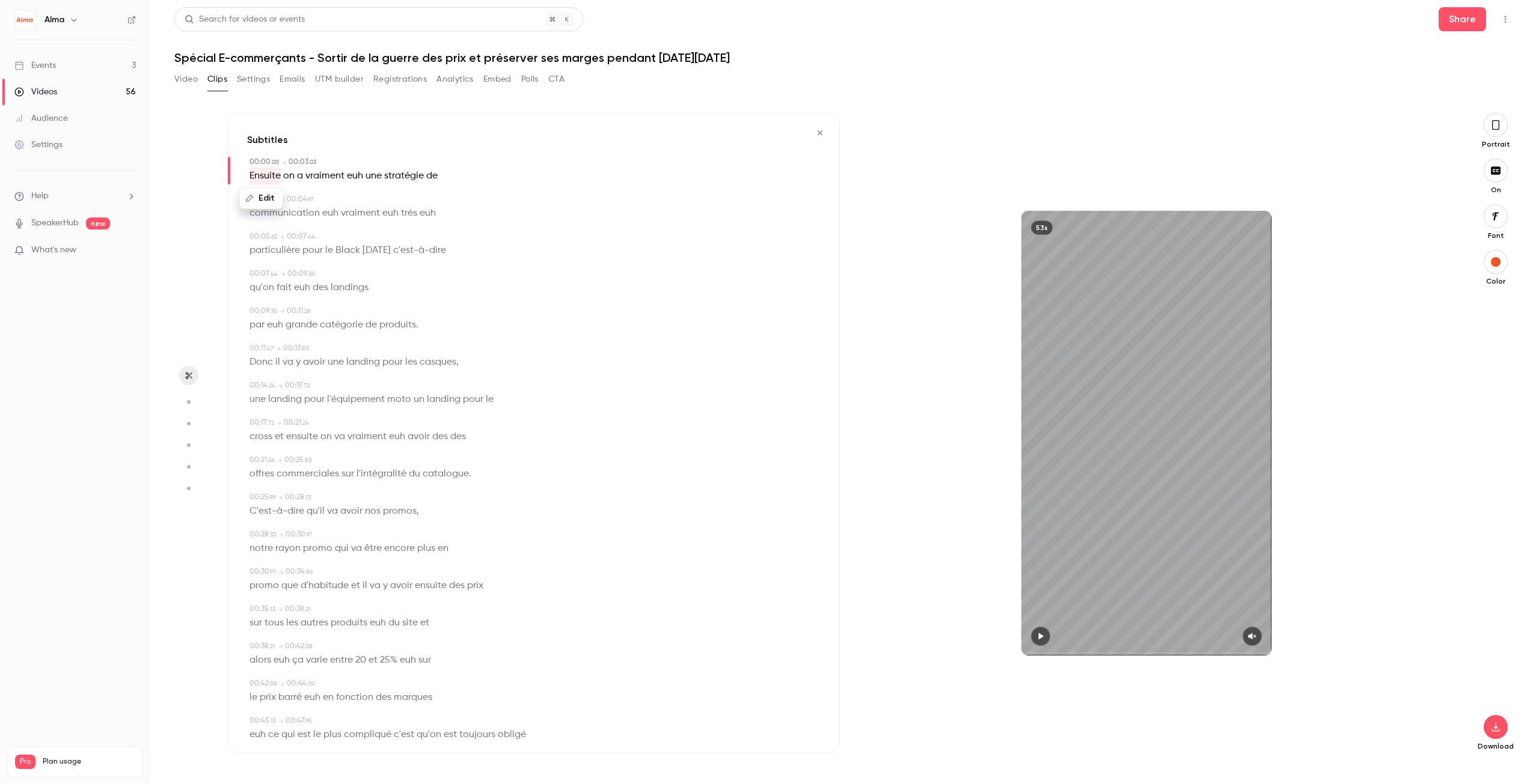
click at [267, 196] on button "Edit" at bounding box center [261, 198] width 41 height 20
click at [283, 209] on input "*******" at bounding box center [284, 202] width 108 height 24
type input "********"
click at [378, 201] on button "Replace" at bounding box center [368, 202] width 54 height 24
click at [1037, 633] on icon "button" at bounding box center [1040, 636] width 9 height 9
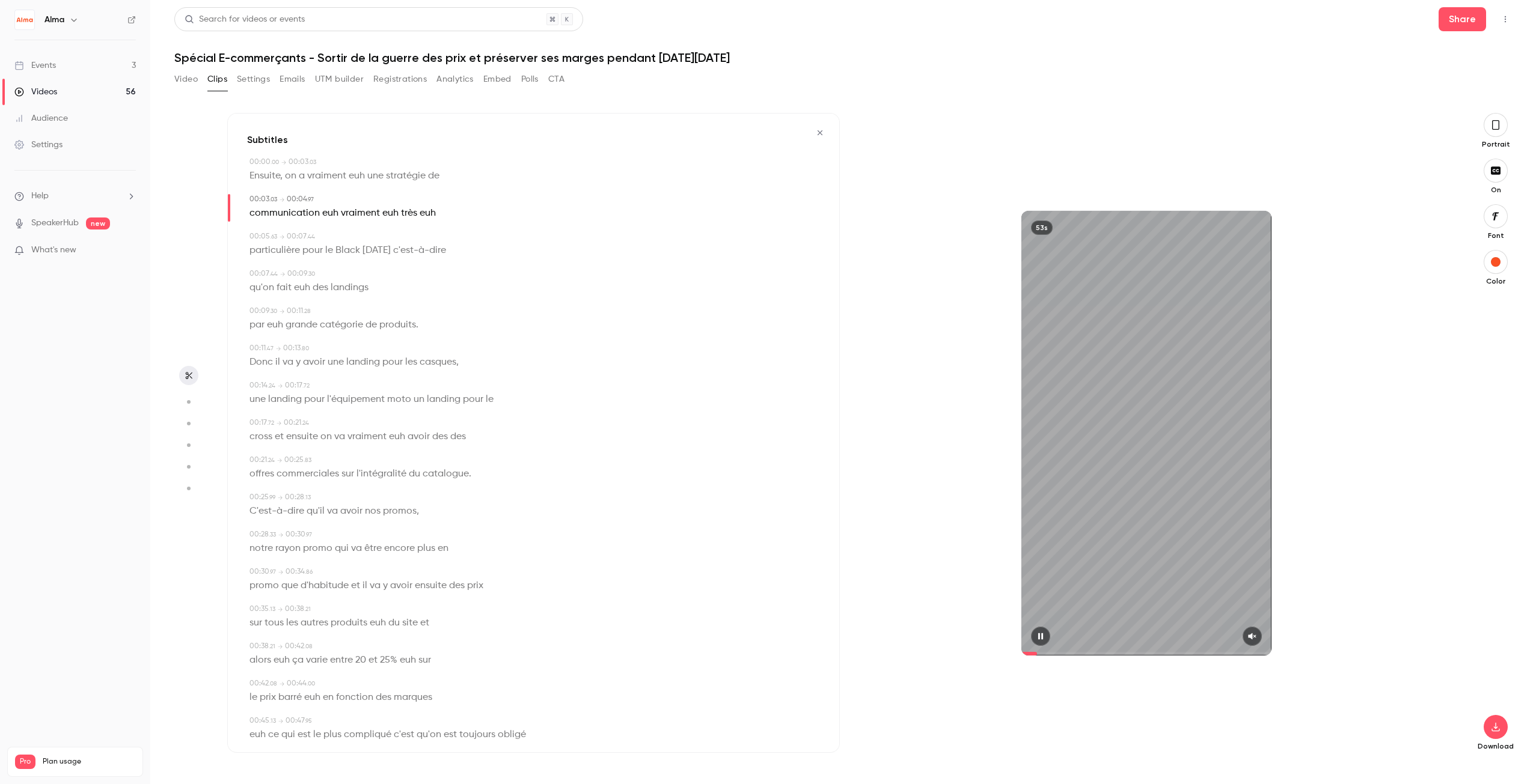
click at [1041, 639] on icon "button" at bounding box center [1040, 636] width 9 height 9
click at [325, 210] on span "euh" at bounding box center [331, 213] width 16 height 17
type input "*"
click at [325, 209] on span "euh" at bounding box center [331, 213] width 16 height 17
click at [331, 233] on button "Edit" at bounding box center [324, 235] width 41 height 20
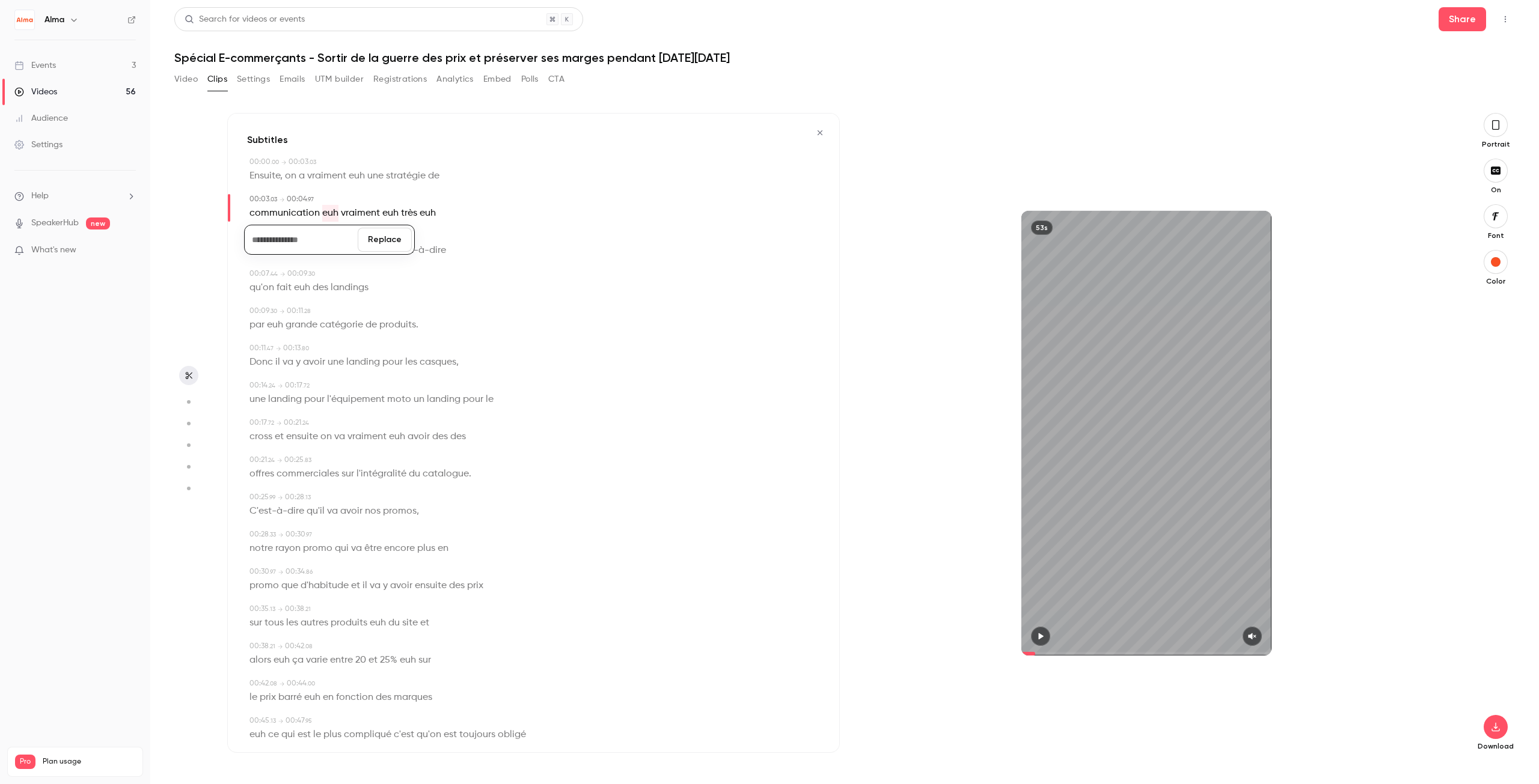
click at [378, 240] on button "Replace" at bounding box center [384, 239] width 54 height 24
type input "*"
click at [375, 210] on span "euh" at bounding box center [372, 213] width 16 height 17
click at [365, 234] on button "Edit" at bounding box center [365, 235] width 41 height 20
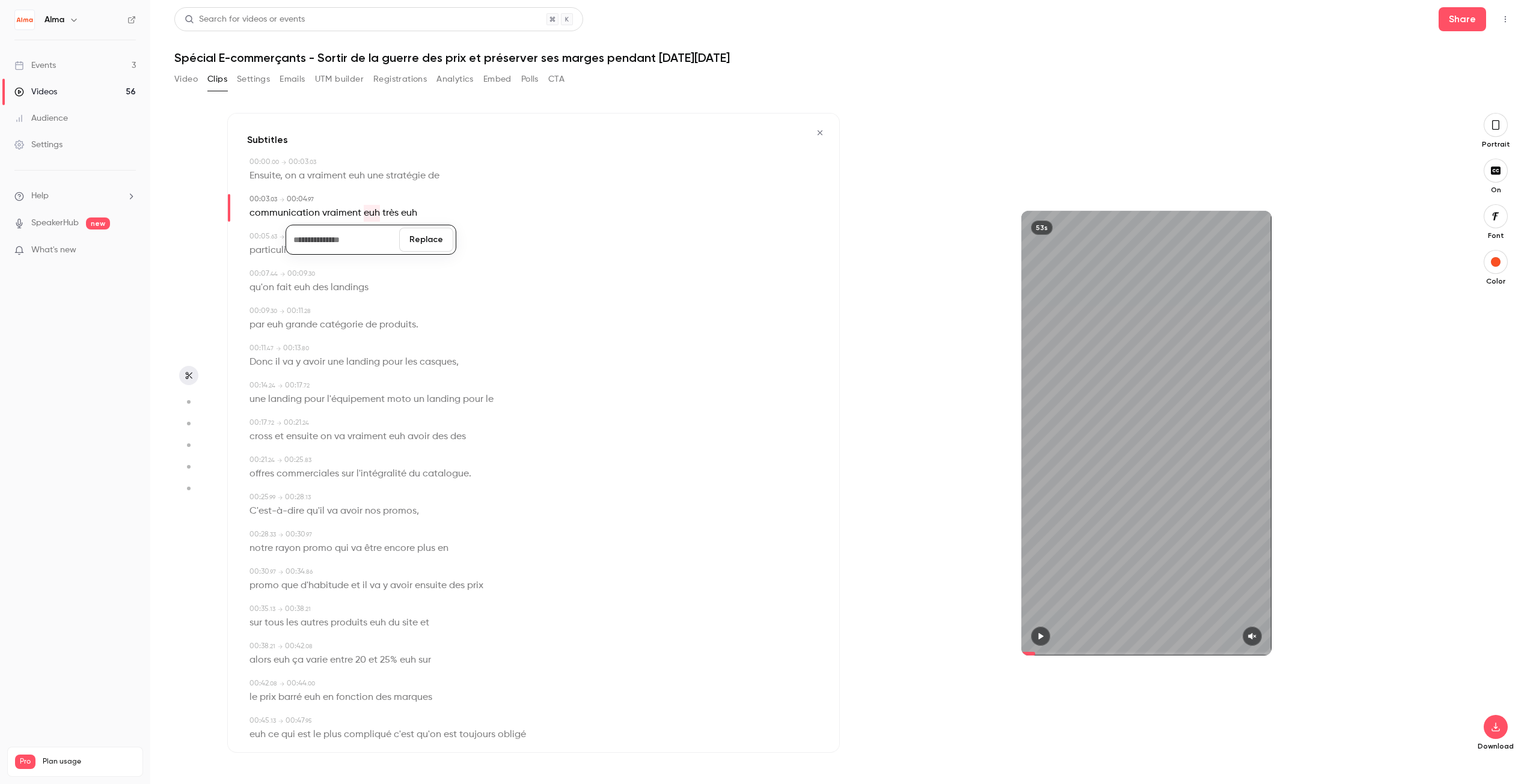
click at [419, 252] on div "Replace" at bounding box center [371, 239] width 171 height 30
click at [365, 212] on span "euh" at bounding box center [372, 213] width 16 height 17
click at [352, 238] on icon "button" at bounding box center [354, 235] width 9 height 9
click at [408, 242] on button "Replace" at bounding box center [426, 239] width 54 height 24
type input "*"
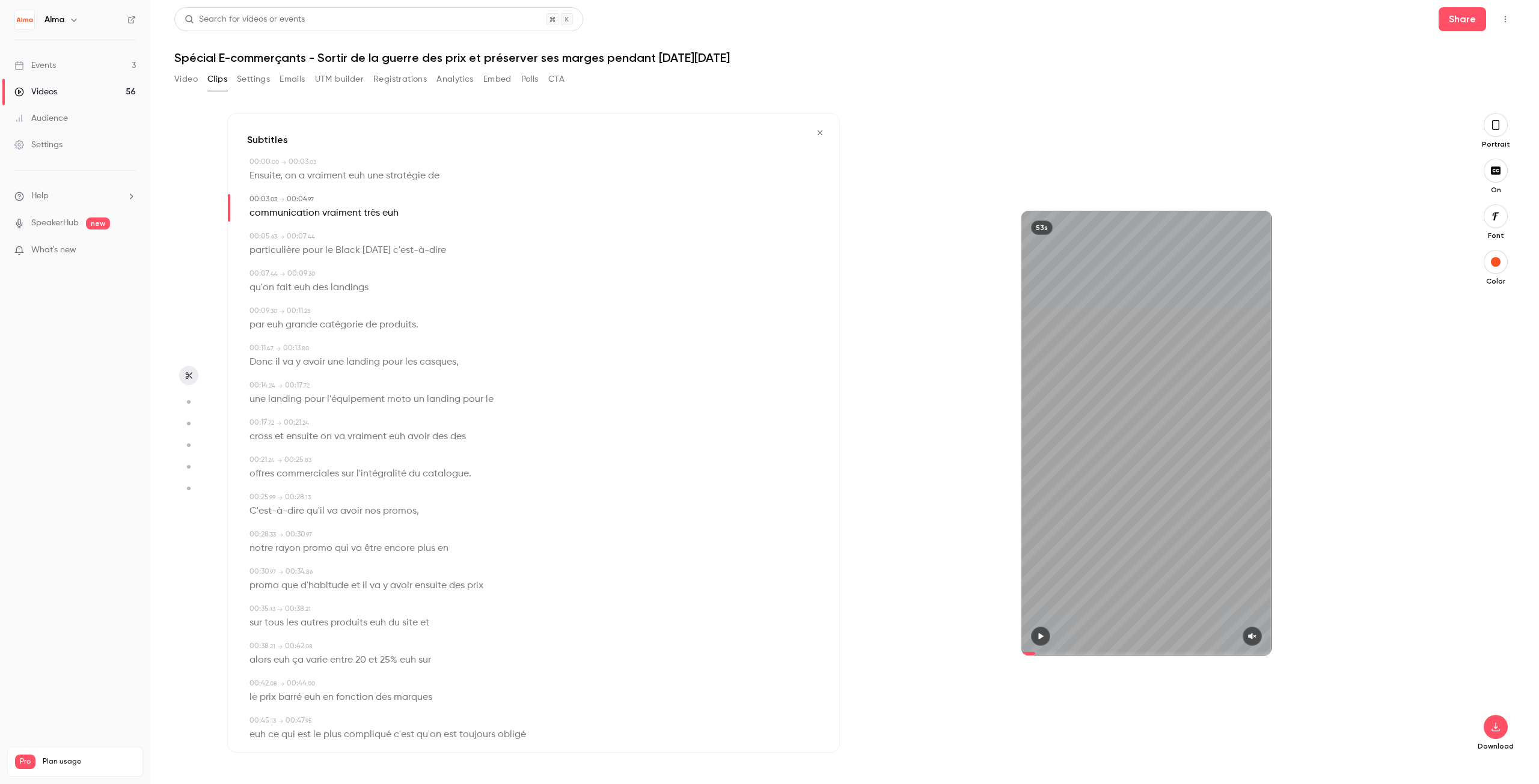
click at [392, 214] on span "euh" at bounding box center [390, 213] width 16 height 17
click at [383, 238] on button "Edit" at bounding box center [384, 235] width 41 height 20
click at [434, 245] on button "Replace" at bounding box center [444, 239] width 54 height 24
click at [262, 175] on span "Ensuite," at bounding box center [266, 175] width 33 height 17
click at [1040, 633] on icon "button" at bounding box center [1040, 636] width 9 height 9
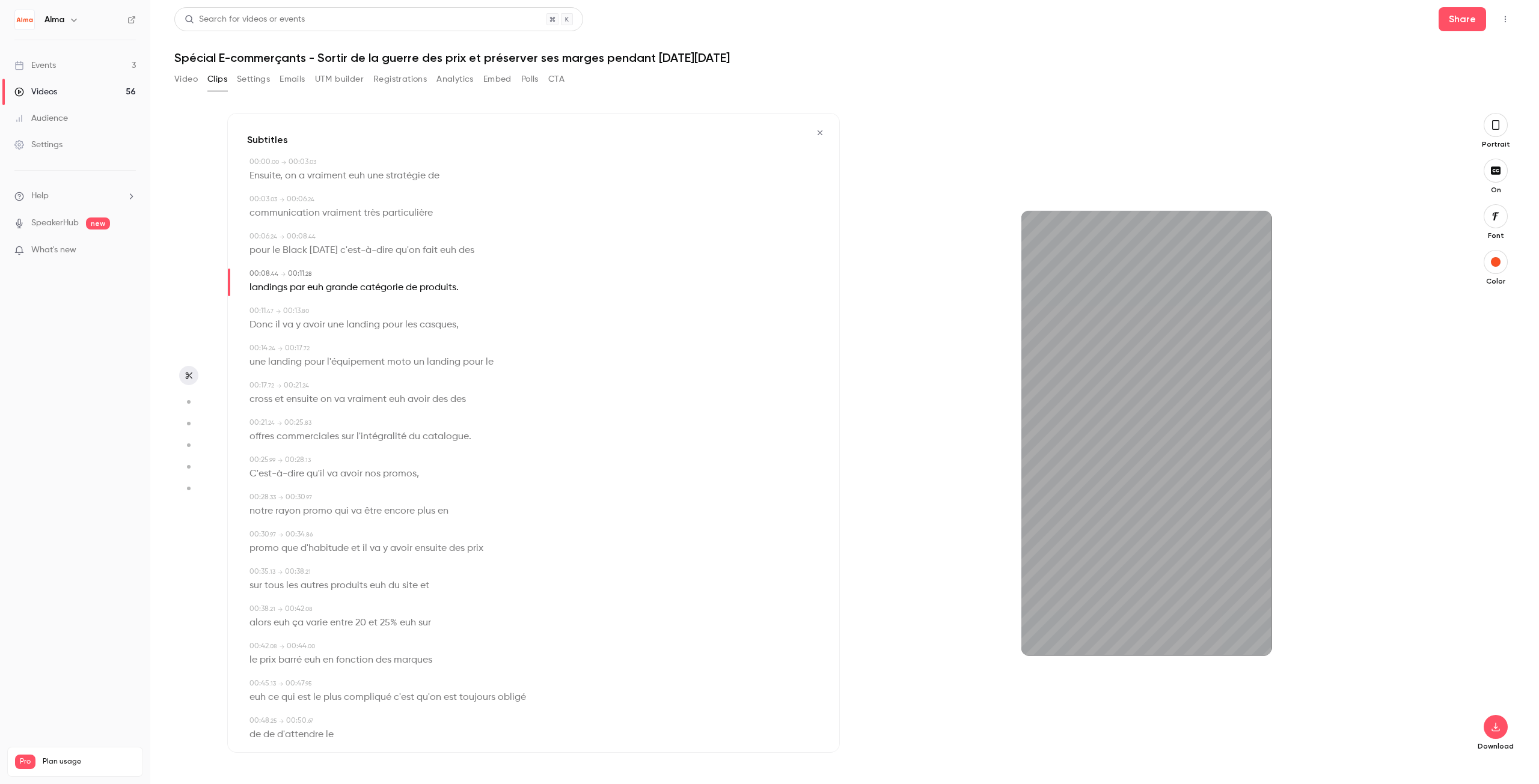
scroll to position [94, 0]
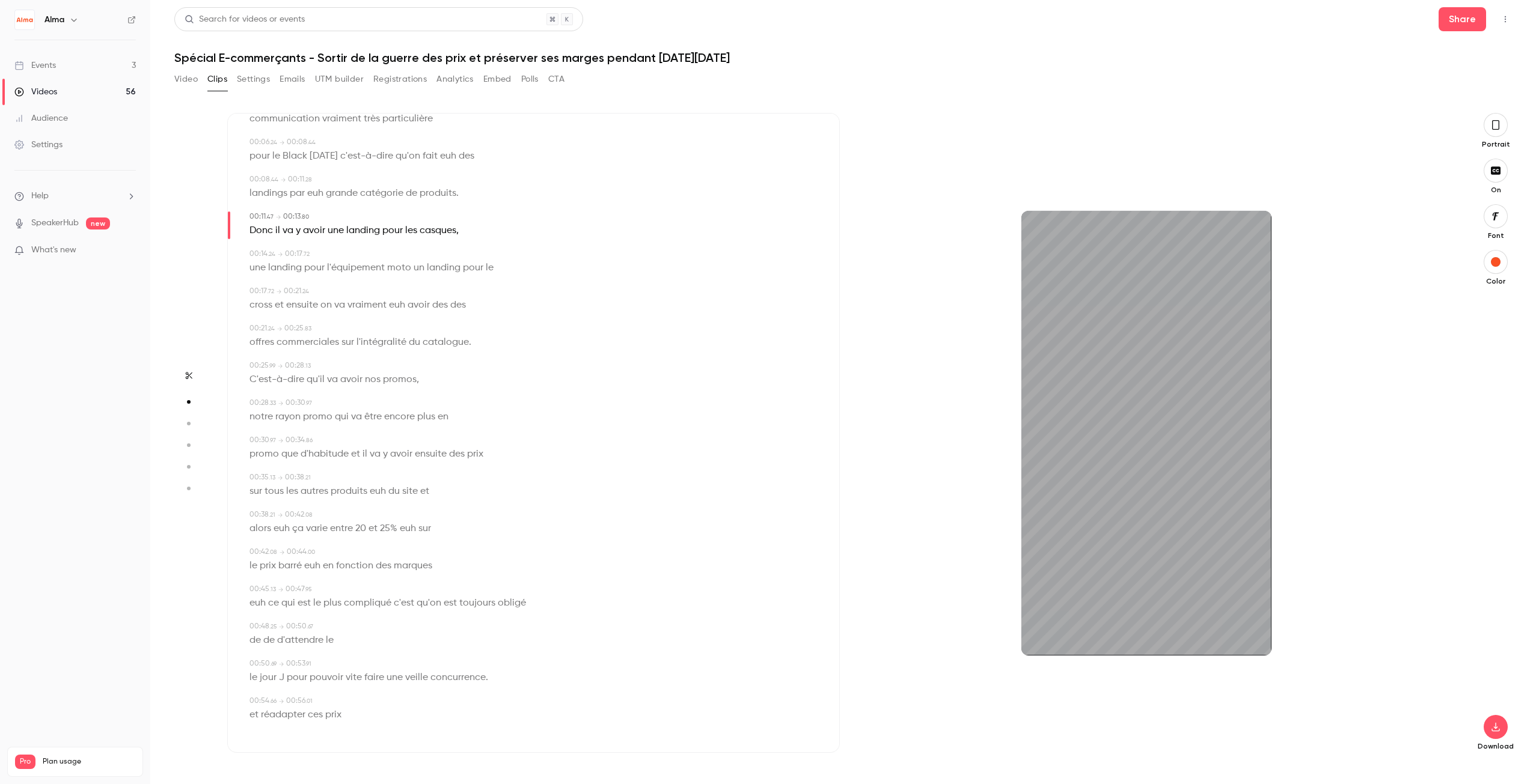
type input "****"
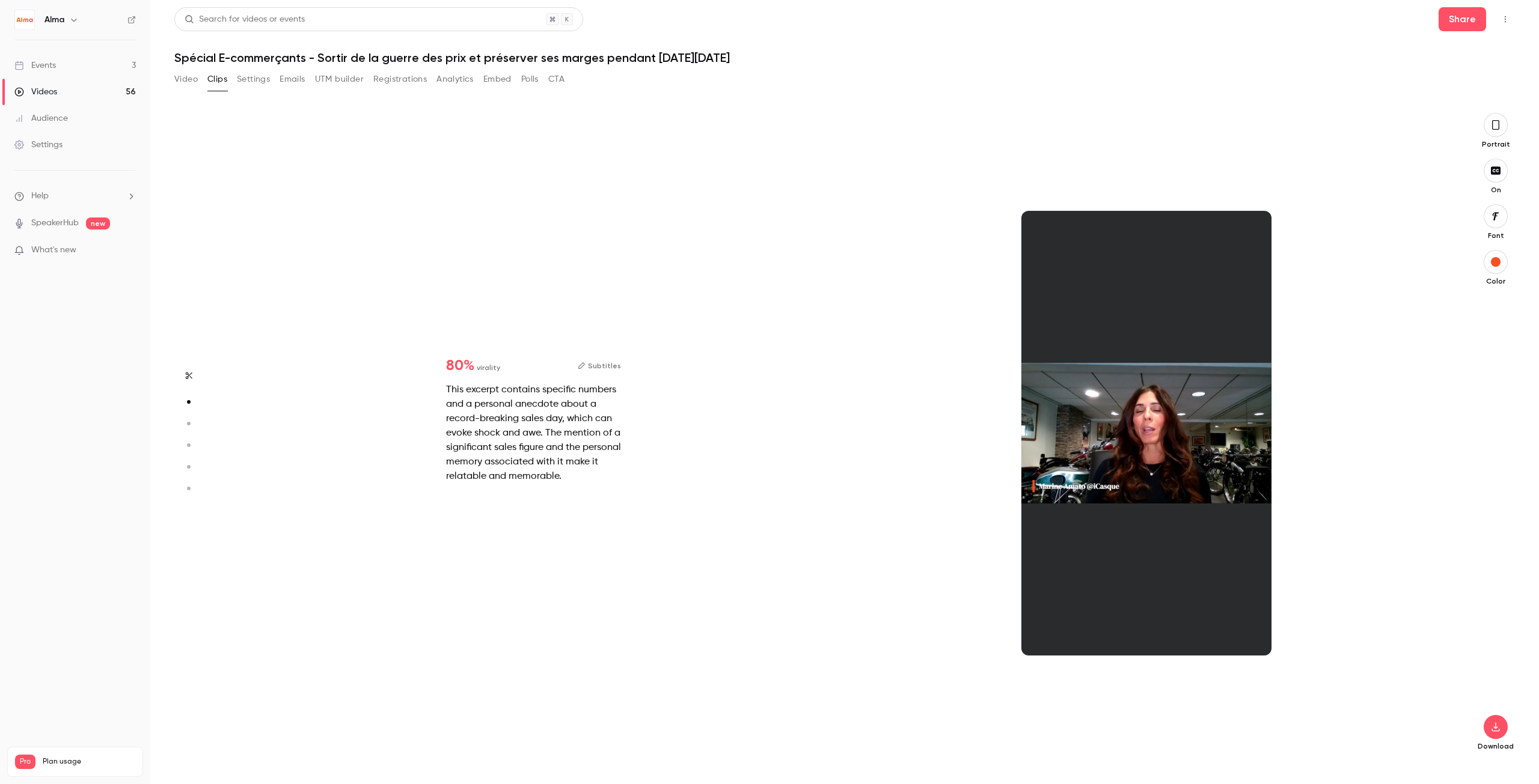
type input "*"
type input "****"
type input "*"
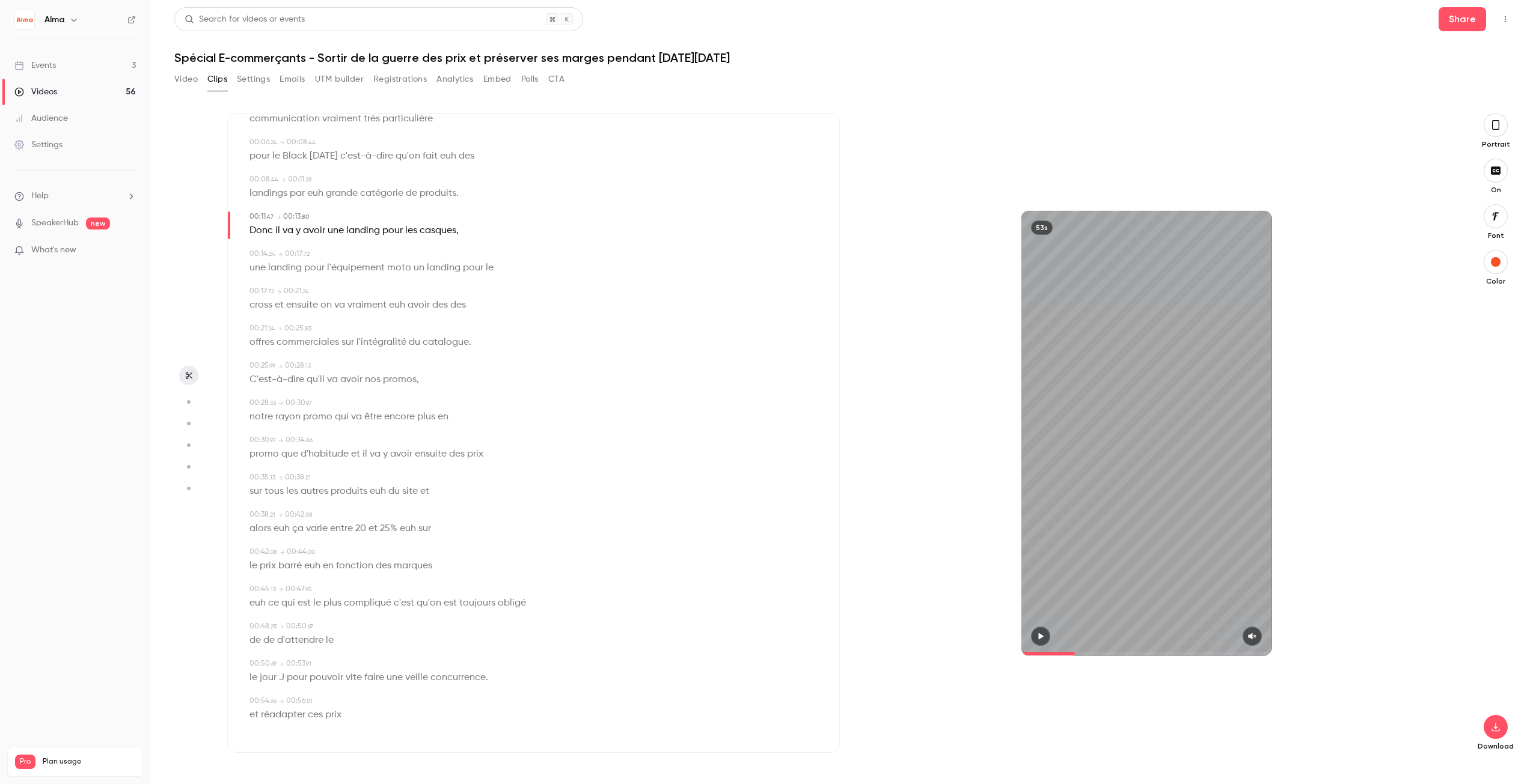
scroll to position [0, 0]
click at [1033, 635] on button "button" at bounding box center [1040, 636] width 20 height 20
click at [1496, 122] on icon "button" at bounding box center [1496, 125] width 9 height 13
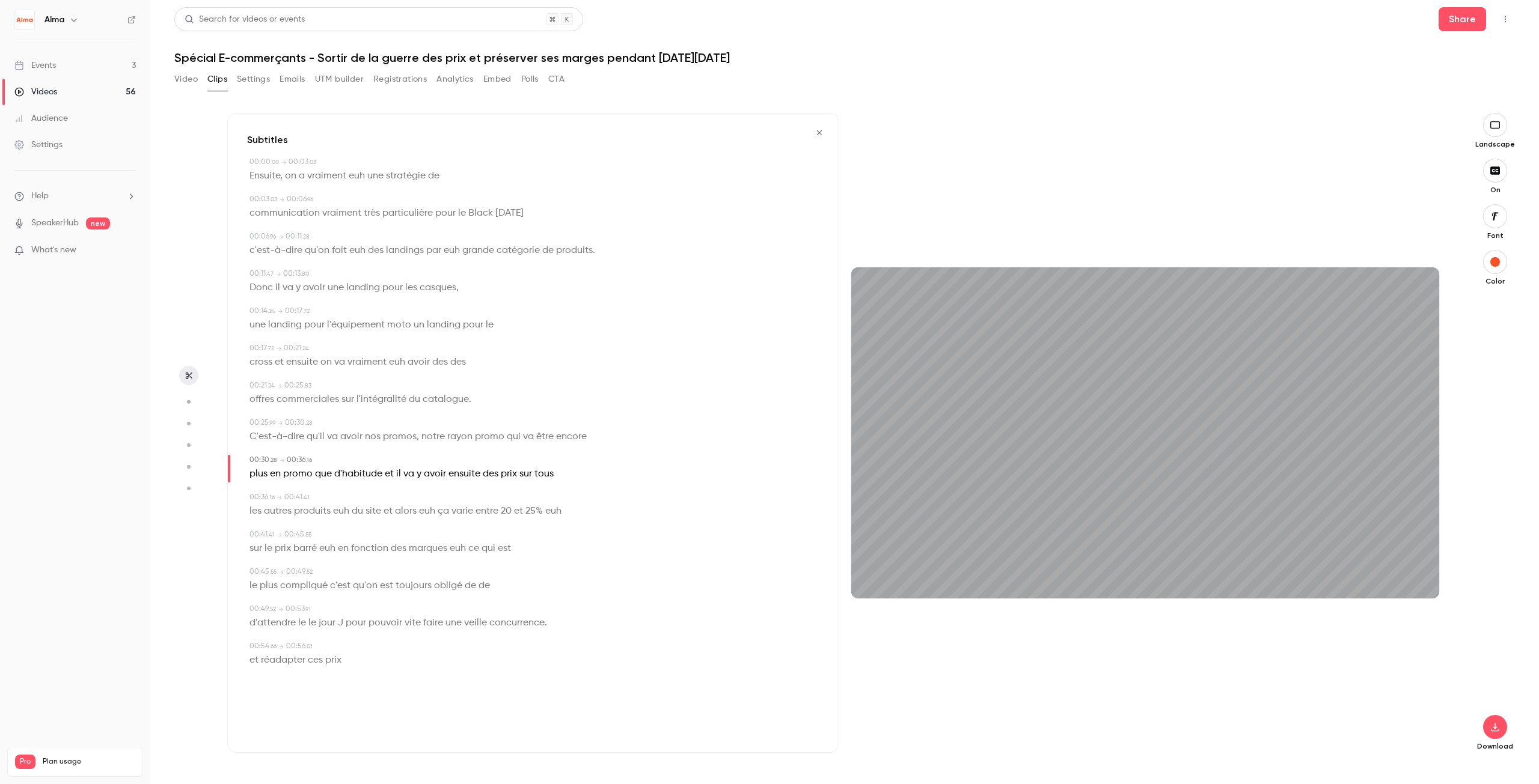
click at [1495, 170] on icon "button" at bounding box center [1495, 170] width 13 height 9
click at [1498, 173] on icon "button" at bounding box center [1495, 170] width 13 height 9
drag, startPoint x: 1055, startPoint y: 572, endPoint x: 1067, endPoint y: 524, distance: 49.5
click at [1067, 524] on div "53s" at bounding box center [1145, 433] width 588 height 330
click at [940, 372] on div "53s" at bounding box center [1145, 433] width 588 height 330
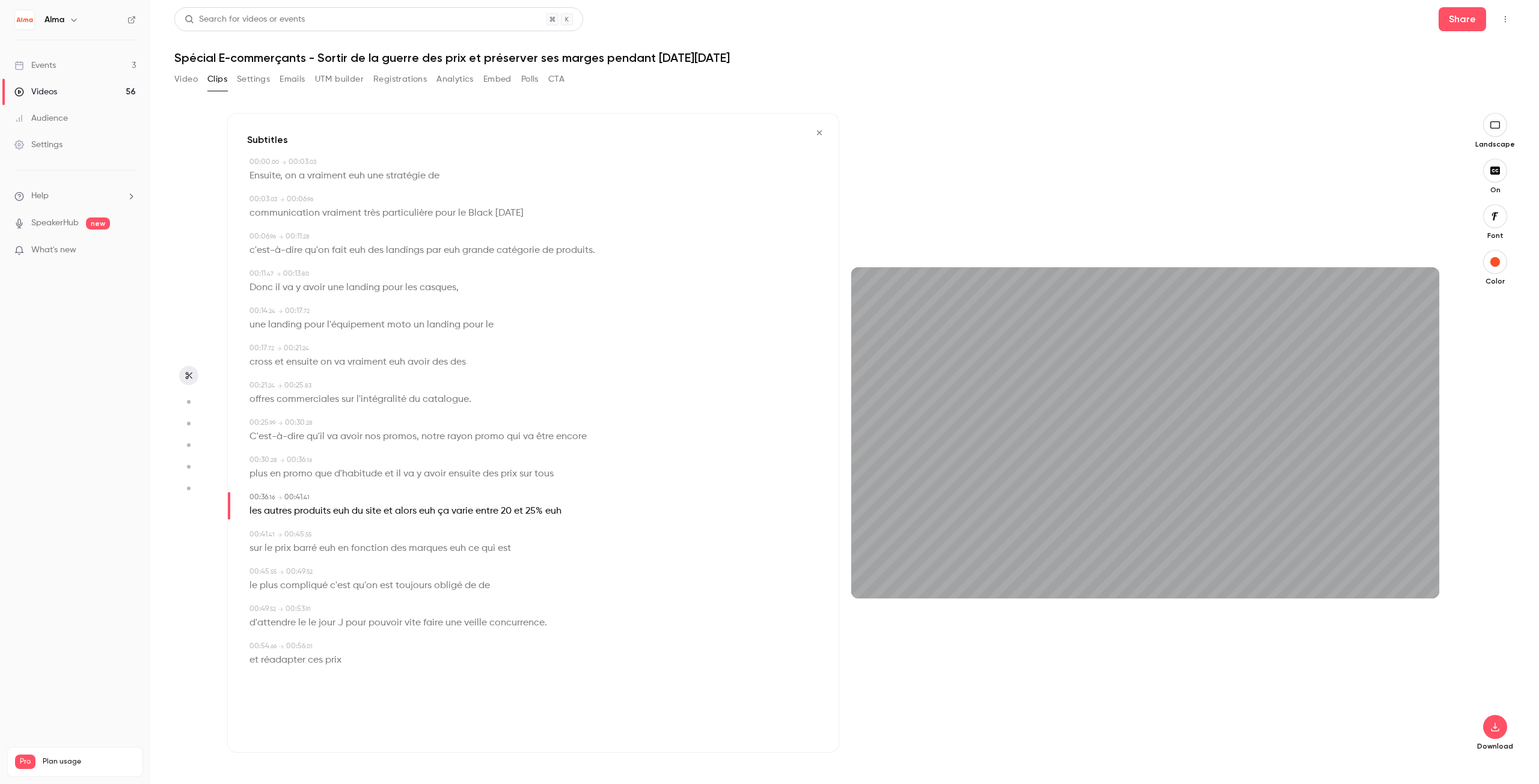
click at [1490, 122] on icon "button" at bounding box center [1495, 125] width 13 height 9
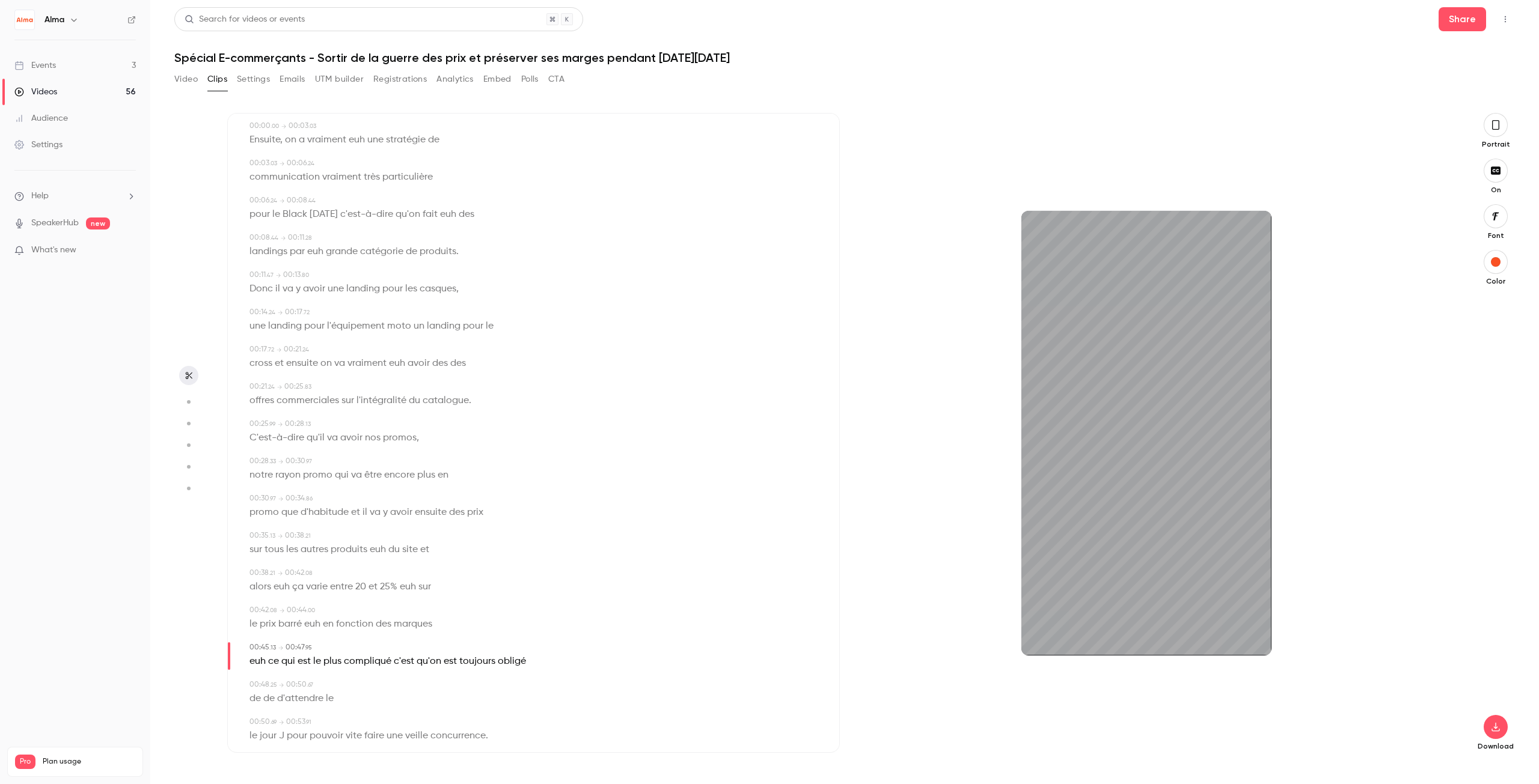
scroll to position [94, 0]
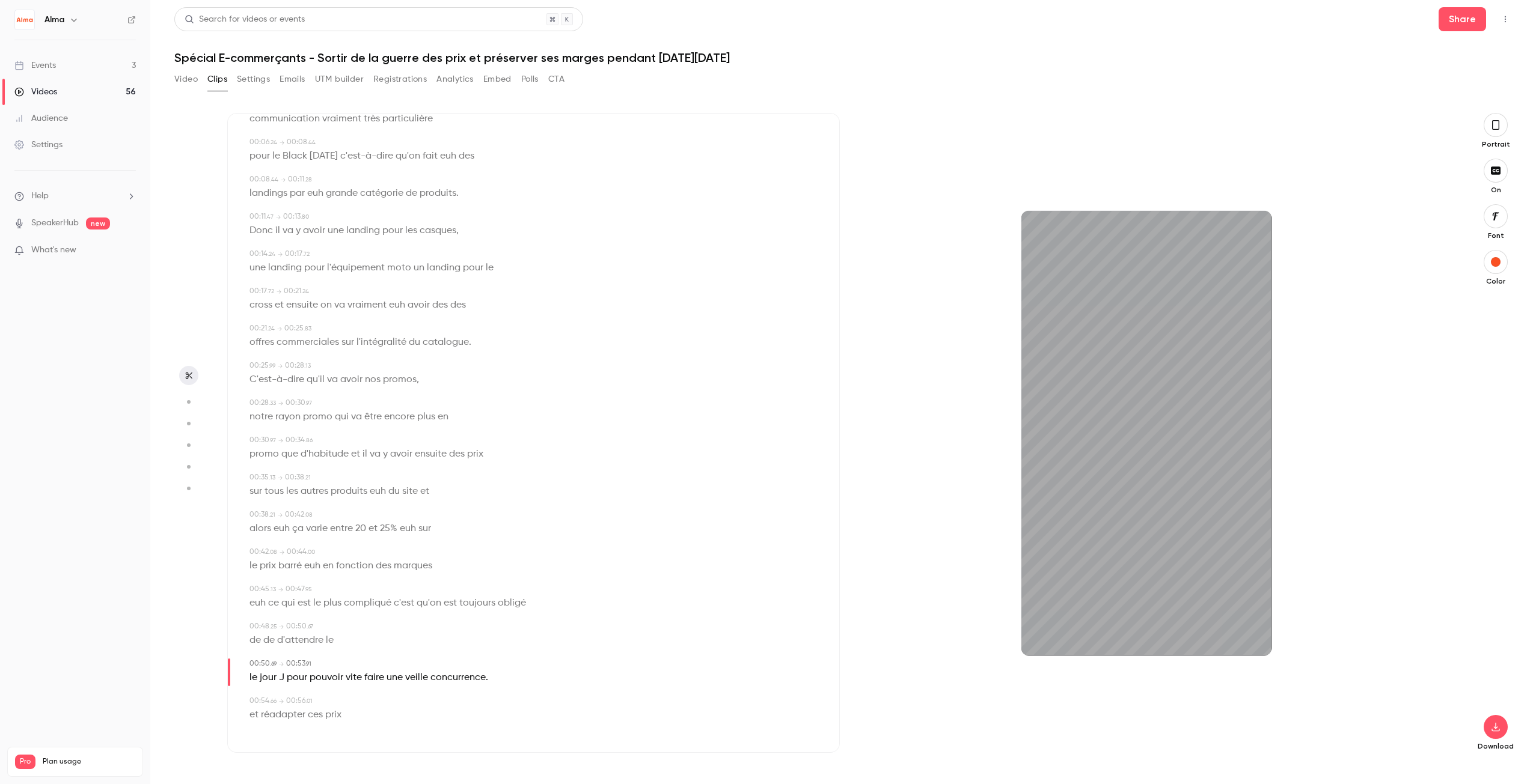
type input "****"
click at [191, 85] on button "Video" at bounding box center [186, 79] width 23 height 20
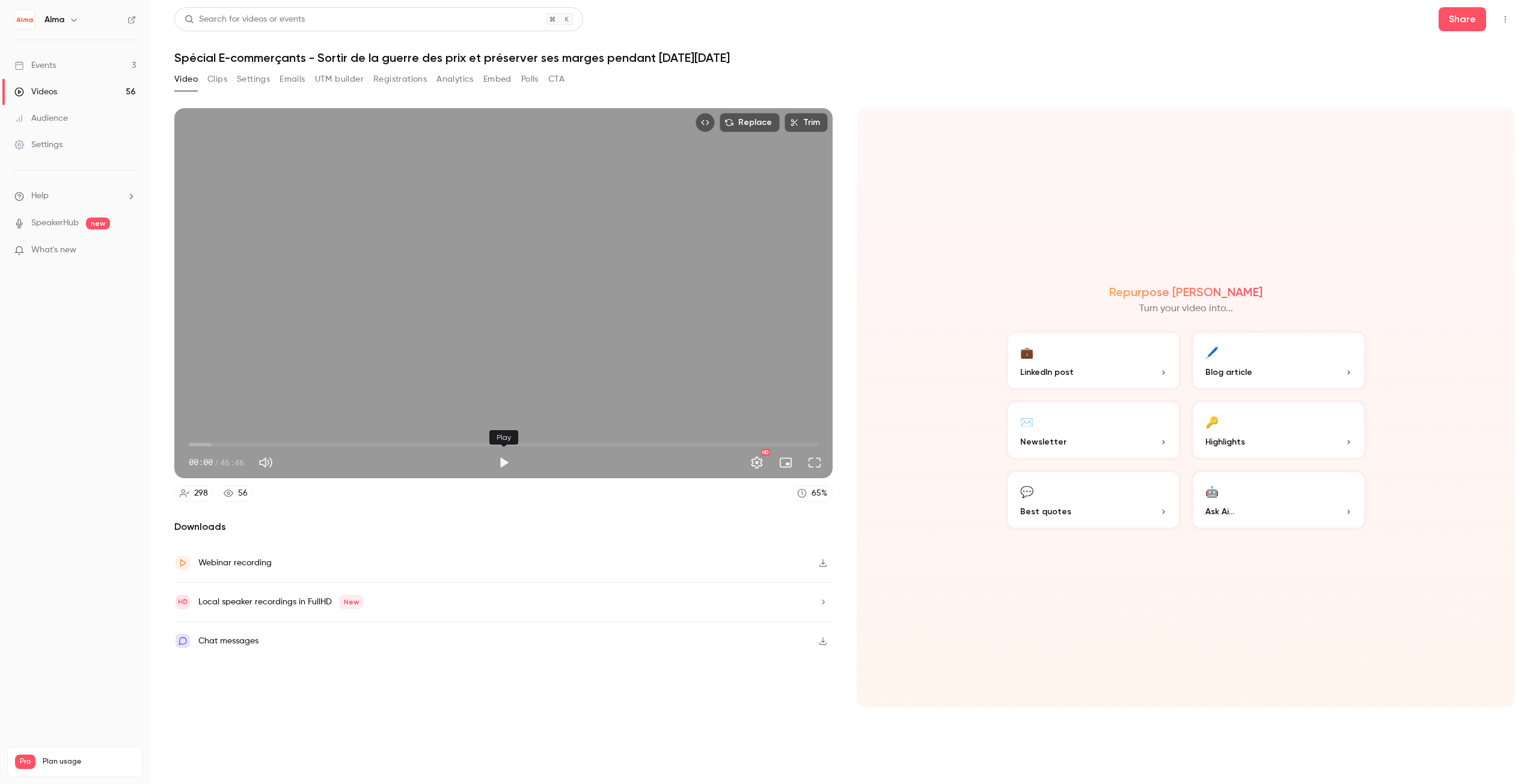
click at [502, 462] on button "Play" at bounding box center [503, 462] width 24 height 24
click at [502, 464] on button "Pause" at bounding box center [503, 462] width 24 height 24
type input "***"
click at [302, 643] on div "Chat messages" at bounding box center [504, 641] width 658 height 38
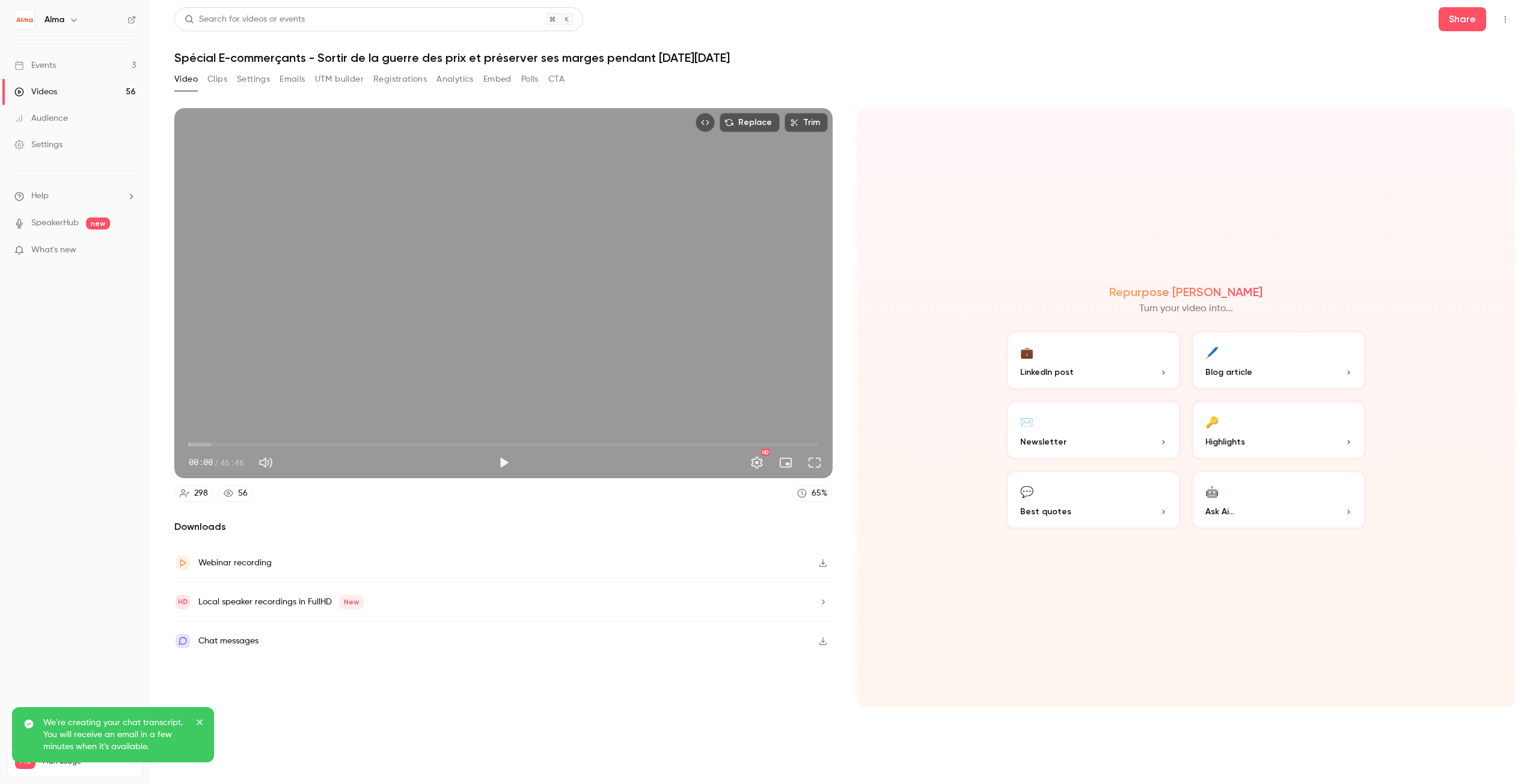
click at [200, 725] on icon "close" at bounding box center [200, 722] width 9 height 9
click at [450, 602] on div "Local speaker recordings in FullHD New" at bounding box center [504, 602] width 658 height 39
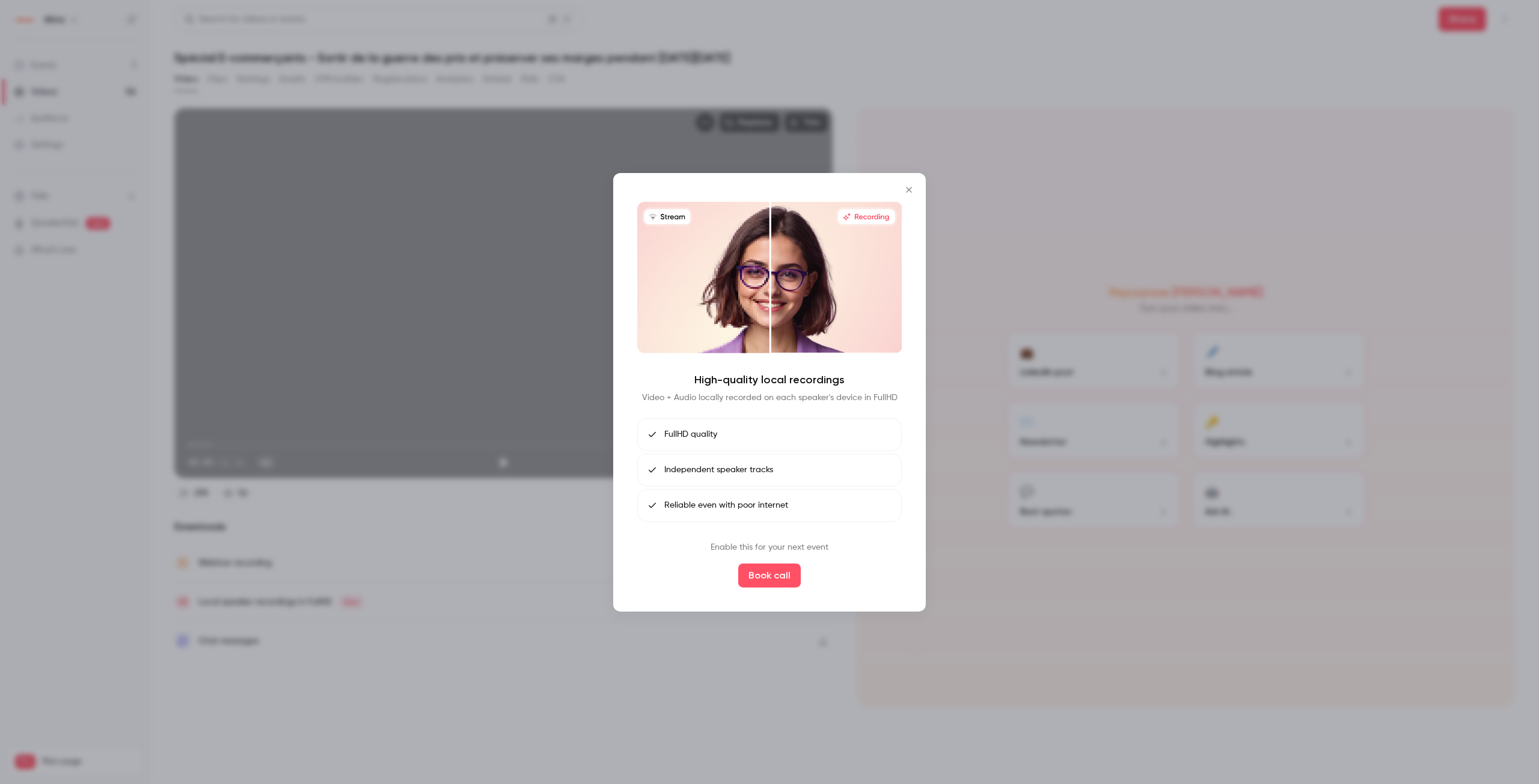
click at [740, 550] on p "Enable this for your next event" at bounding box center [769, 547] width 118 height 12
click at [731, 550] on p "Enable this for your next event" at bounding box center [769, 547] width 118 height 12
click at [911, 188] on icon "Close" at bounding box center [909, 189] width 14 height 9
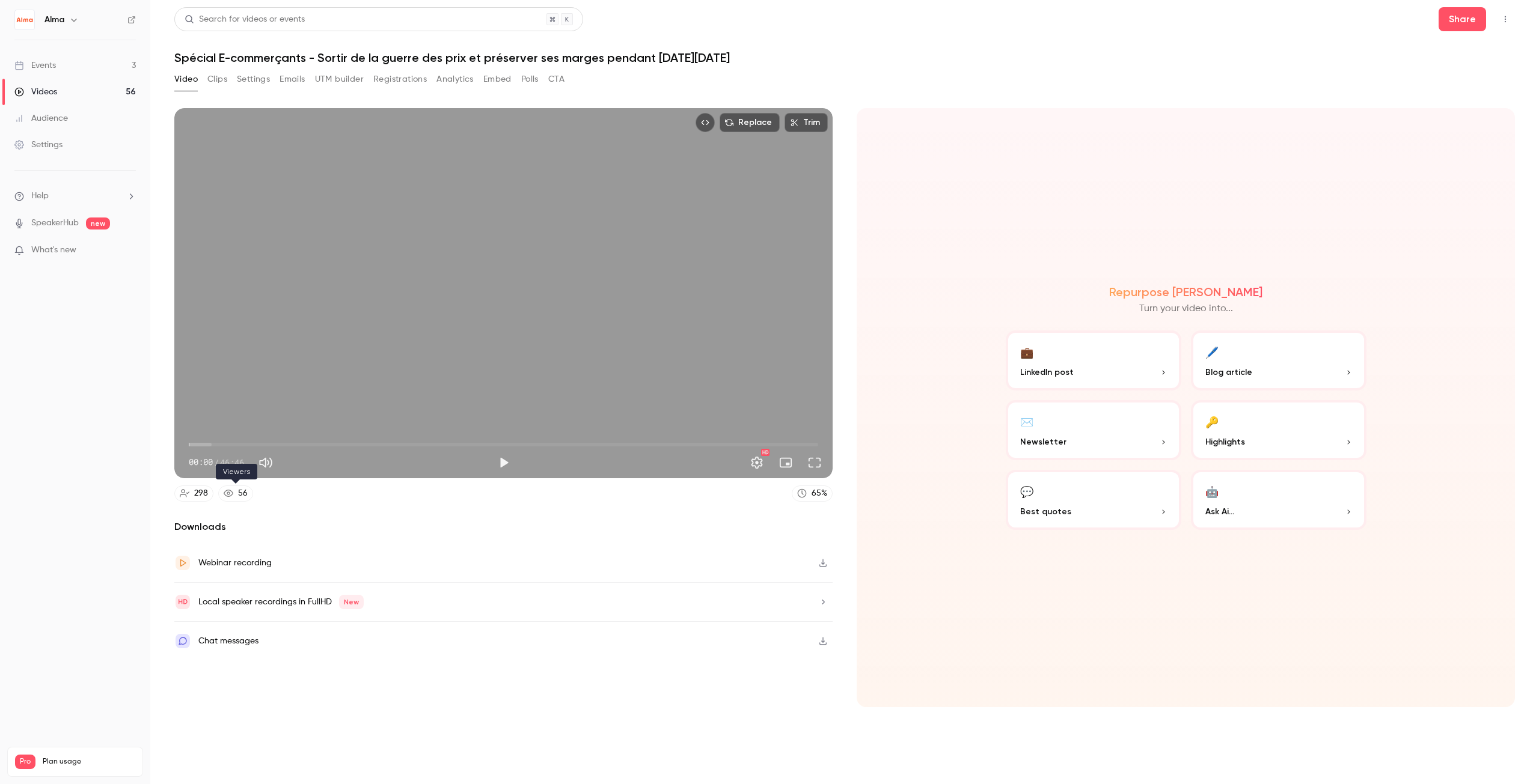
click at [228, 493] on icon at bounding box center [228, 493] width 9 height 7
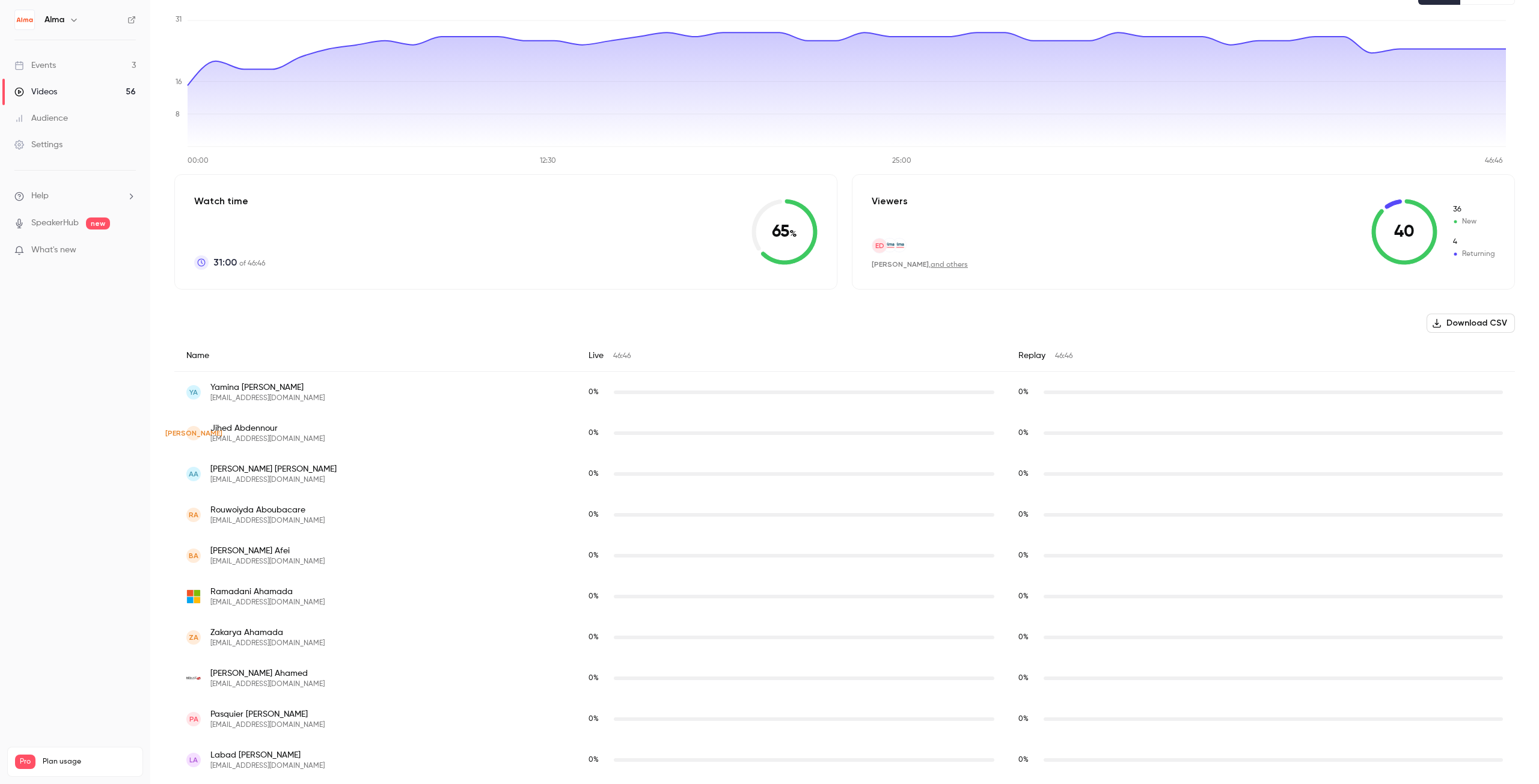
scroll to position [82, 0]
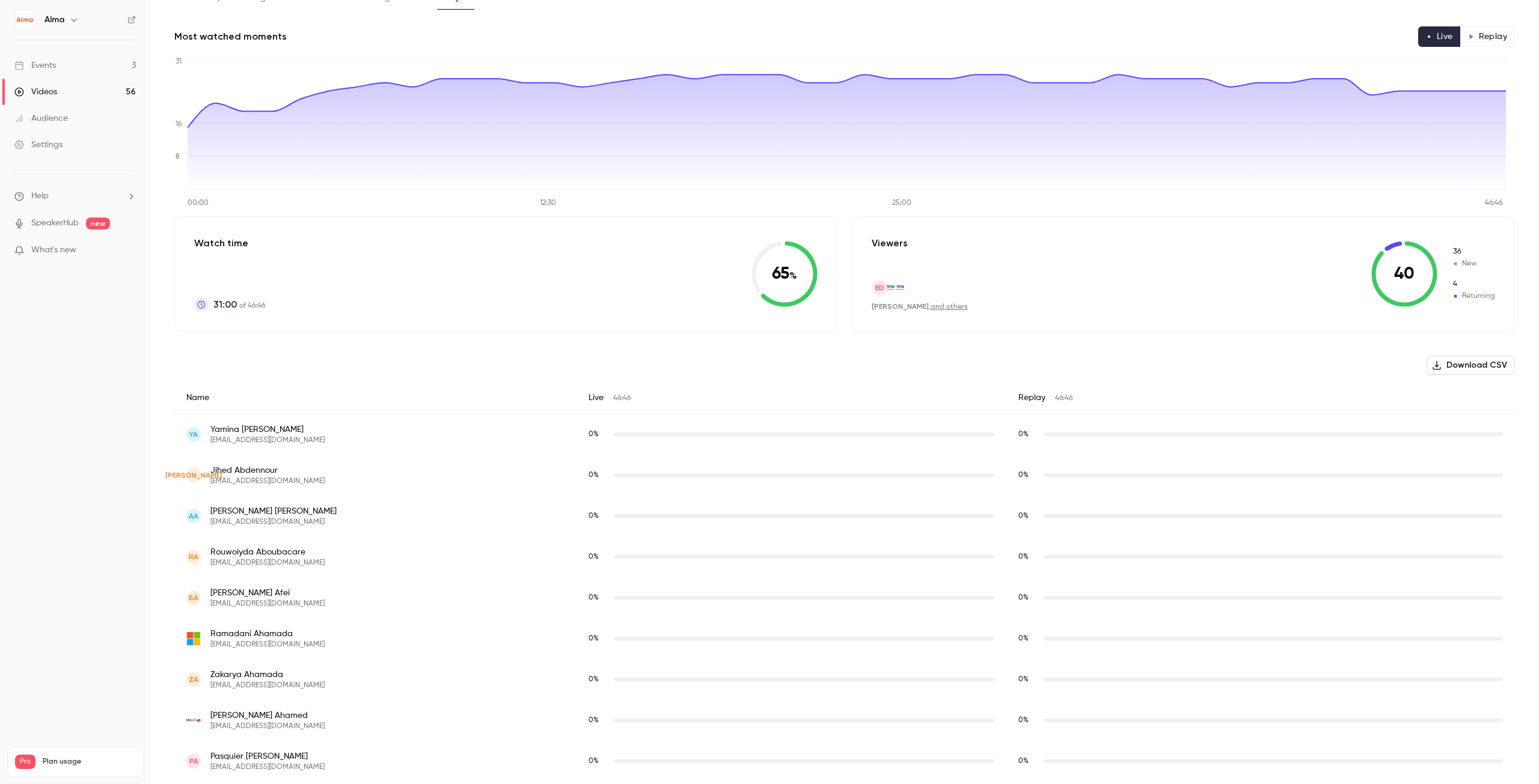
click at [597, 399] on div "Live 46:46" at bounding box center [791, 398] width 430 height 32
click at [580, 396] on div "Live 46:46" at bounding box center [791, 398] width 430 height 32
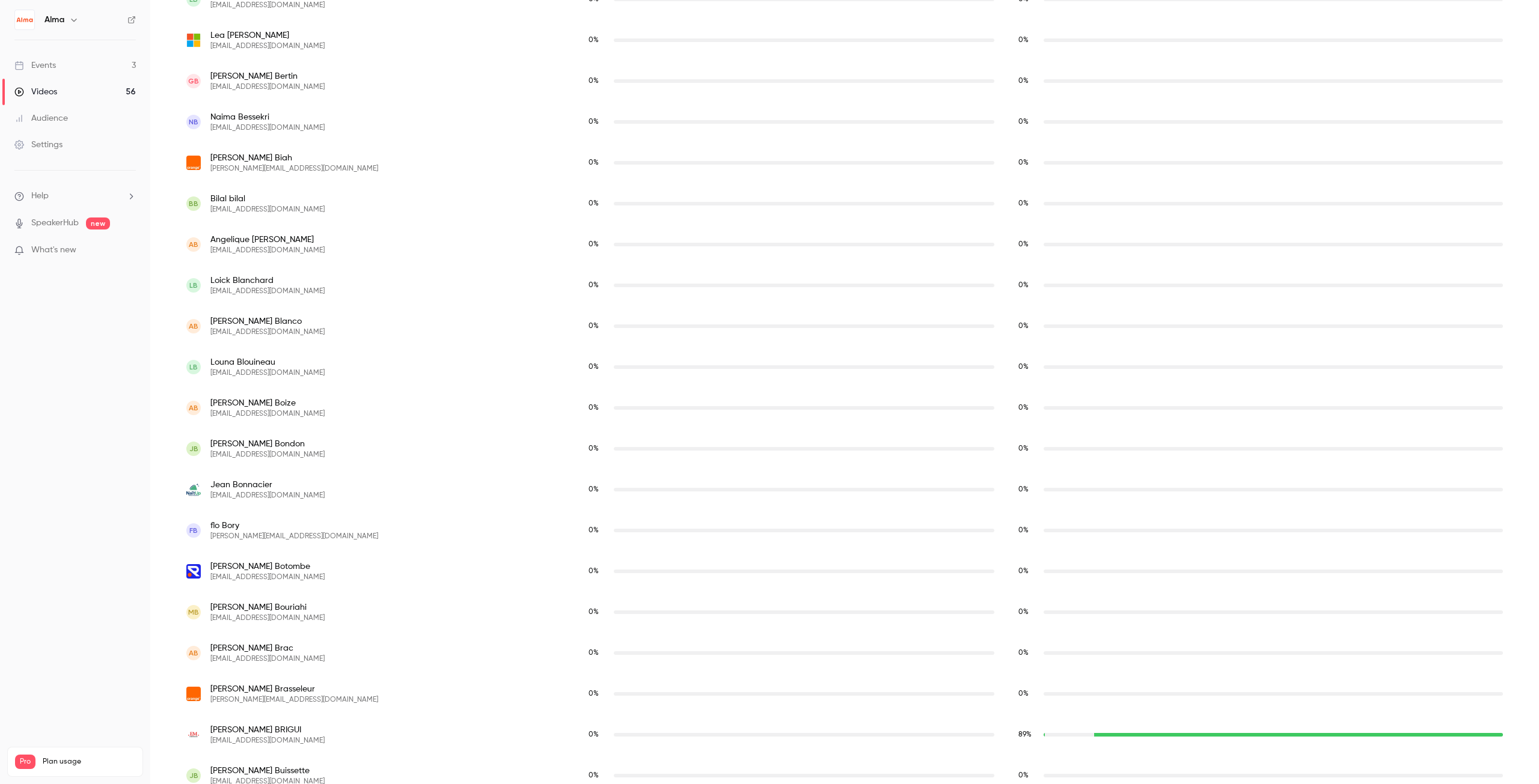
scroll to position [2365, 0]
